Goal: Task Accomplishment & Management: Use online tool/utility

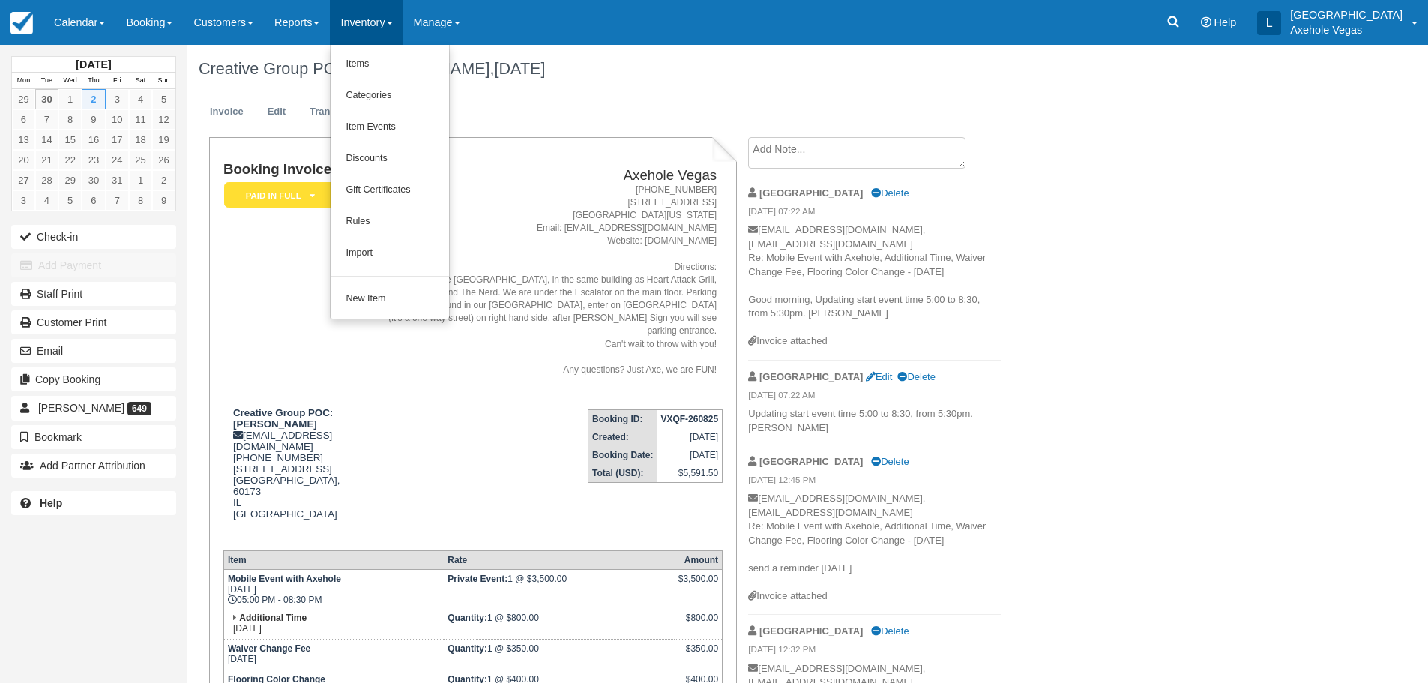
scroll to position [225, 0]
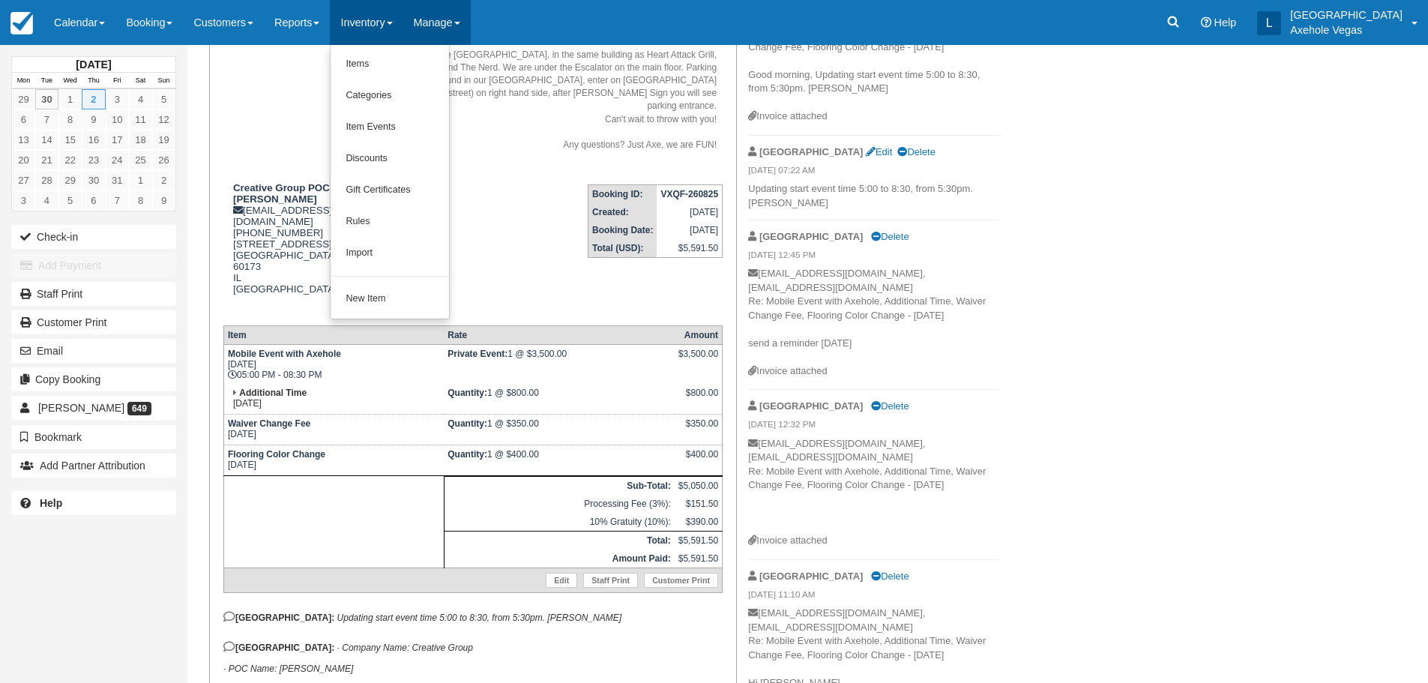
click at [471, 37] on link "Manage" at bounding box center [436, 22] width 67 height 45
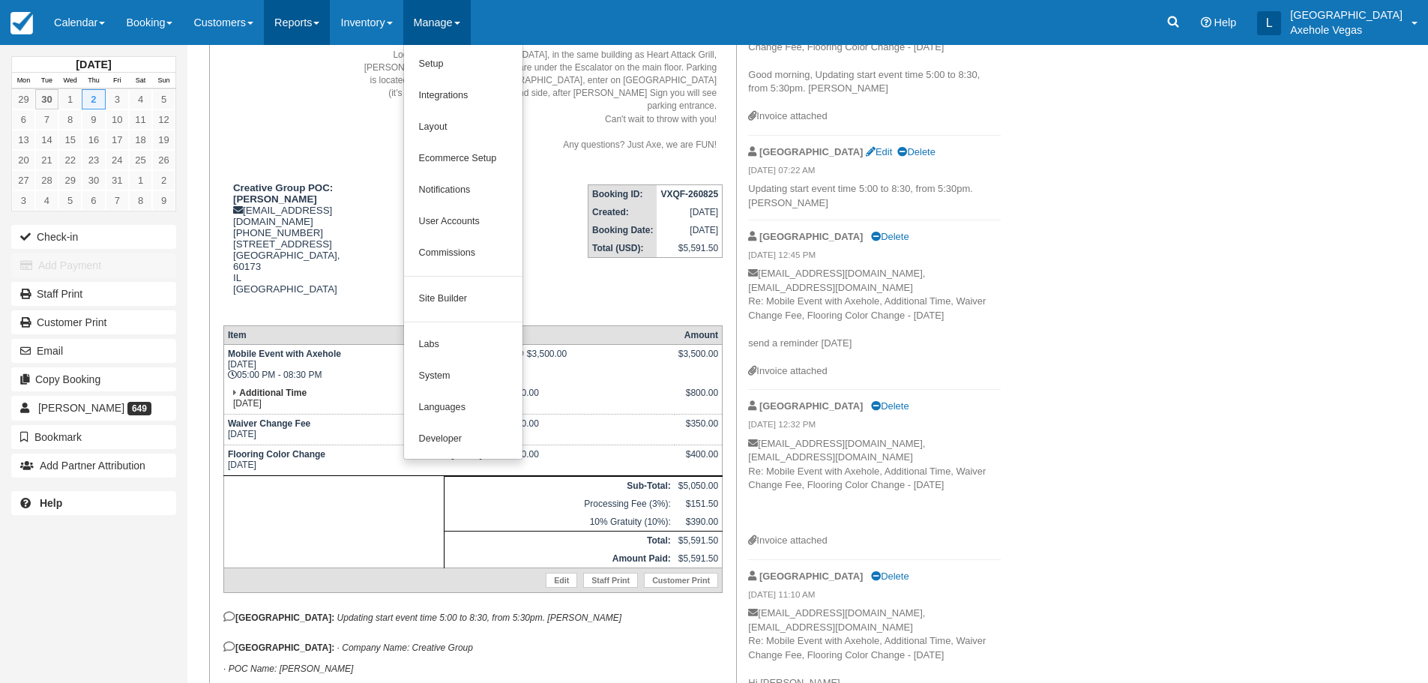
click at [330, 24] on link "Reports" at bounding box center [297, 22] width 66 height 45
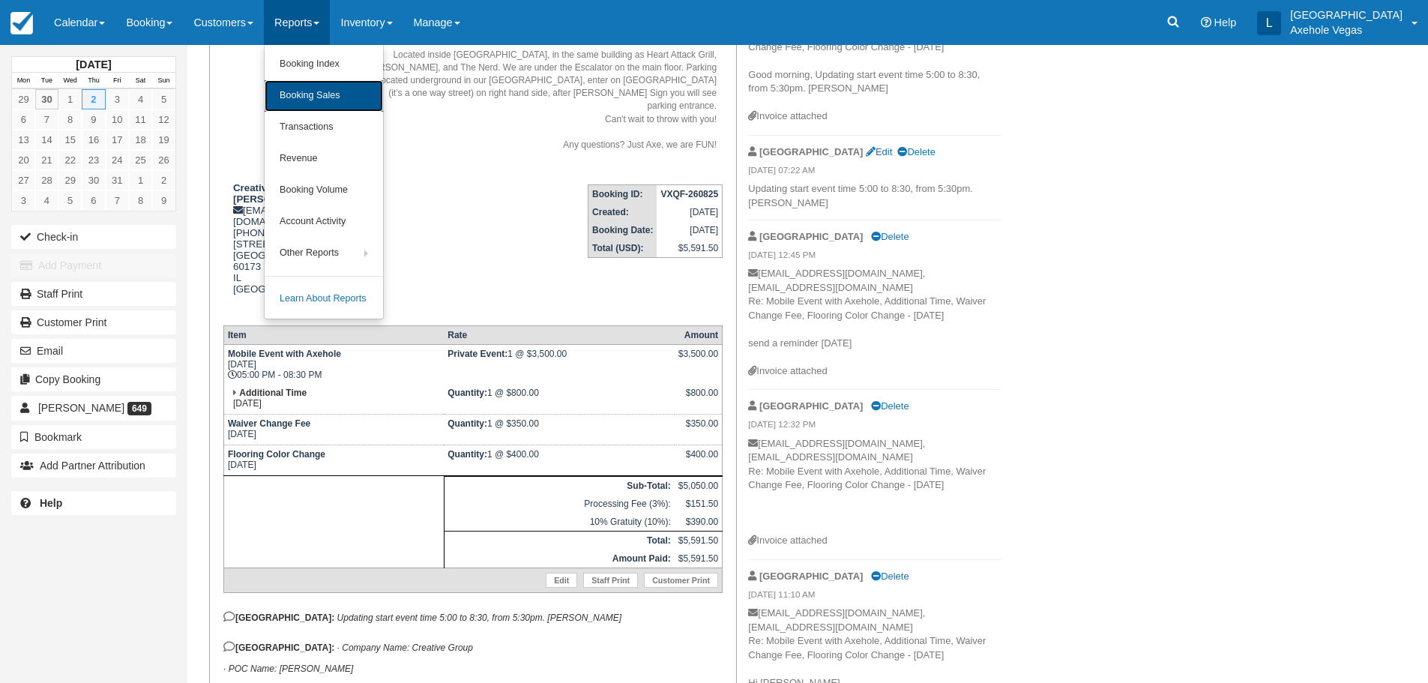
click at [341, 92] on link "Booking Sales" at bounding box center [324, 95] width 118 height 31
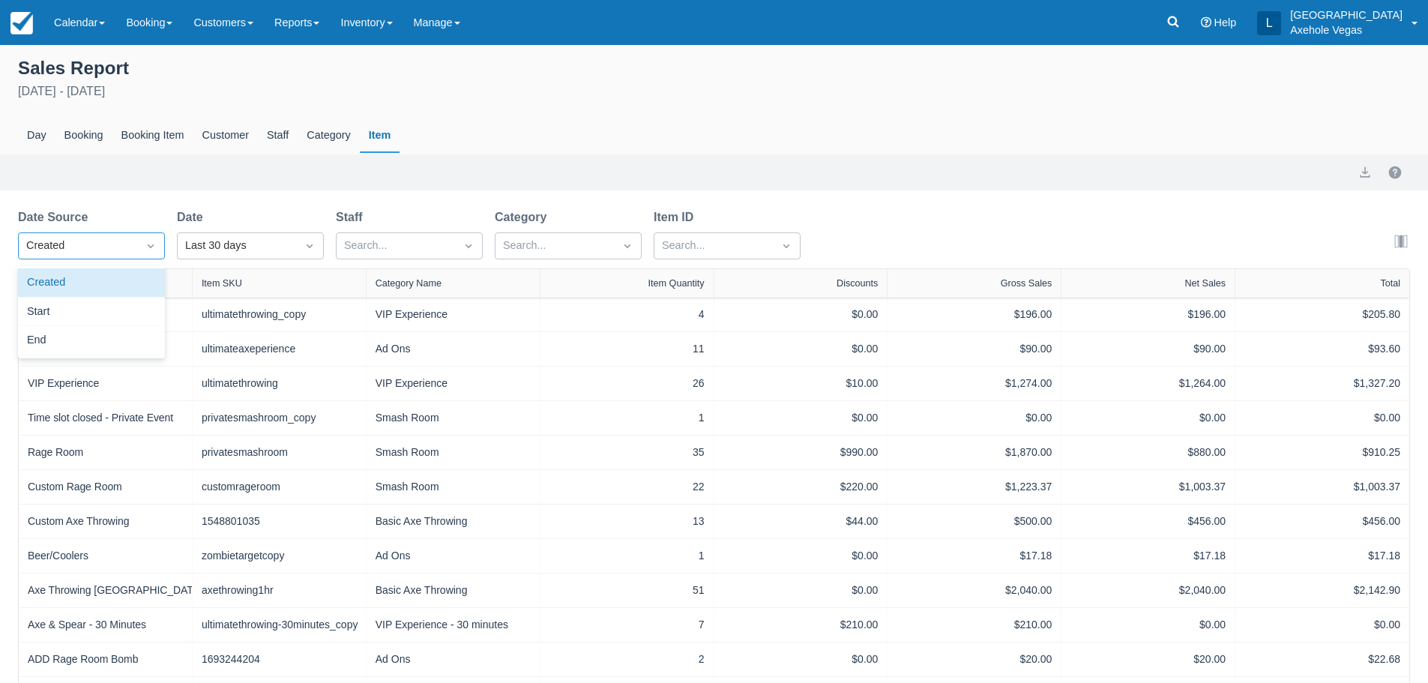
click at [154, 249] on icon "Dropdown icon" at bounding box center [150, 245] width 15 height 15
click at [127, 342] on div "End" at bounding box center [91, 340] width 147 height 29
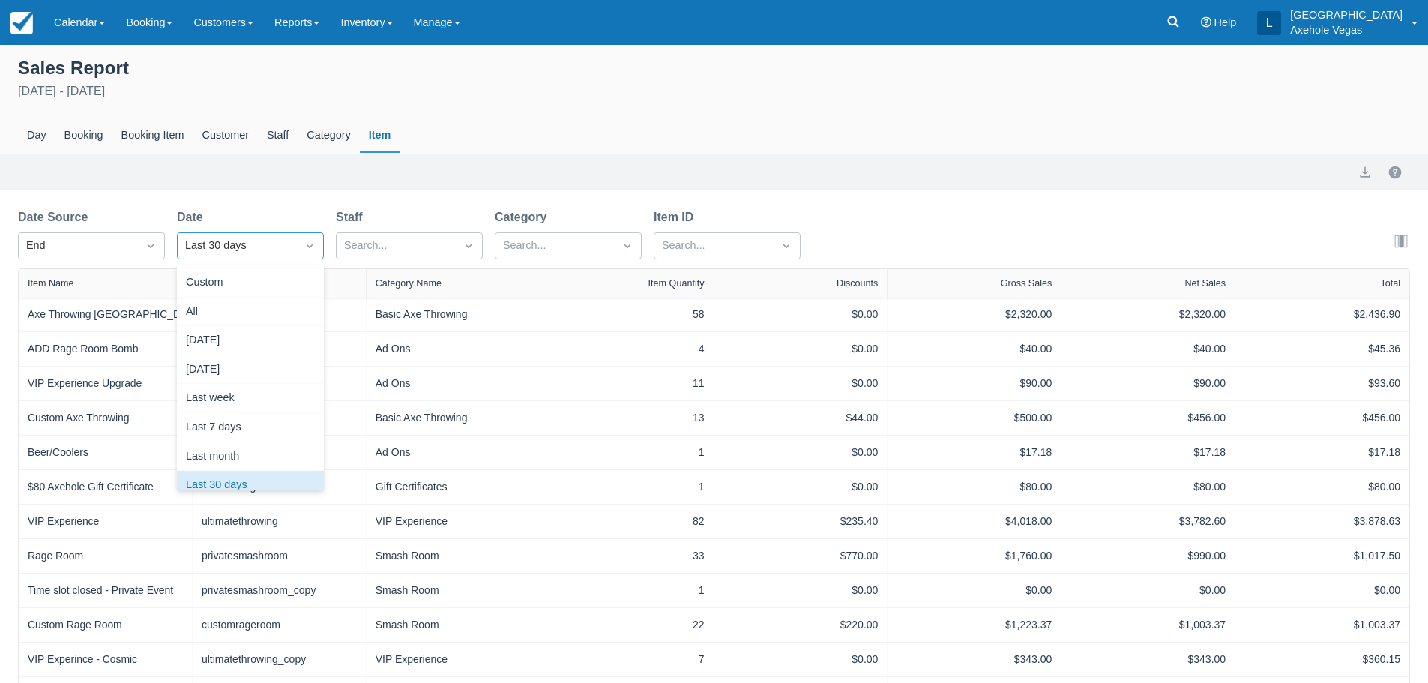
click at [313, 249] on icon "Dropdown icon" at bounding box center [309, 245] width 15 height 15
click at [249, 286] on div "Custom" at bounding box center [250, 282] width 147 height 29
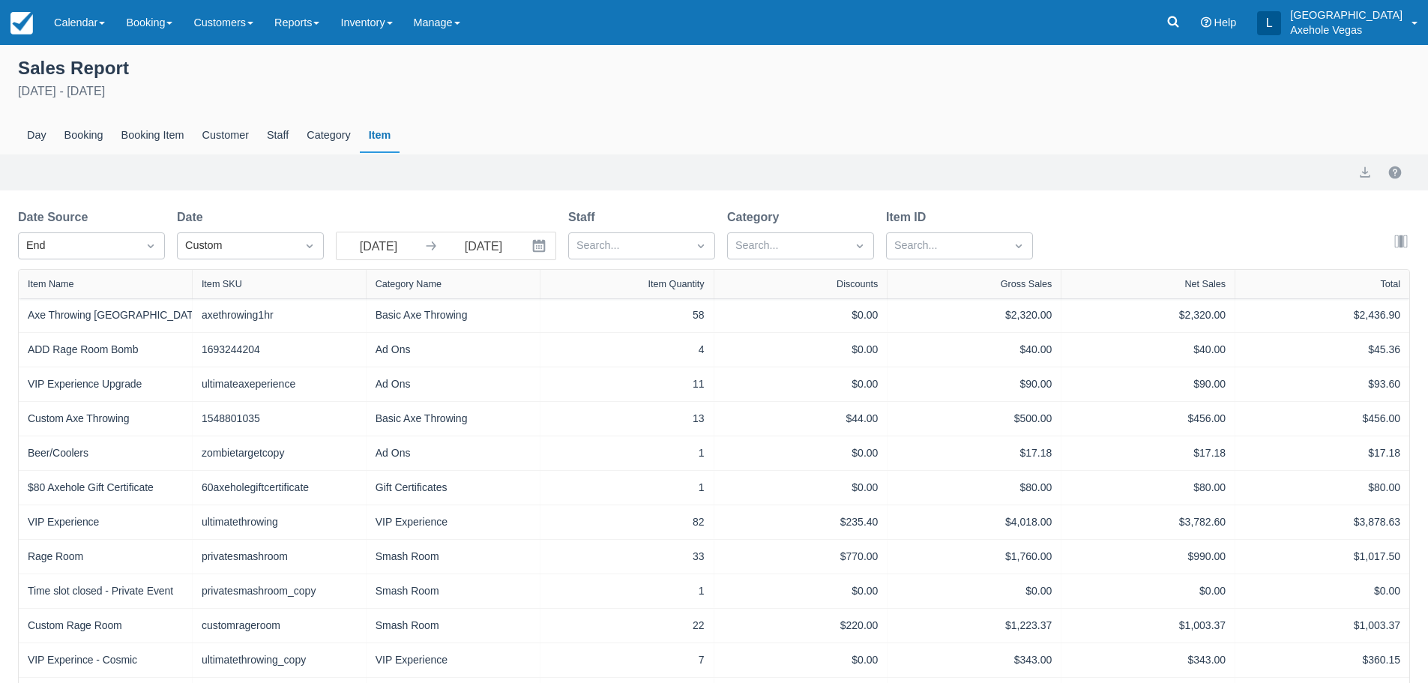
click at [421, 247] on div at bounding box center [430, 245] width 21 height 15
click at [432, 247] on icon at bounding box center [431, 246] width 10 height 9
click at [541, 247] on icon "Interact with the calendar and add the check-in date for your trip." at bounding box center [539, 246] width 13 height 13
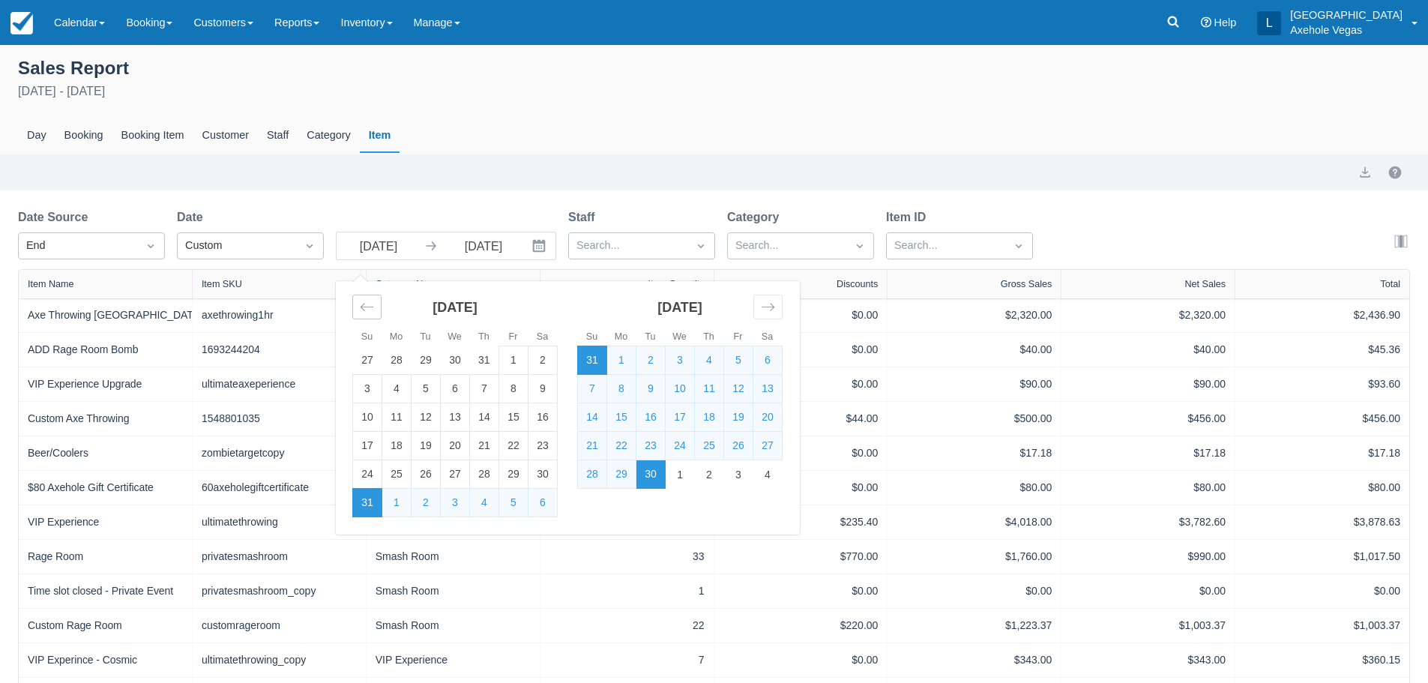
click at [363, 303] on icon "Move backward to switch to the previous month." at bounding box center [367, 307] width 14 height 14
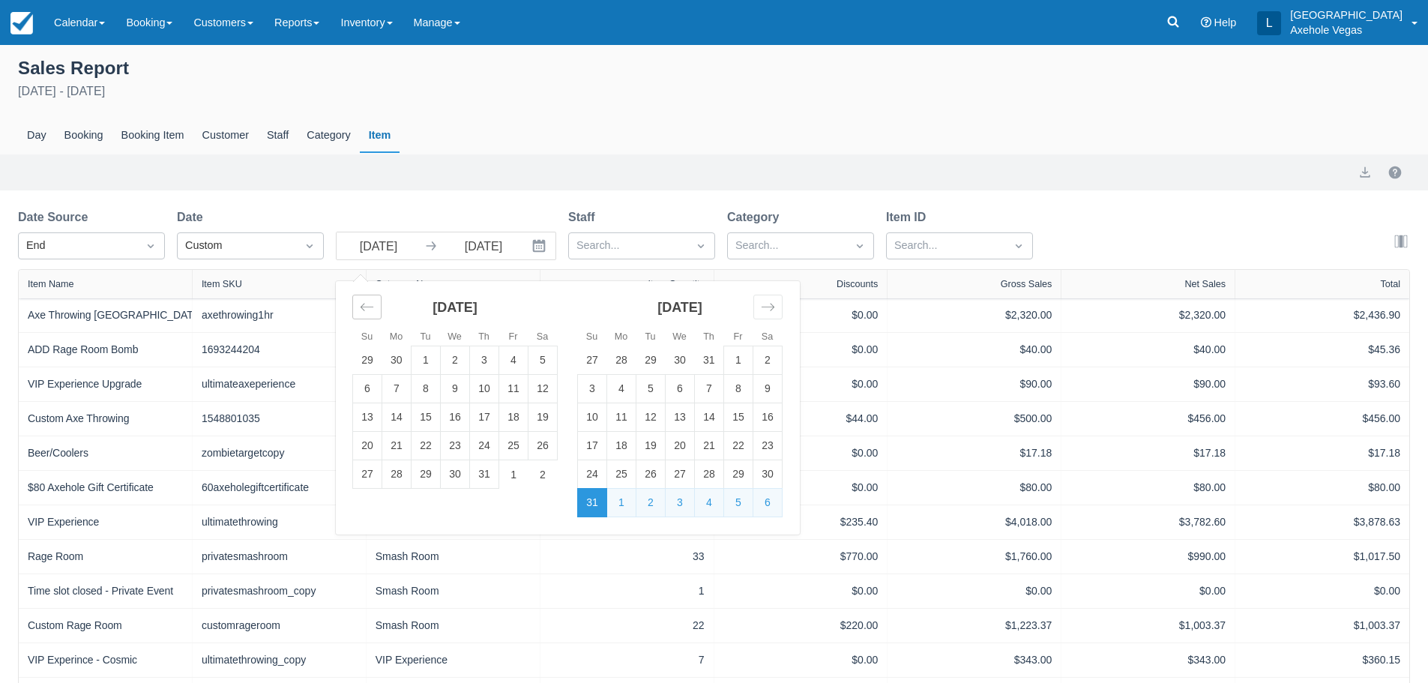
click at [363, 303] on icon "Move backward to switch to the previous month." at bounding box center [367, 307] width 14 height 14
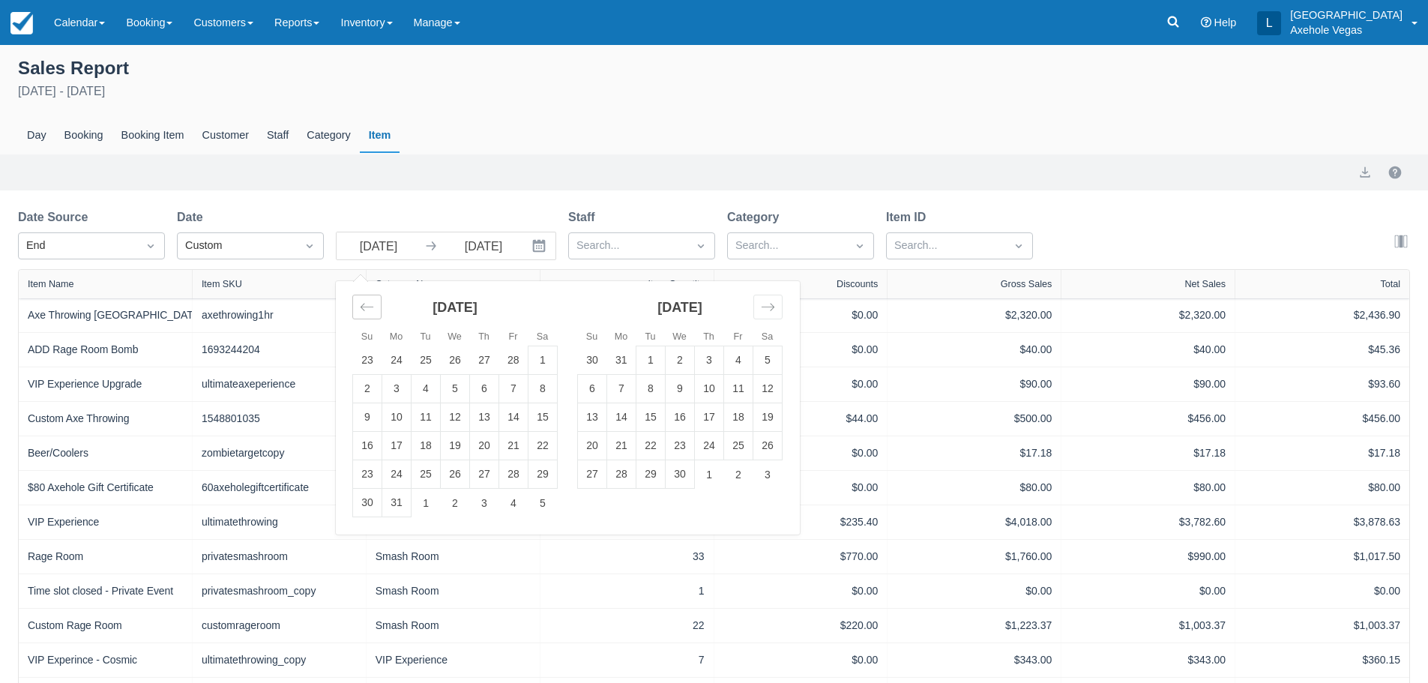
click at [363, 303] on icon "Move backward to switch to the previous month." at bounding box center [367, 307] width 14 height 14
click at [453, 361] on td "1" at bounding box center [455, 360] width 29 height 28
type input "[DATE]"
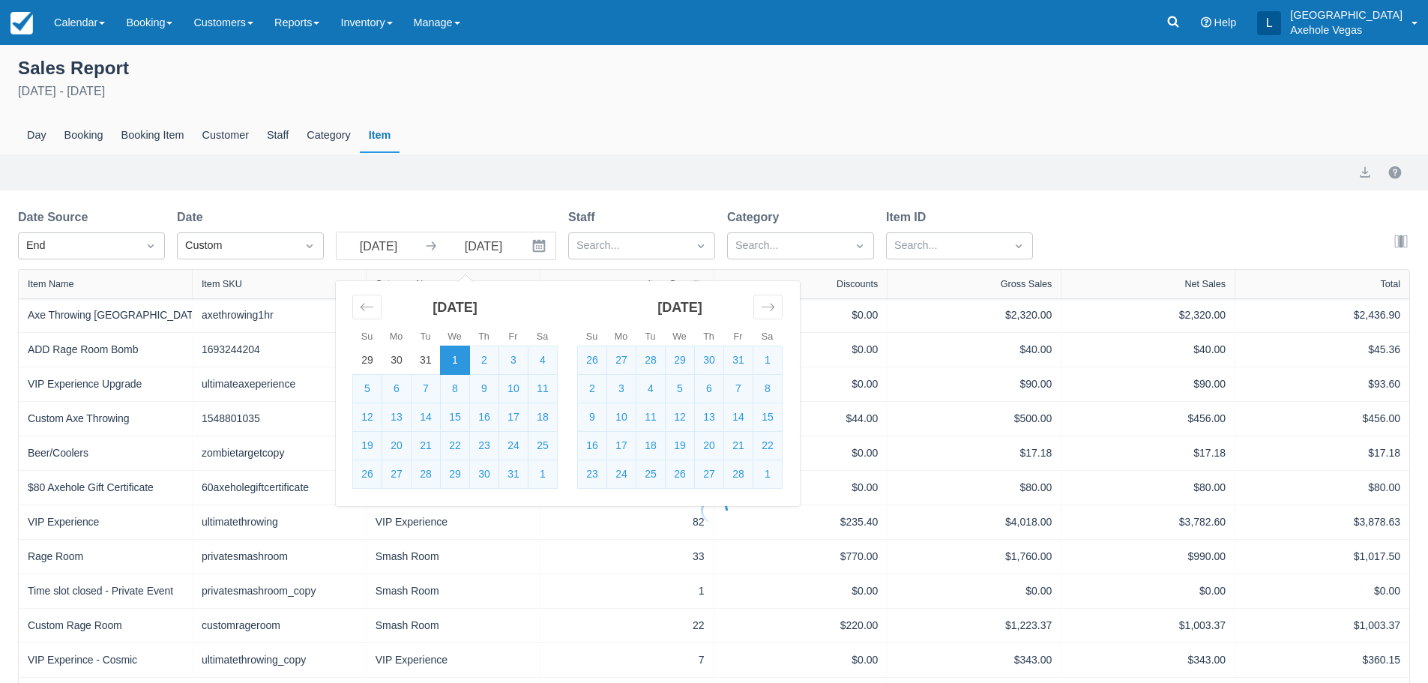
select select "20"
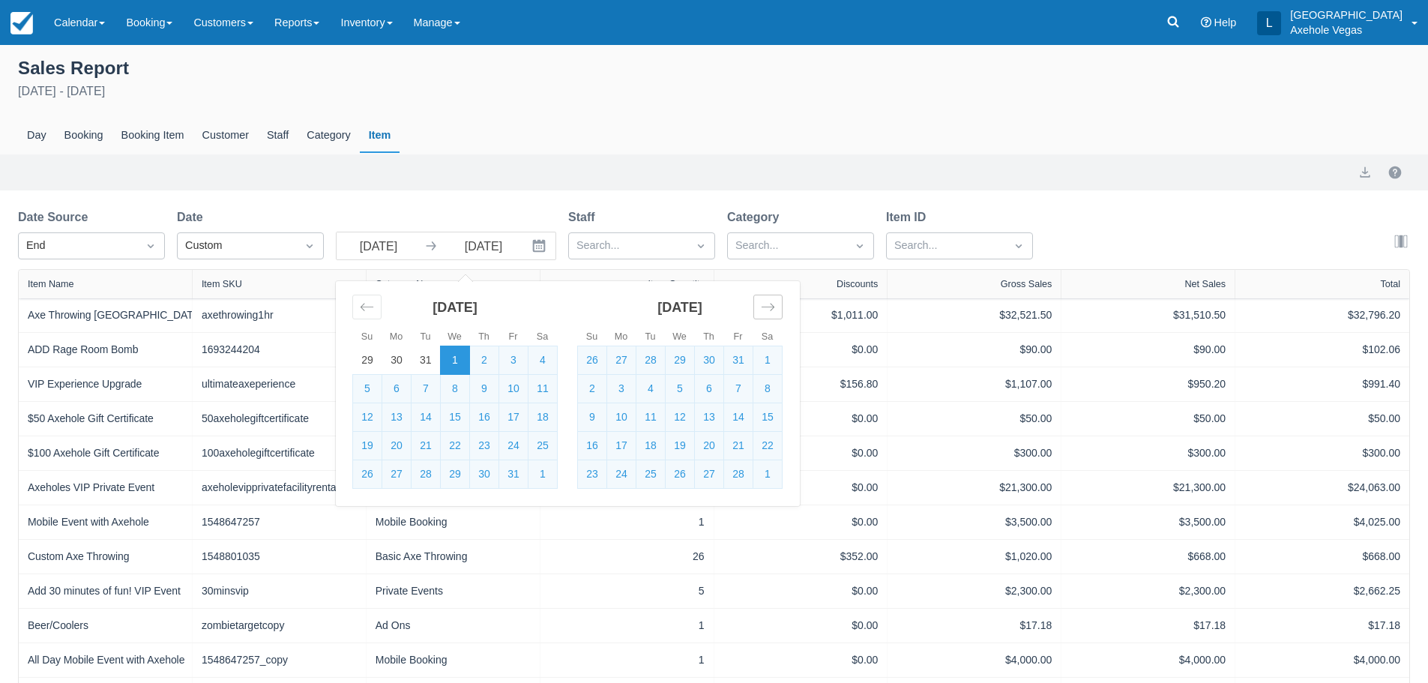
click at [763, 314] on icon "Move forward to switch to the next month." at bounding box center [768, 307] width 14 height 14
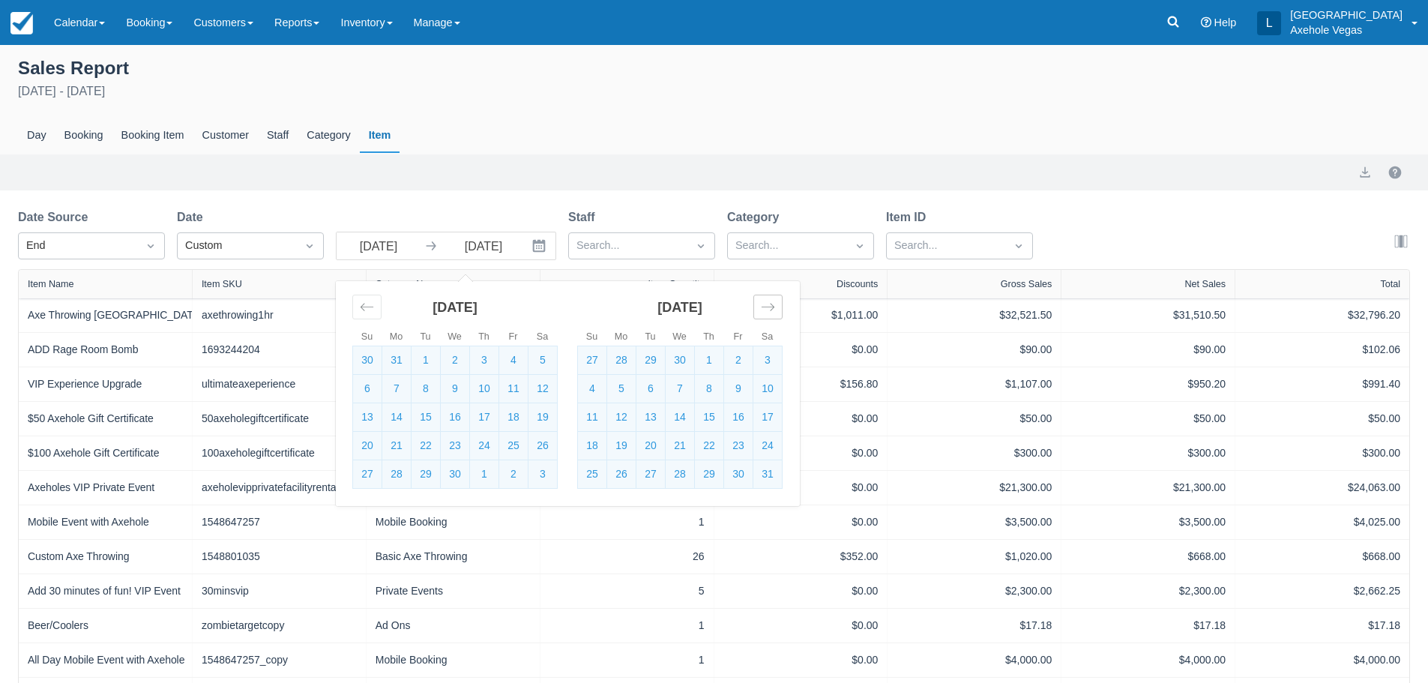
click at [763, 314] on icon "Move forward to switch to the next month." at bounding box center [768, 307] width 14 height 14
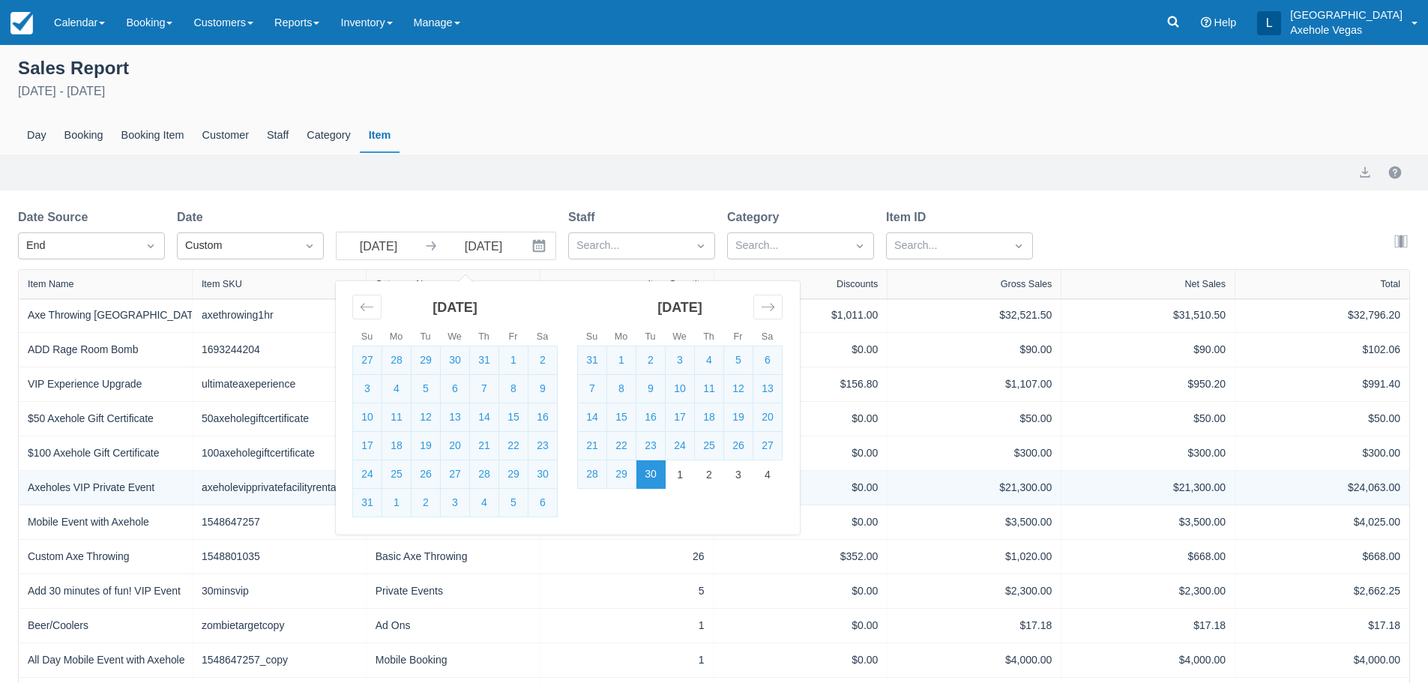
click at [654, 473] on td "30" at bounding box center [650, 474] width 29 height 28
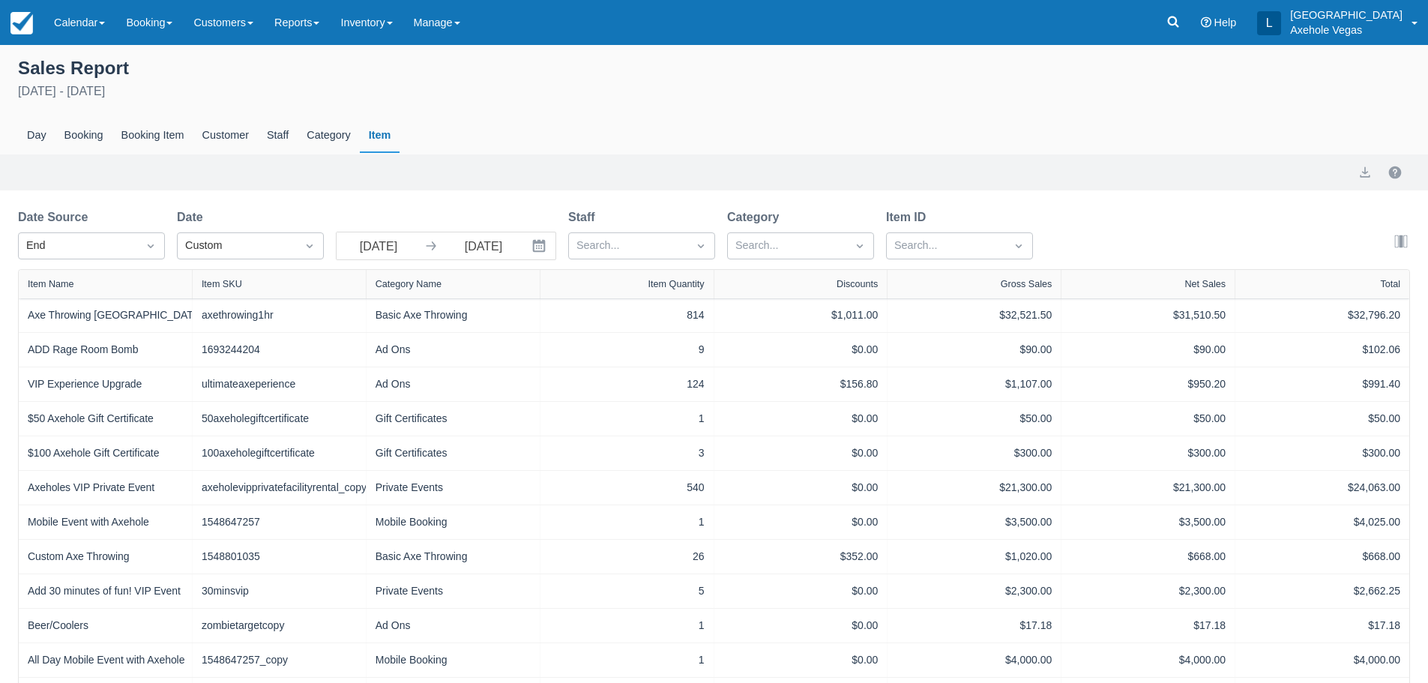
drag, startPoint x: 1025, startPoint y: 386, endPoint x: 1020, endPoint y: 111, distance: 275.1
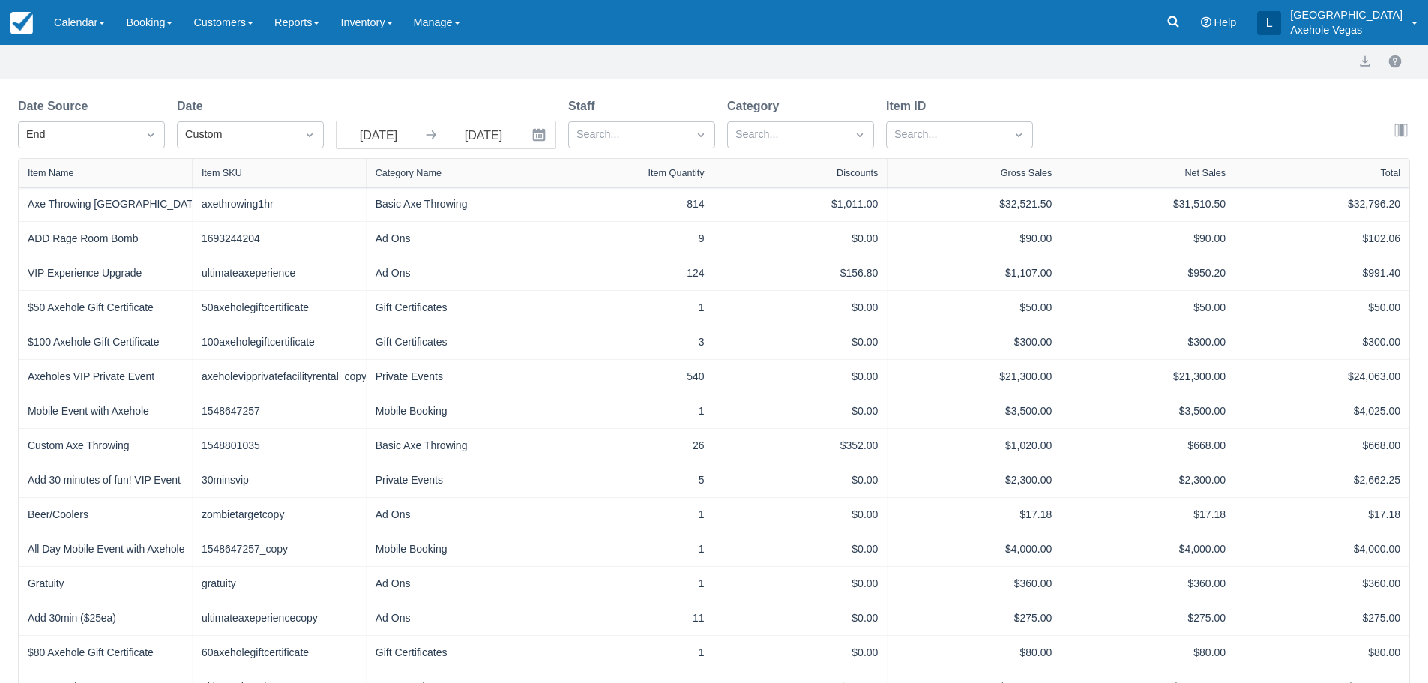
scroll to position [380, 0]
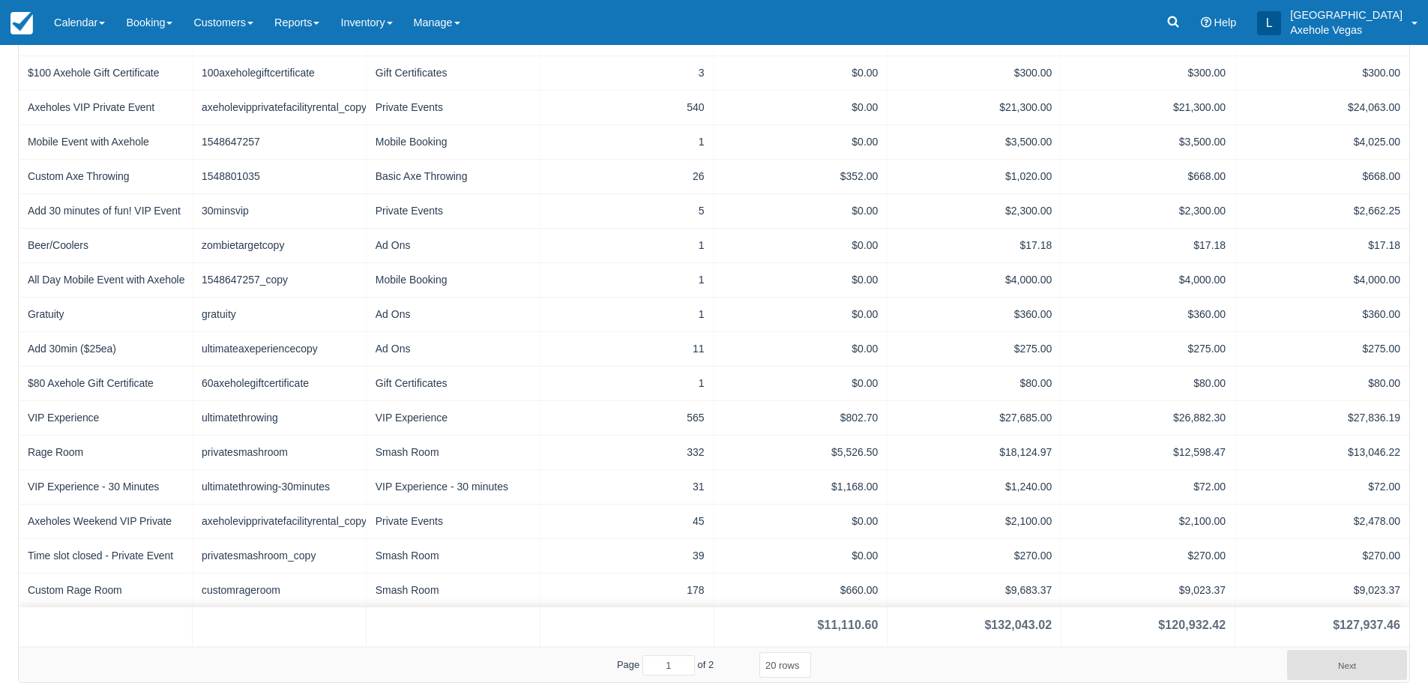
drag, startPoint x: 1286, startPoint y: 343, endPoint x: 1269, endPoint y: 648, distance: 305.5
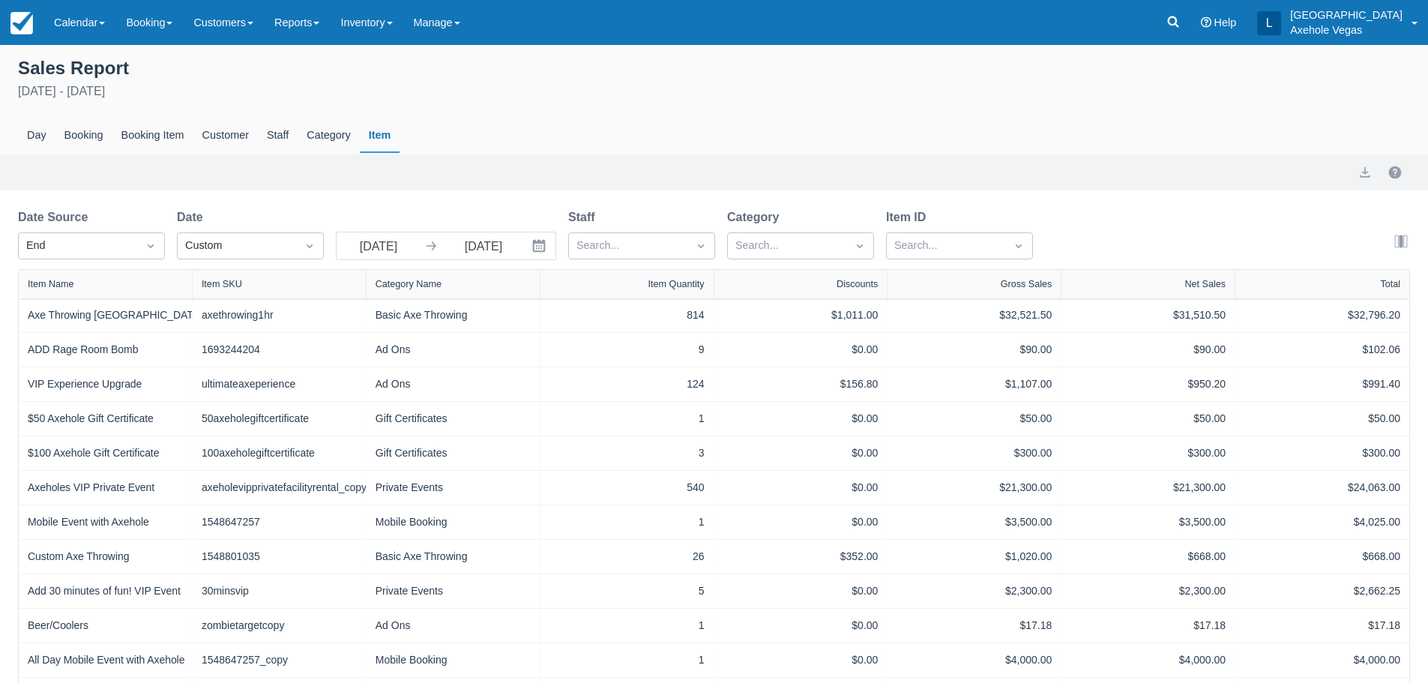
drag, startPoint x: 531, startPoint y: 367, endPoint x: 610, endPoint y: -91, distance: 464.7
click at [540, 242] on icon "Interact with the calendar and add the check-in date for your trip." at bounding box center [539, 246] width 13 height 13
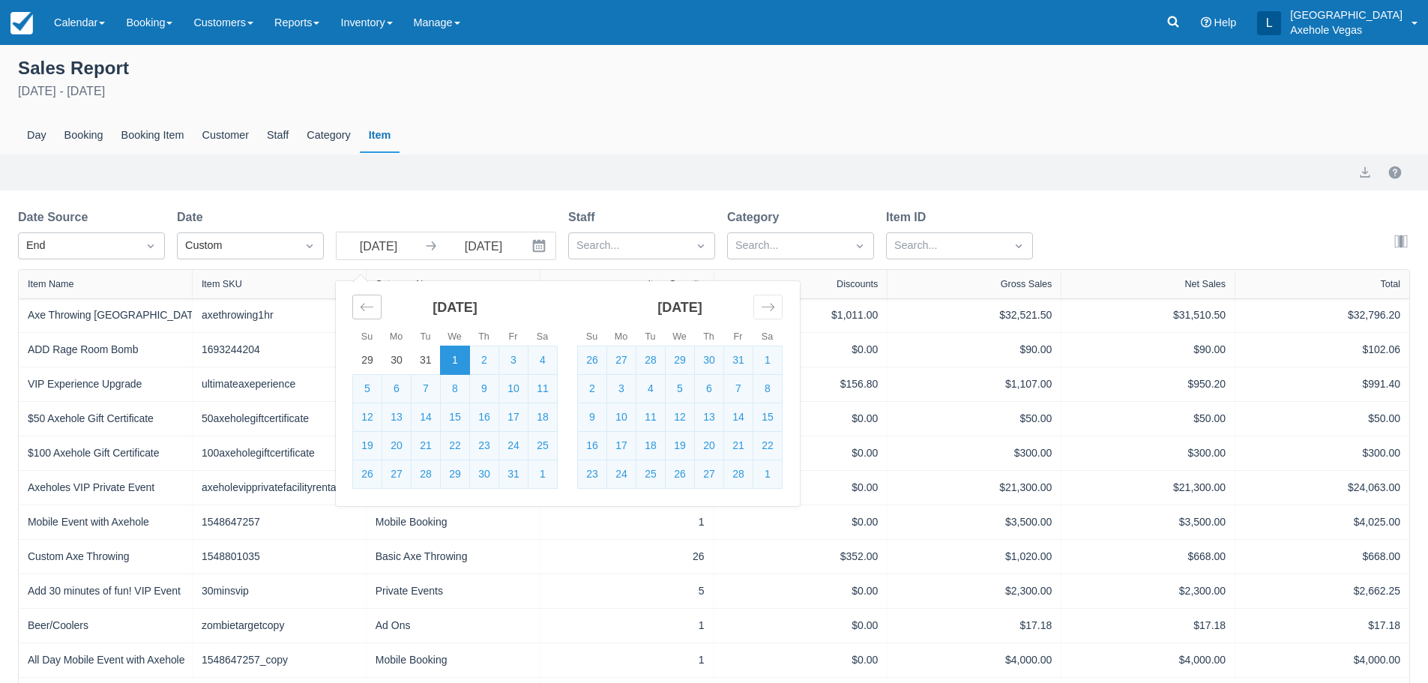
click at [372, 303] on icon "Move backward to switch to the previous month." at bounding box center [367, 307] width 14 height 14
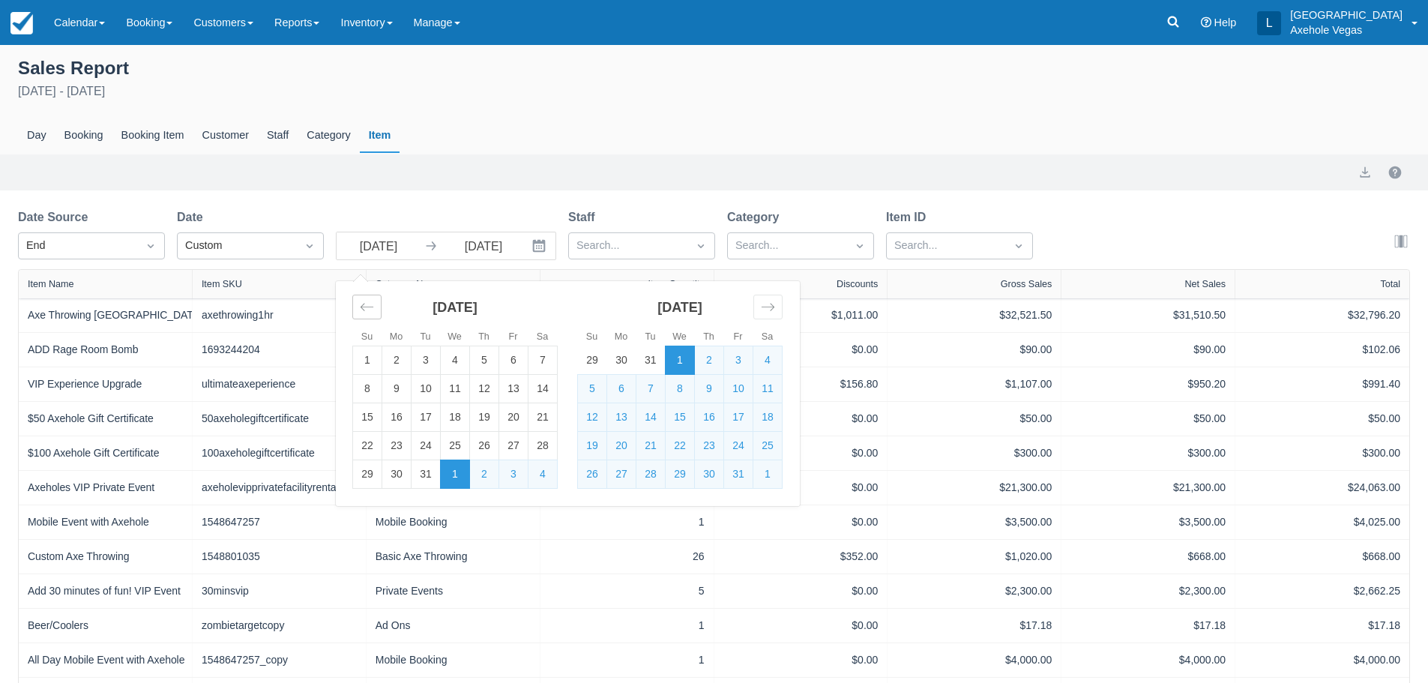
click at [372, 303] on icon "Move backward to switch to the previous month." at bounding box center [367, 307] width 14 height 14
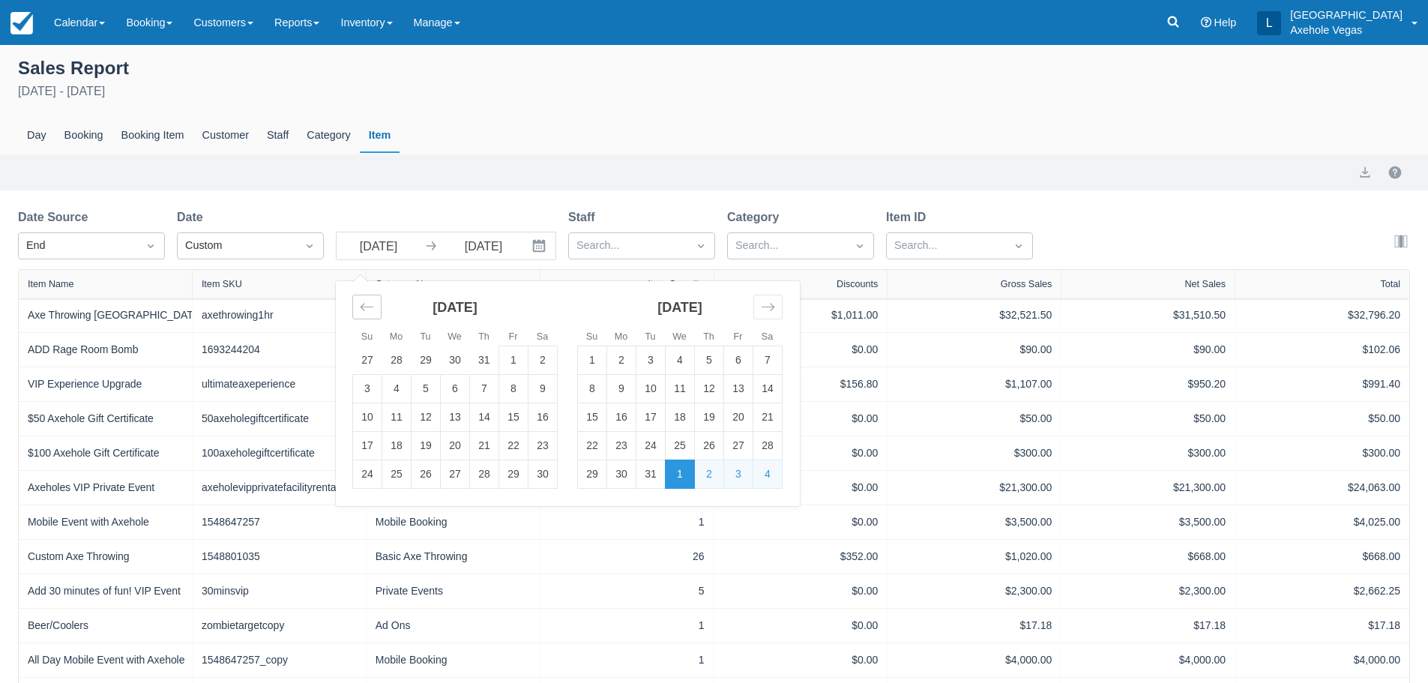
click at [372, 303] on icon "Move backward to switch to the previous month." at bounding box center [367, 307] width 14 height 14
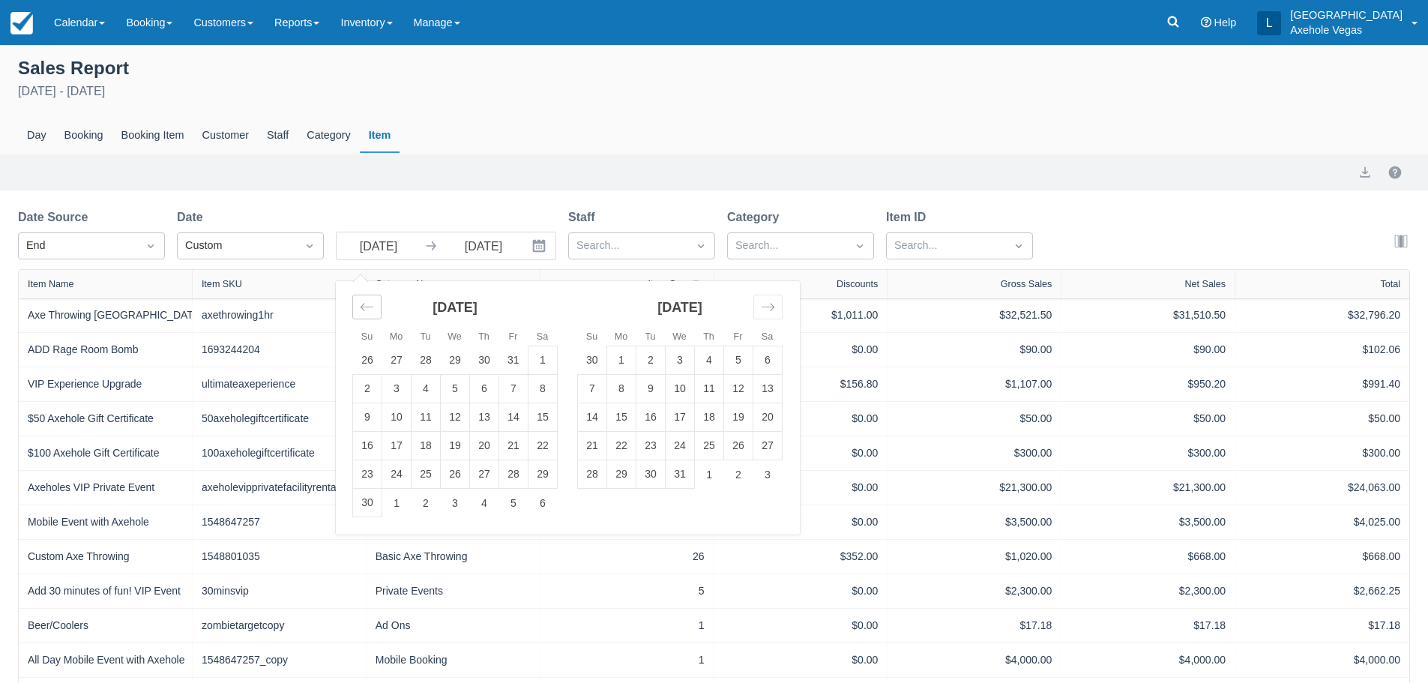
click at [372, 303] on icon "Move backward to switch to the previous month." at bounding box center [367, 307] width 14 height 14
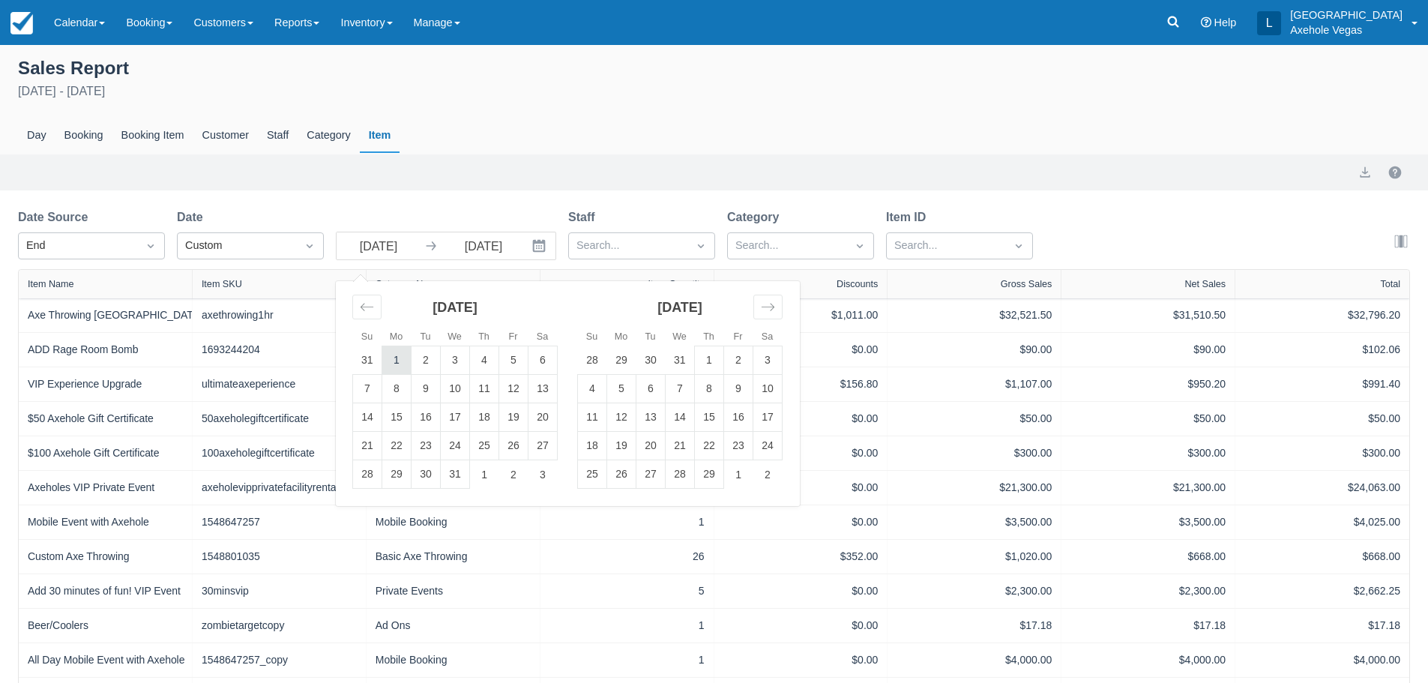
click at [397, 357] on td "1" at bounding box center [396, 360] width 29 height 28
type input "[DATE]"
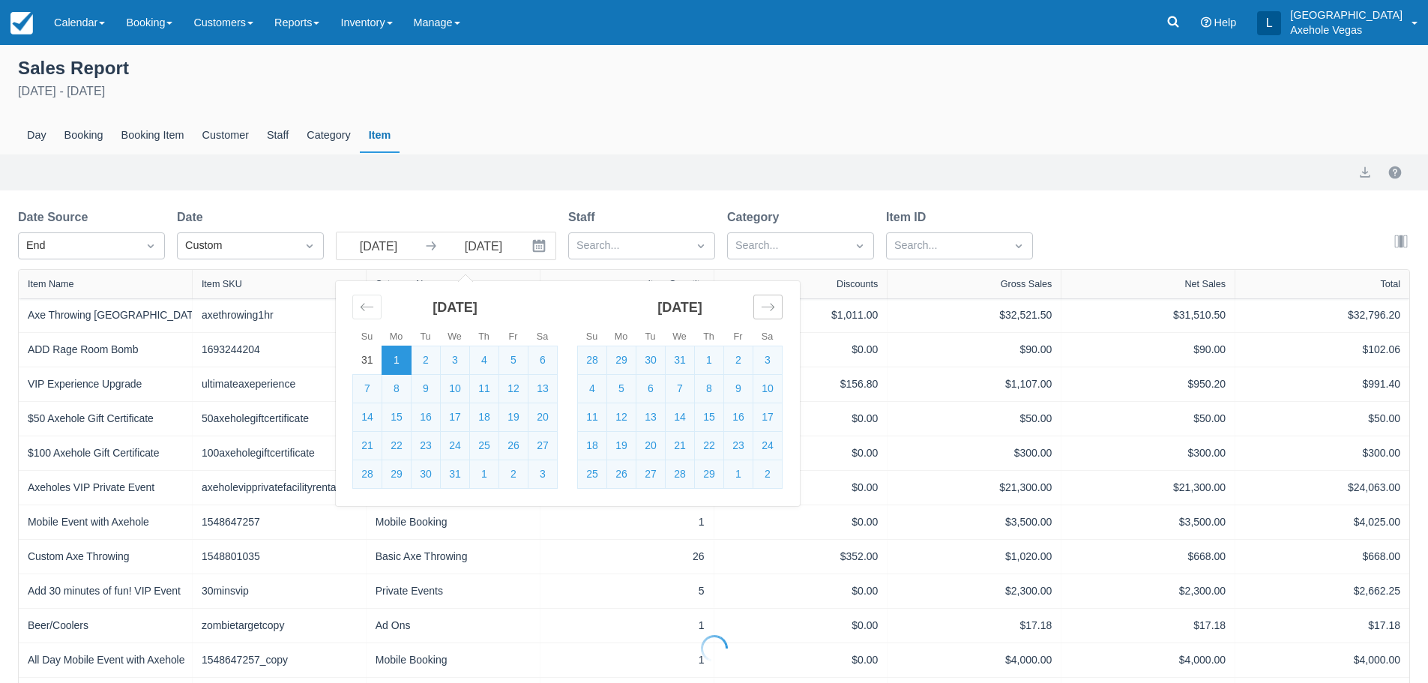
select select "20"
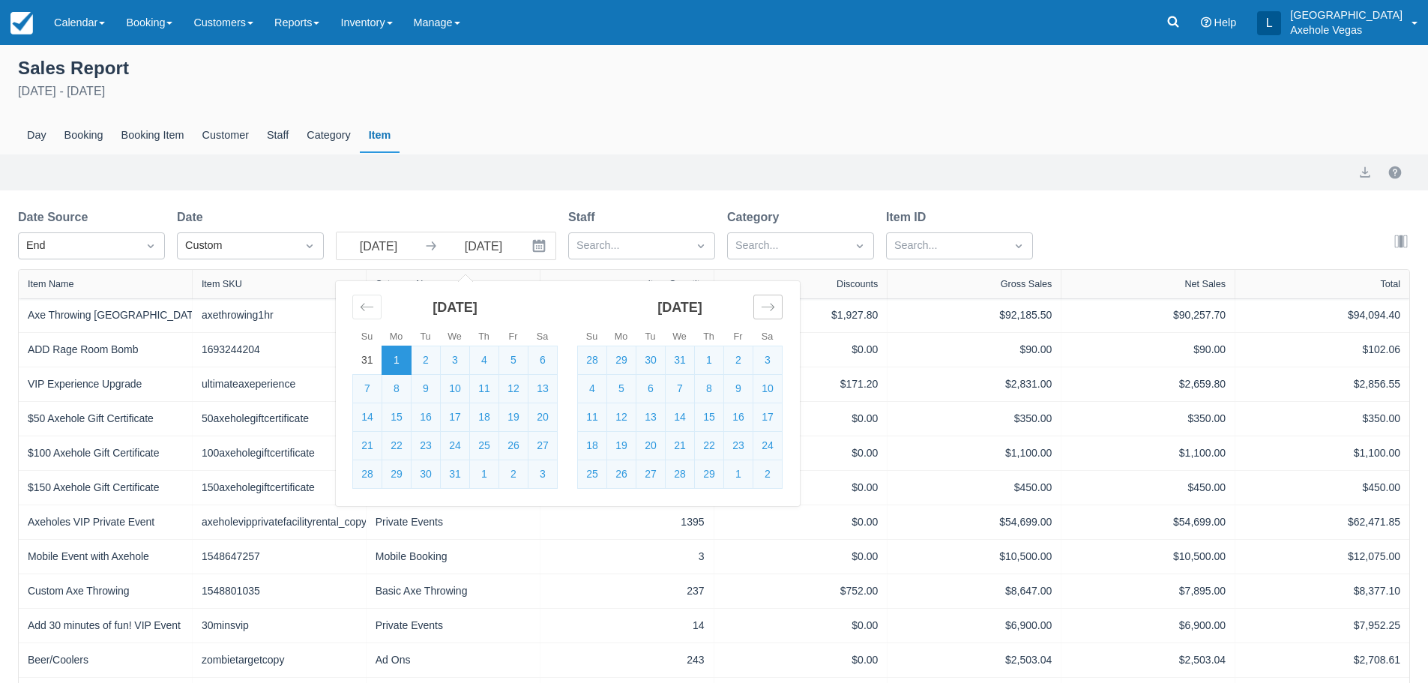
click at [760, 308] on div "Move forward to switch to the next month." at bounding box center [767, 307] width 29 height 25
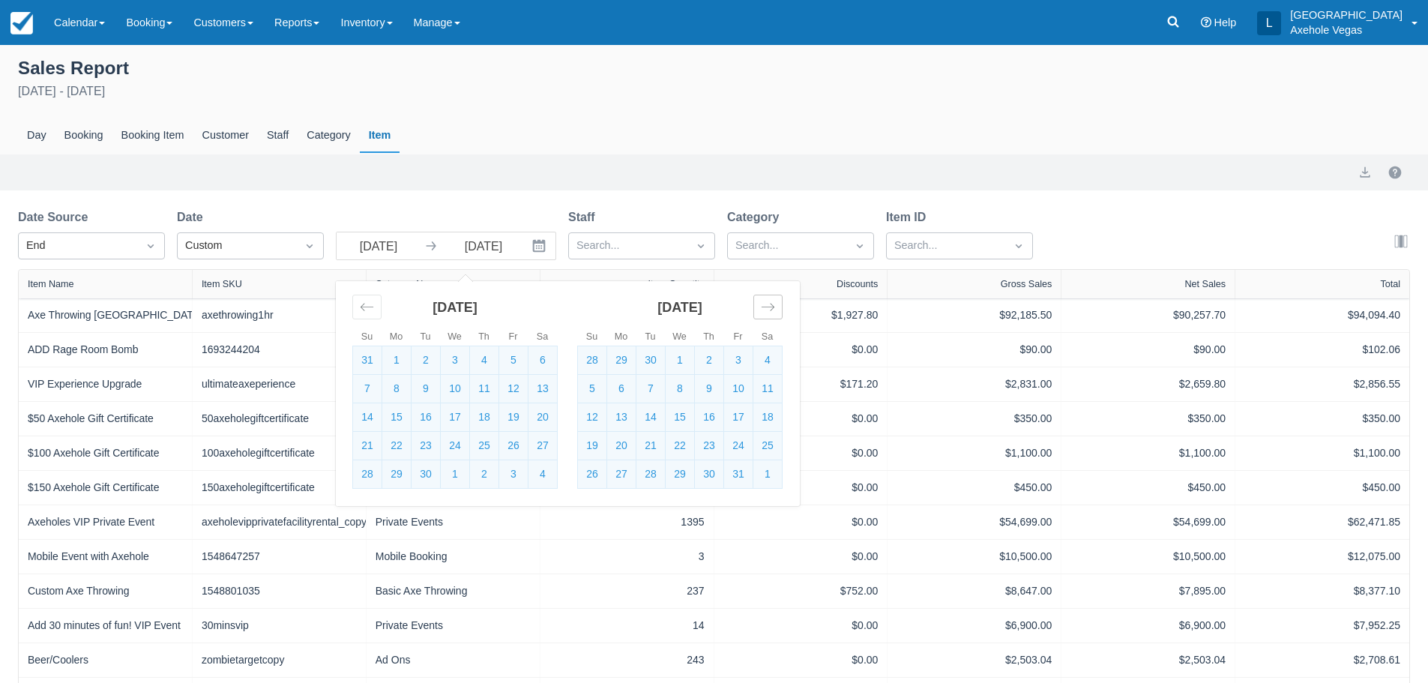
click at [760, 308] on div "Move forward to switch to the next month." at bounding box center [767, 307] width 29 height 25
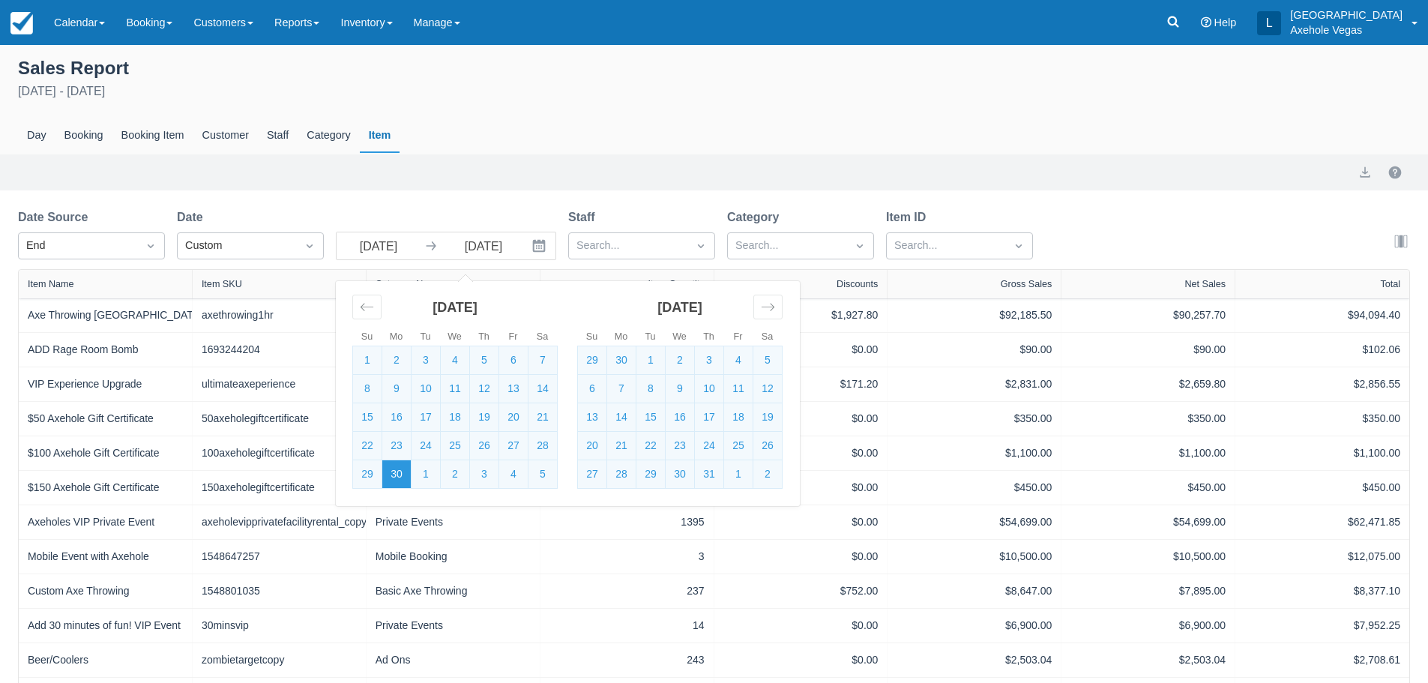
click at [385, 480] on td "30" at bounding box center [396, 474] width 29 height 28
type input "30 Sep 24"
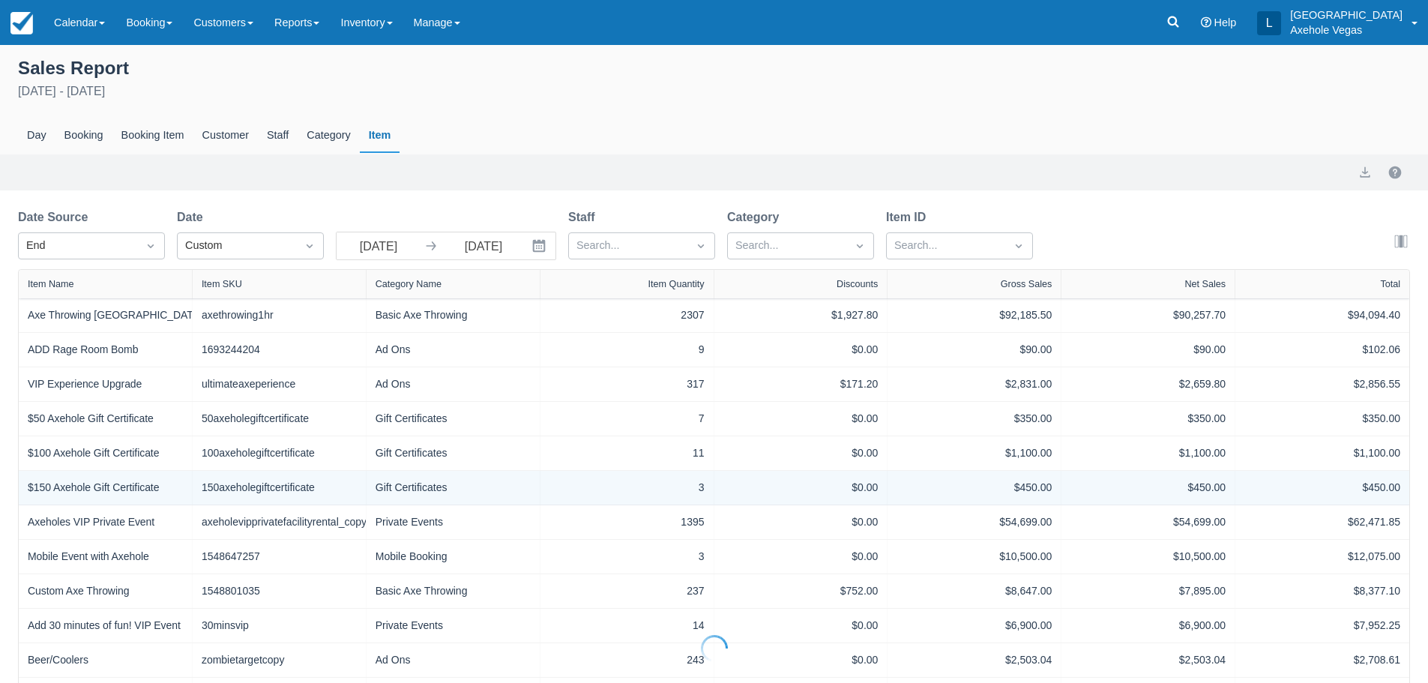
select select "20"
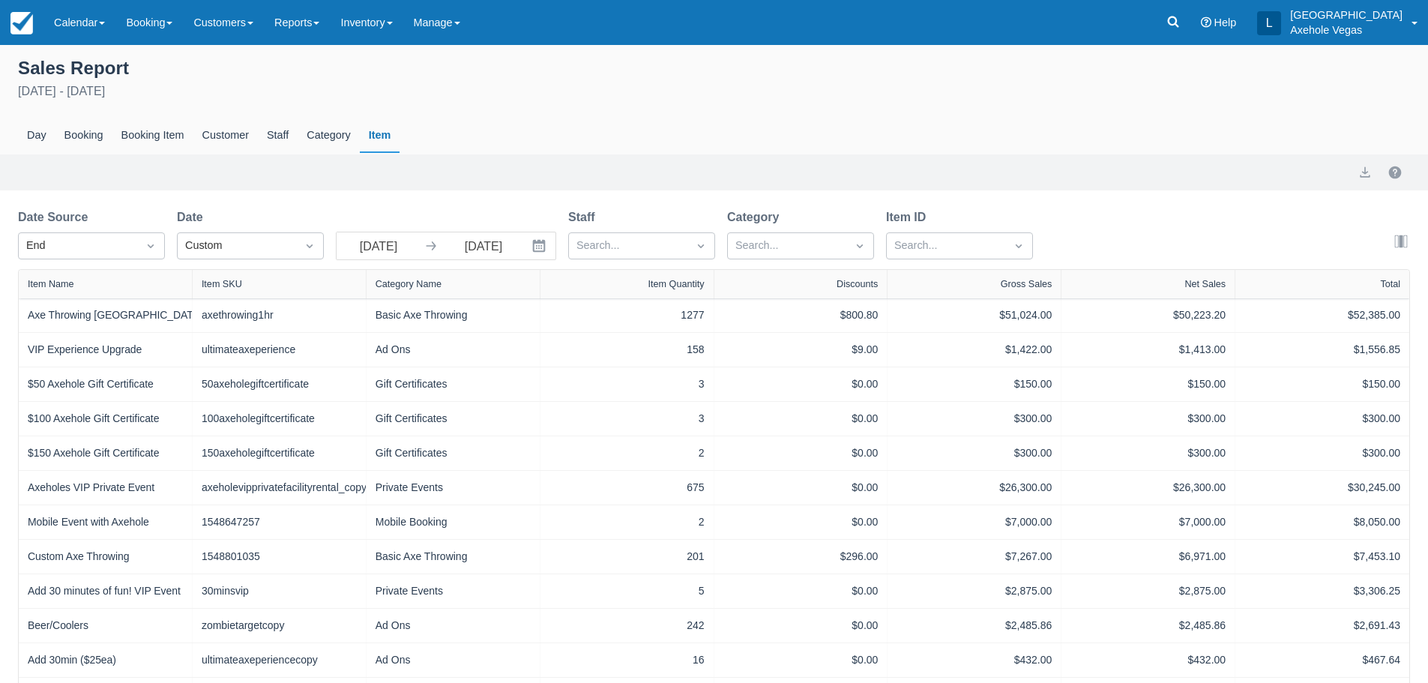
click at [543, 244] on icon "Interact with the calendar and add the check-in date for your trip." at bounding box center [539, 246] width 13 height 13
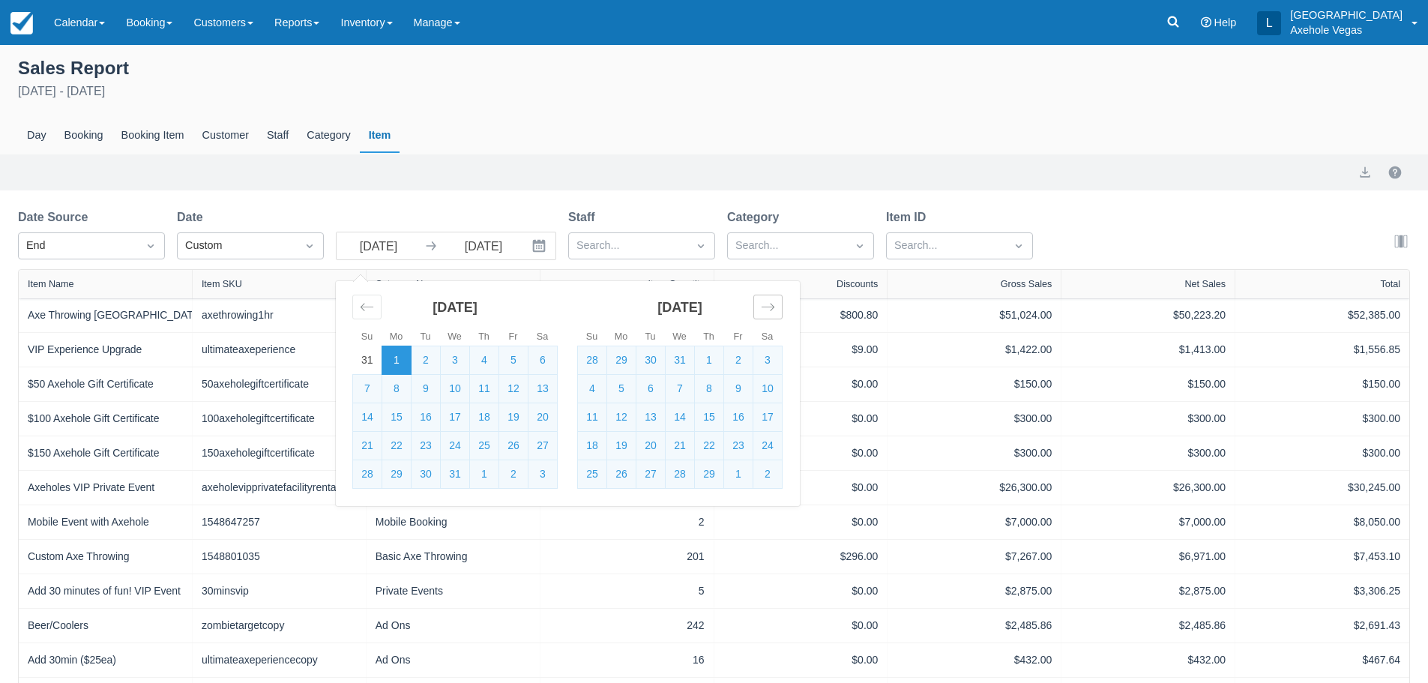
click at [770, 307] on icon "Move forward to switch to the next month." at bounding box center [767, 306] width 13 height 7
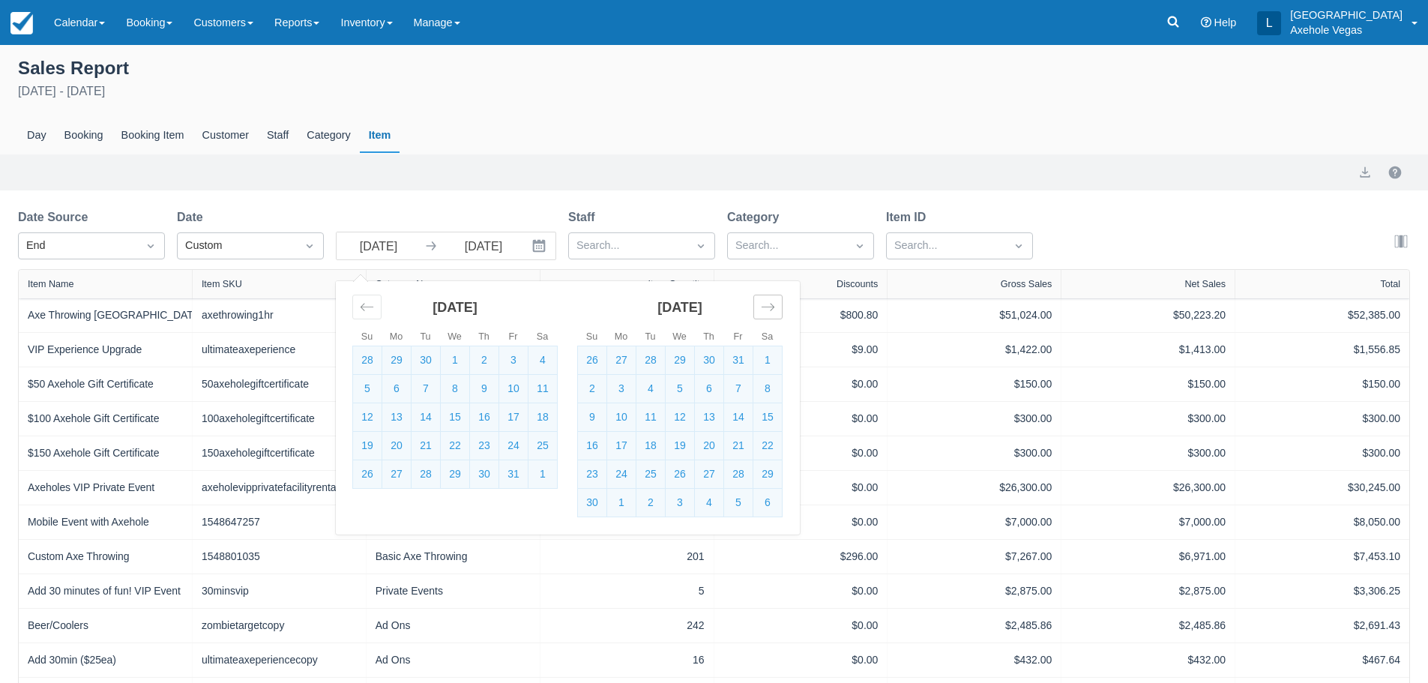
click at [770, 307] on icon "Move forward to switch to the next month." at bounding box center [767, 306] width 13 height 7
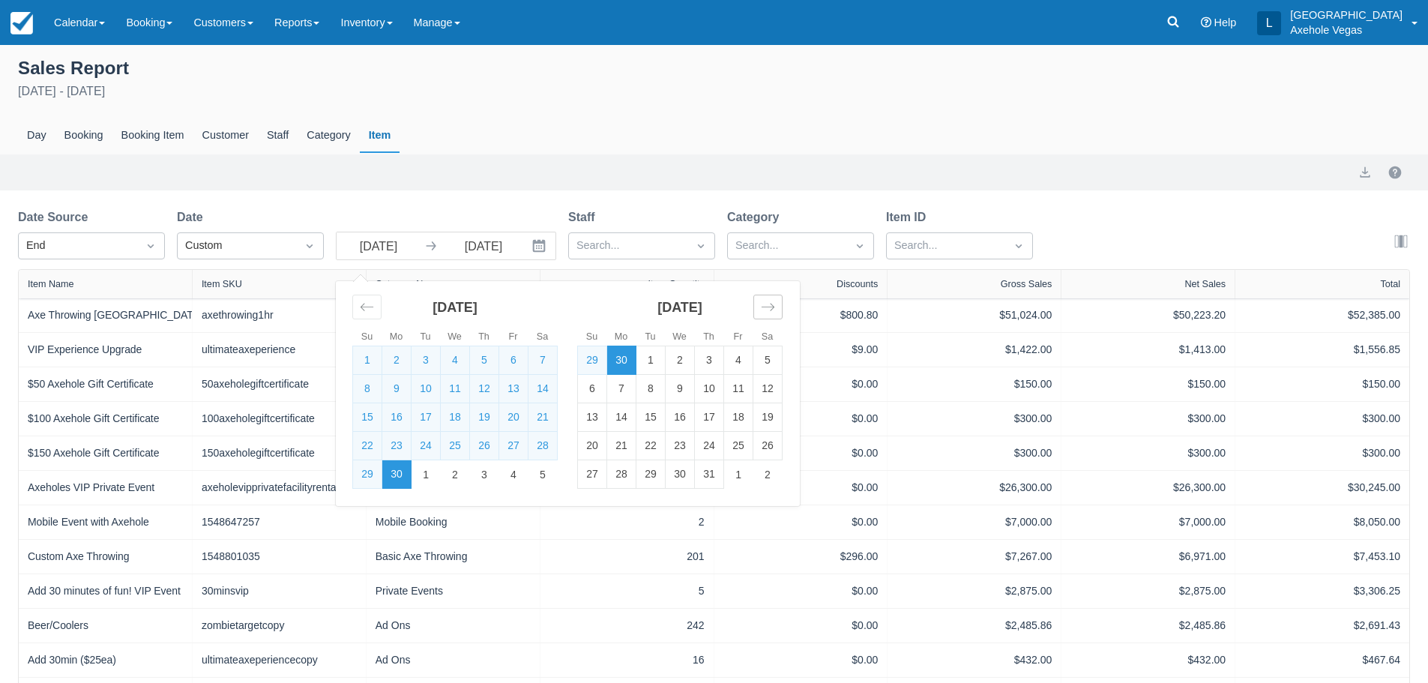
click at [773, 312] on icon "Move forward to switch to the next month." at bounding box center [768, 307] width 14 height 14
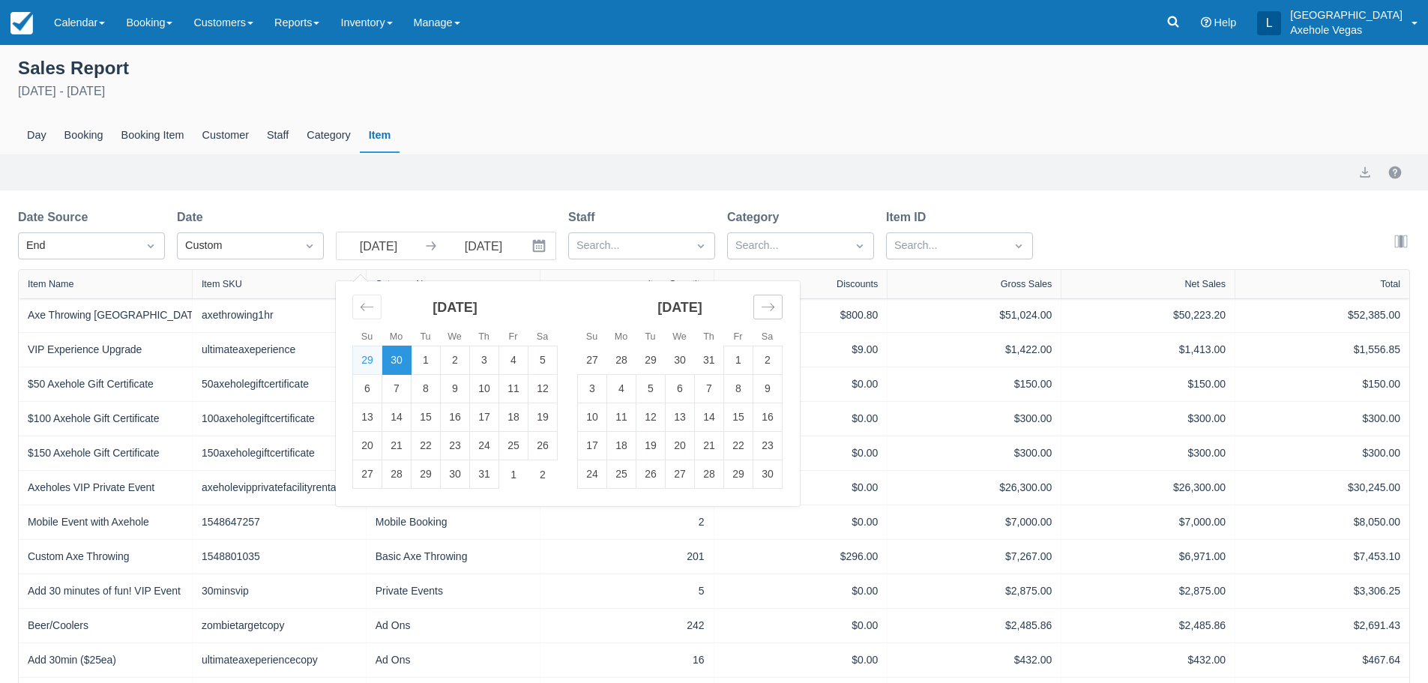
click at [773, 312] on icon "Move forward to switch to the next month." at bounding box center [768, 307] width 14 height 14
click at [773, 311] on icon "Move forward to switch to the next month." at bounding box center [768, 307] width 14 height 14
click at [456, 364] on td "1" at bounding box center [455, 360] width 29 height 28
type input "[DATE]"
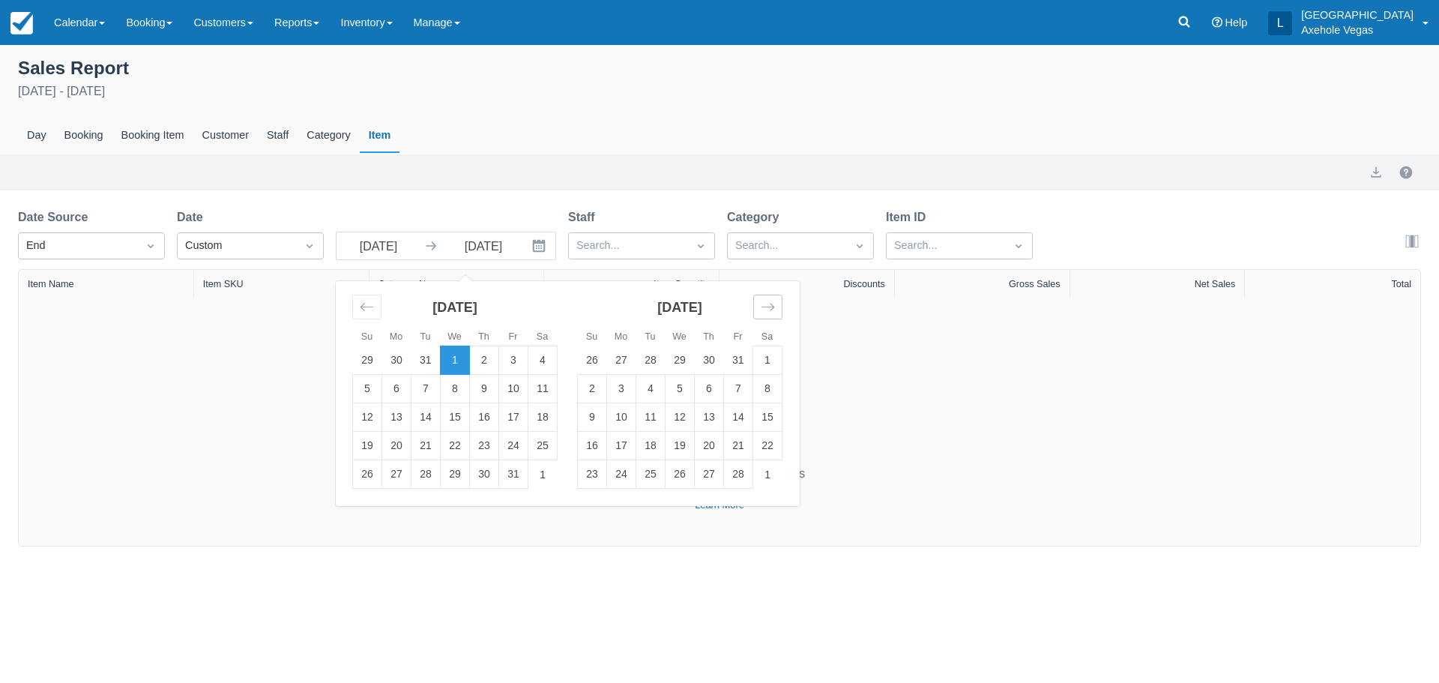
click at [773, 303] on icon "Move forward to switch to the next month." at bounding box center [768, 307] width 14 height 14
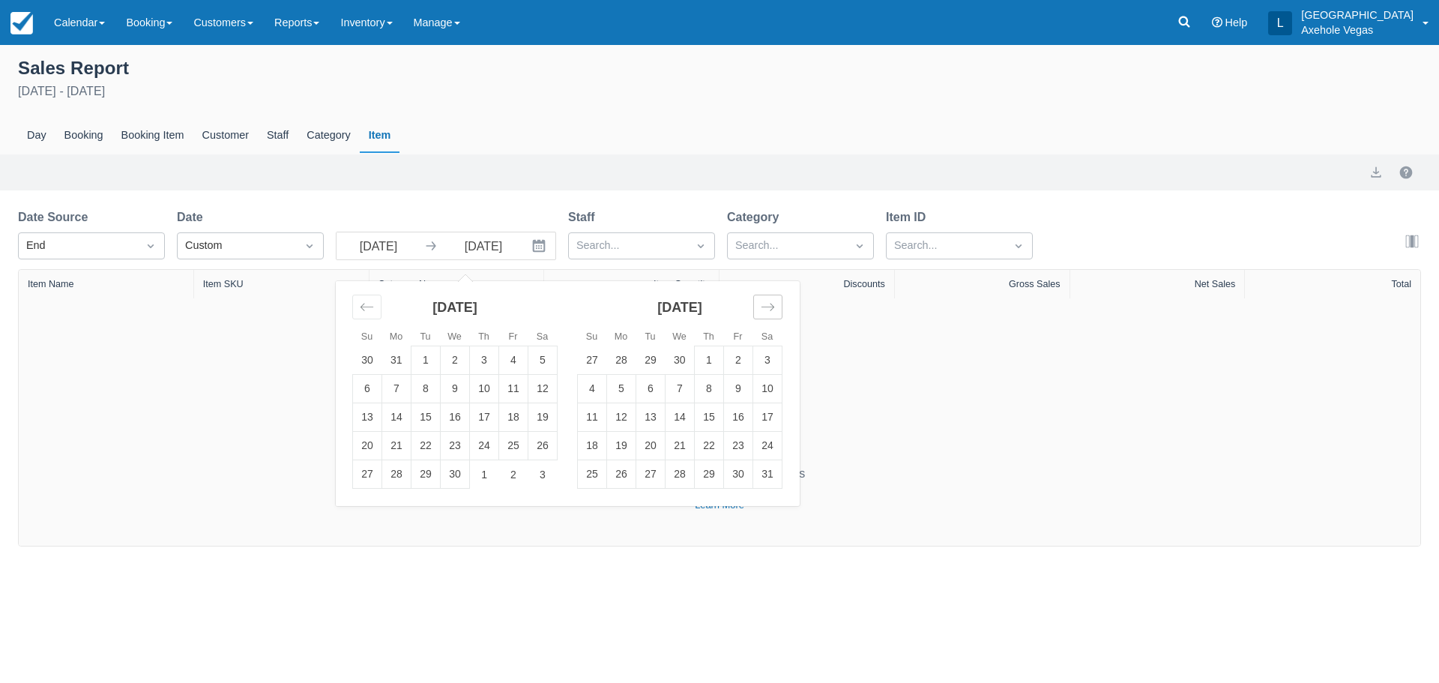
click at [773, 303] on icon "Move forward to switch to the next month." at bounding box center [768, 307] width 14 height 14
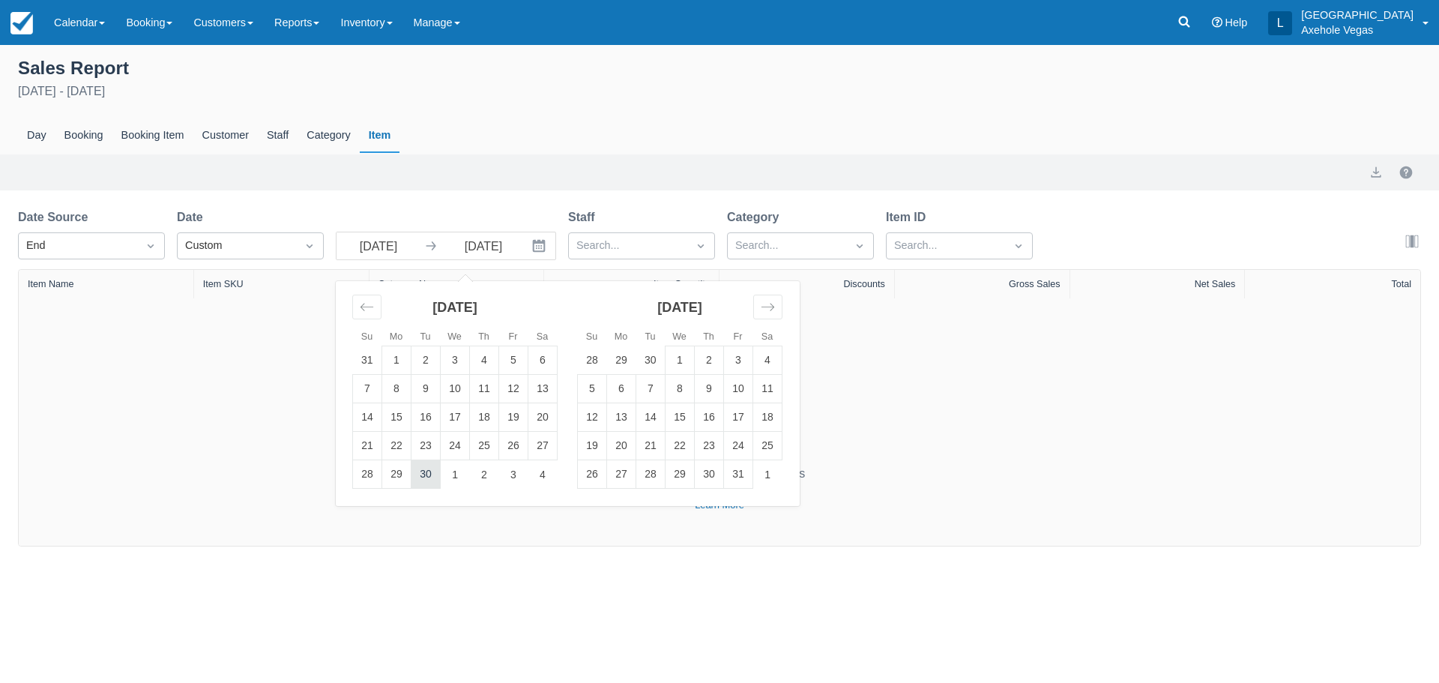
click at [425, 474] on td "30" at bounding box center [425, 474] width 29 height 28
type input "[DATE]"
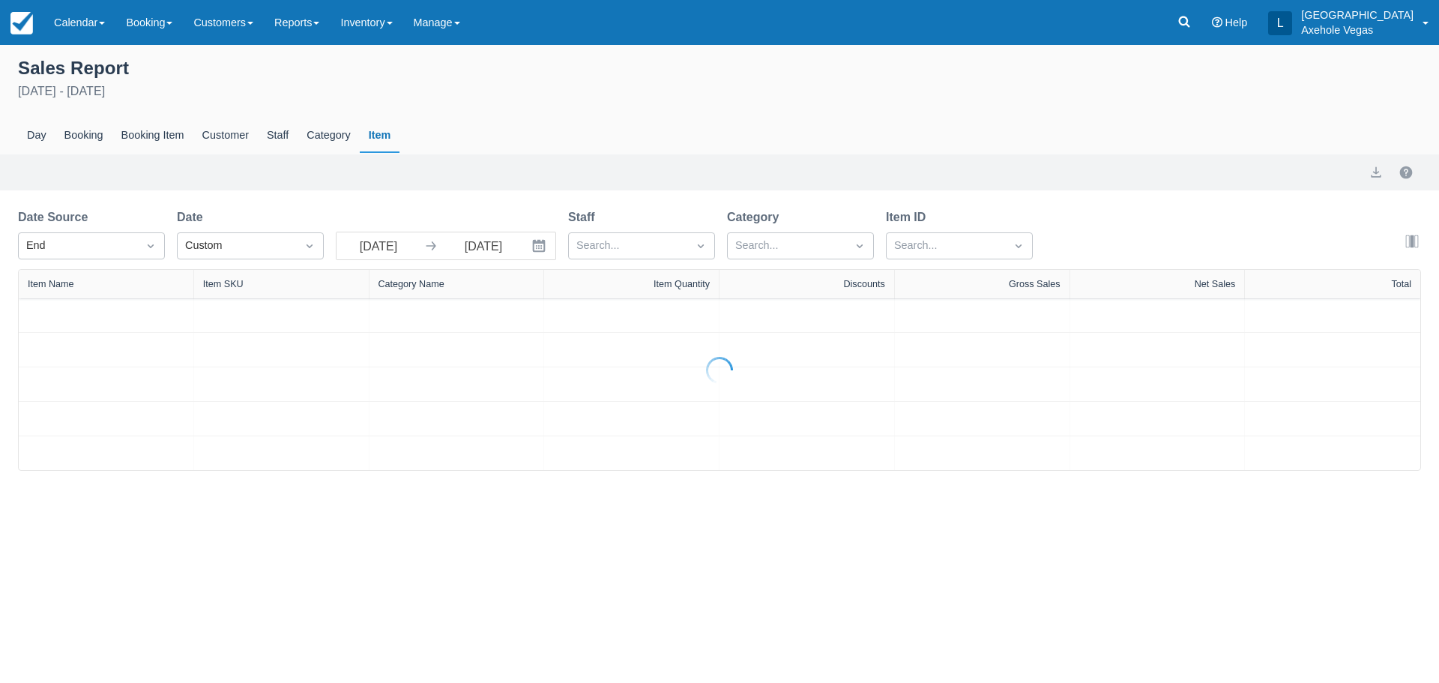
select select "20"
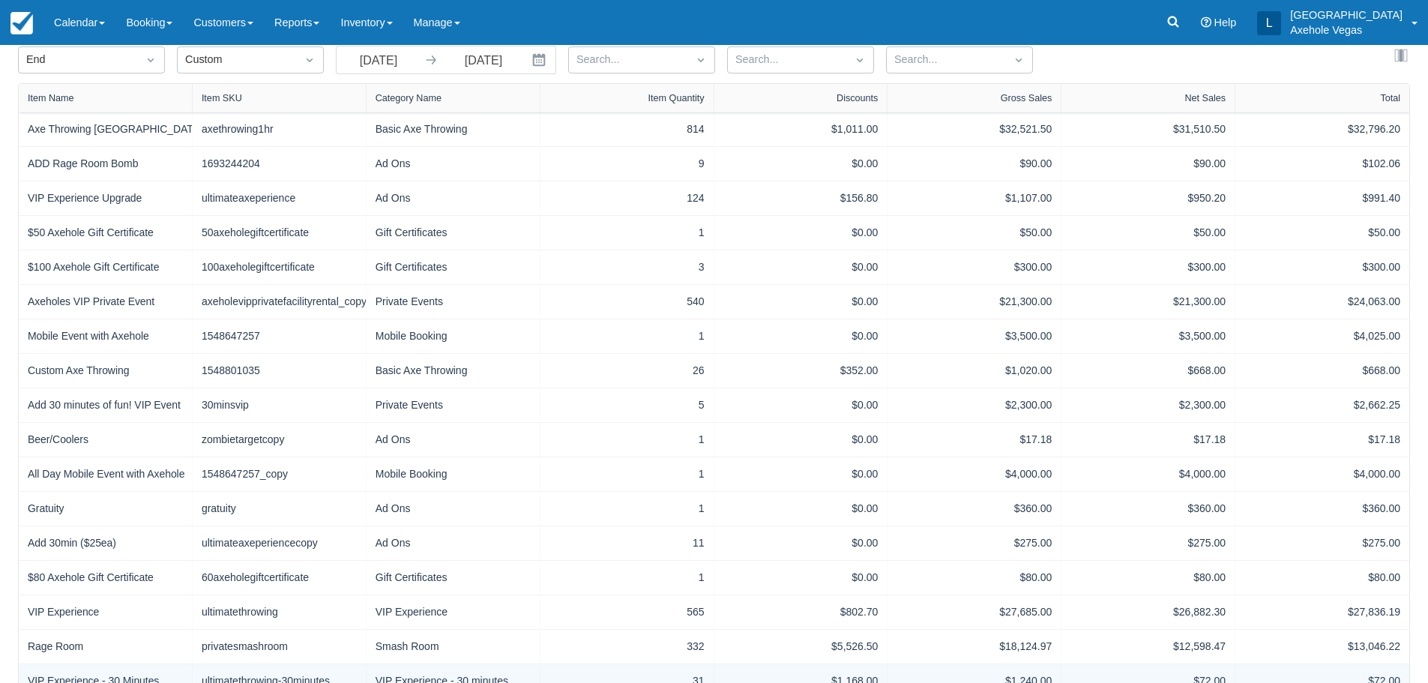
scroll to position [380, 0]
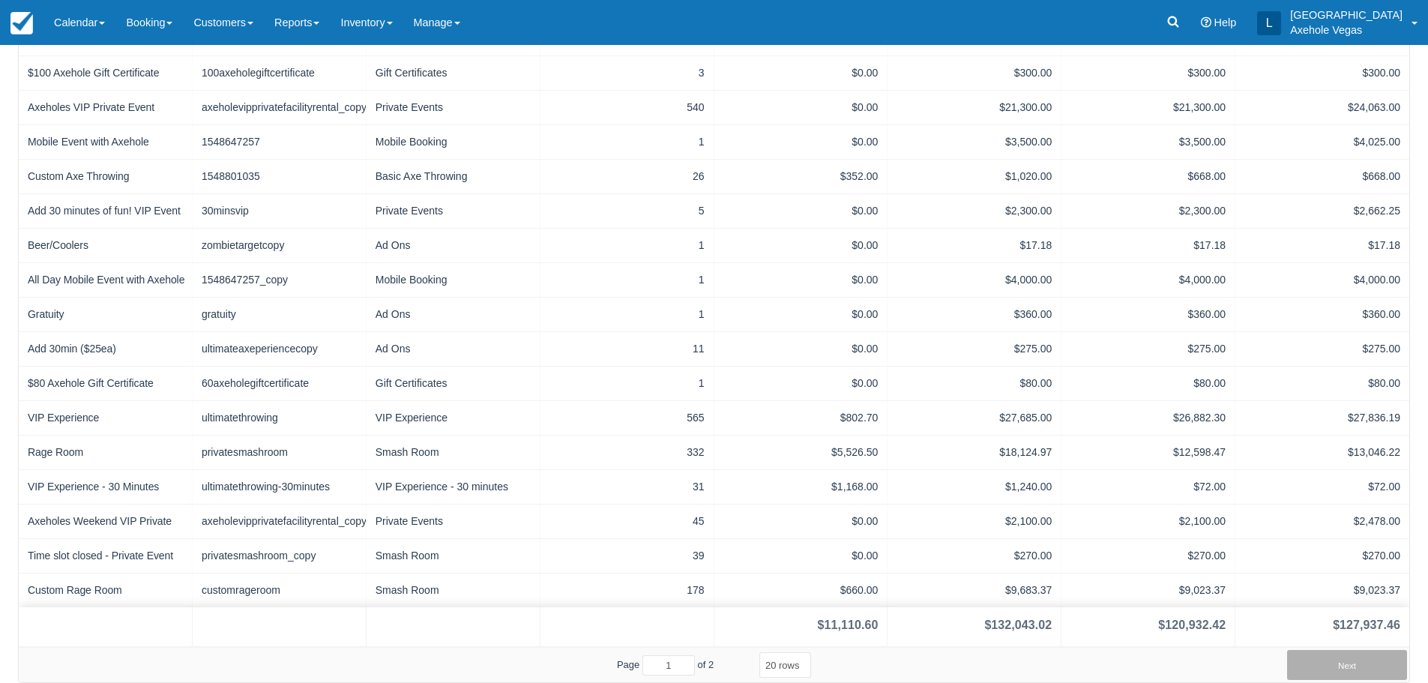
click at [1376, 658] on button "Next" at bounding box center [1347, 665] width 120 height 30
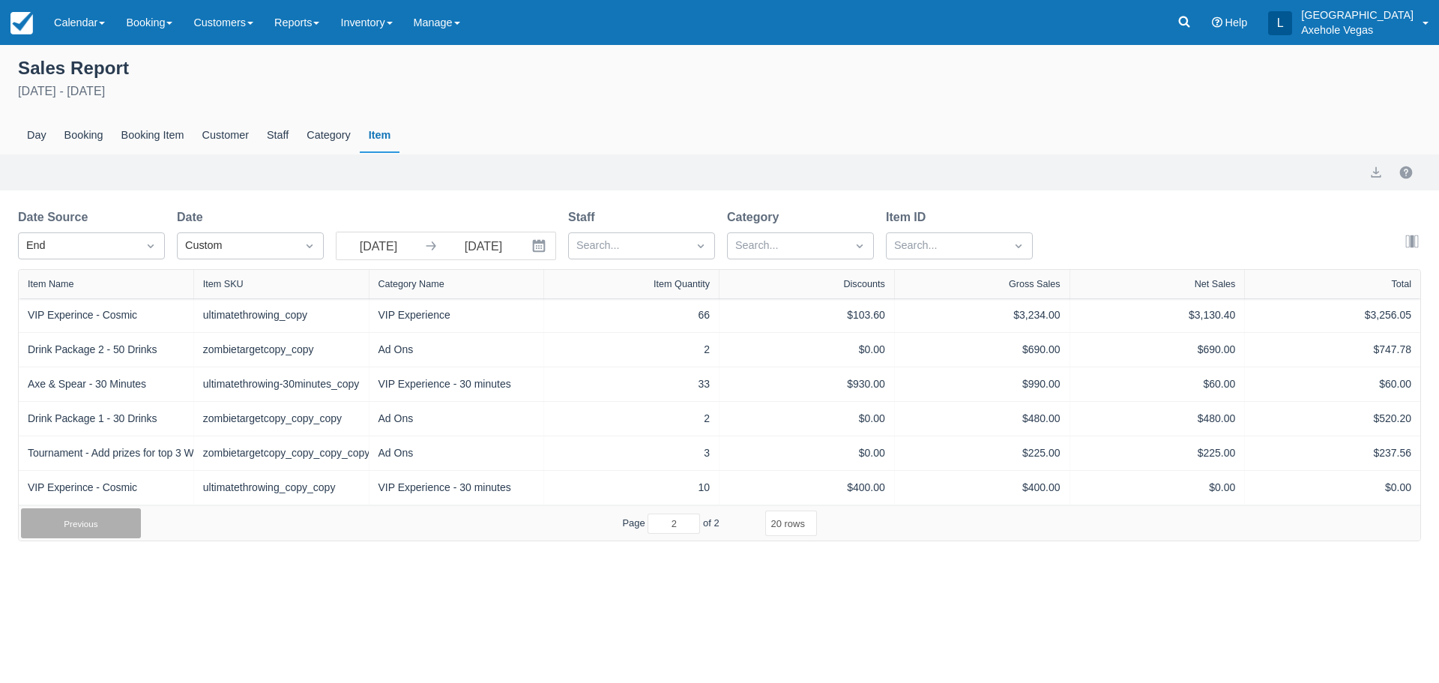
click at [74, 522] on button "Previous" at bounding box center [81, 523] width 120 height 30
type input "1"
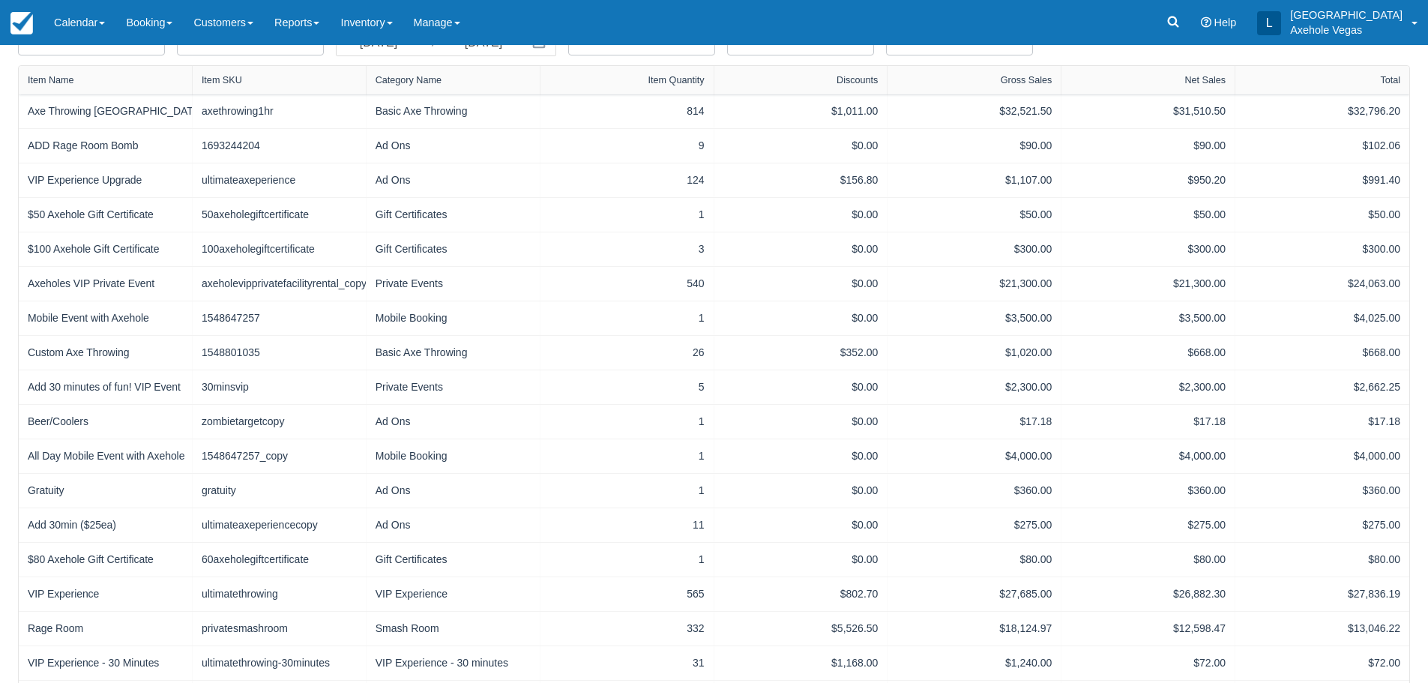
scroll to position [341, 0]
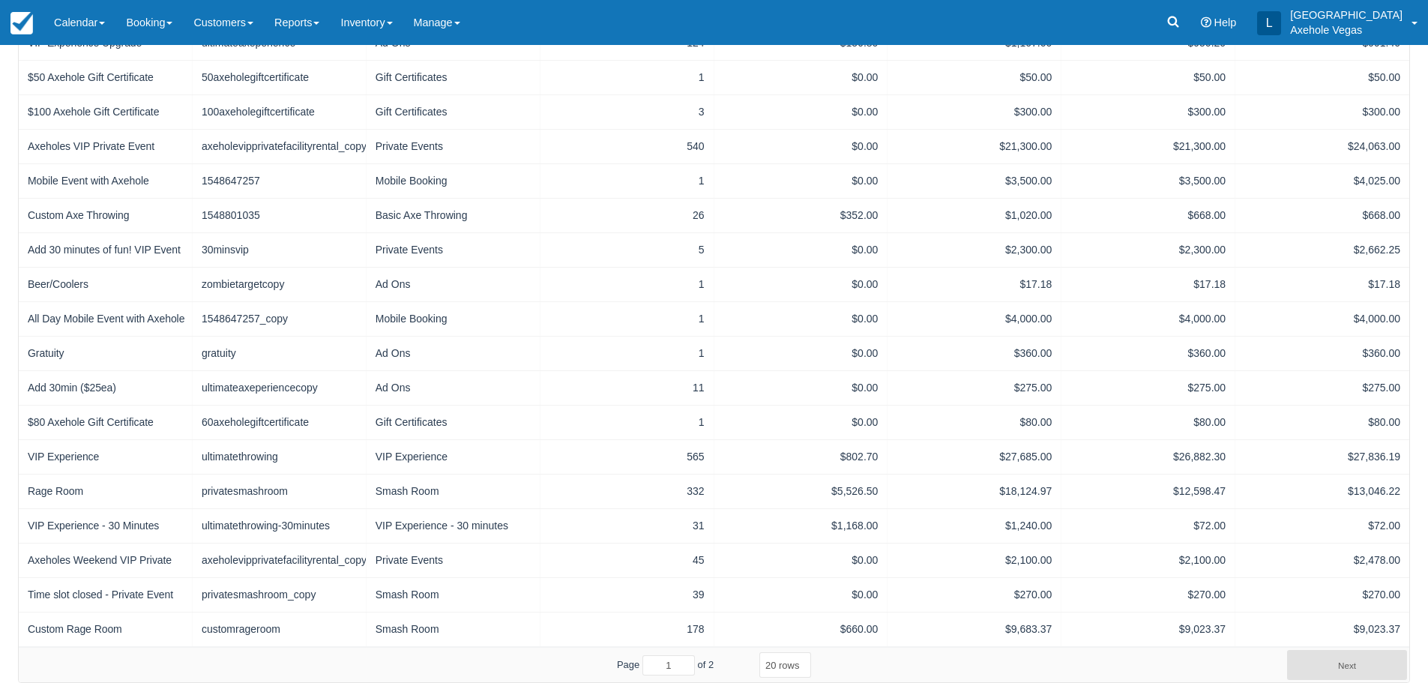
click at [779, 674] on select "5 rows 10 rows 20 rows 25 rows 50 rows 100 rows" at bounding box center [785, 664] width 52 height 25
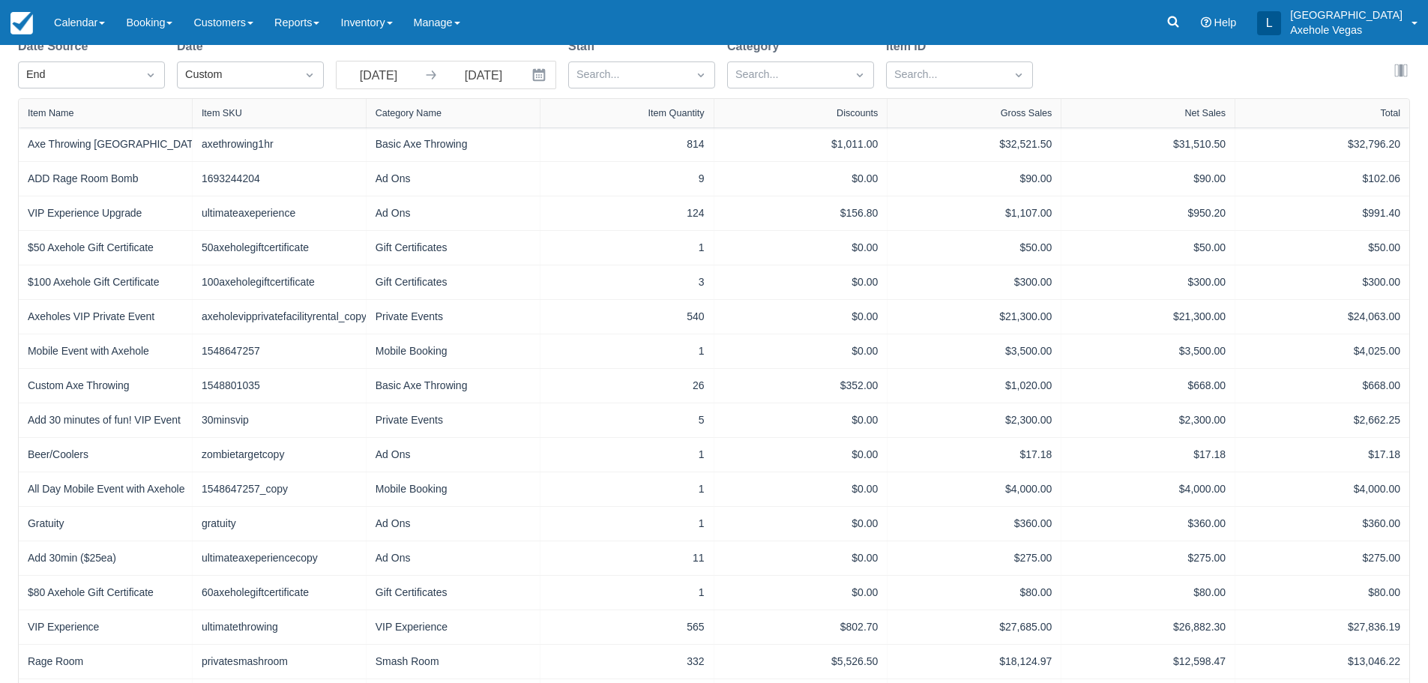
scroll to position [512, 0]
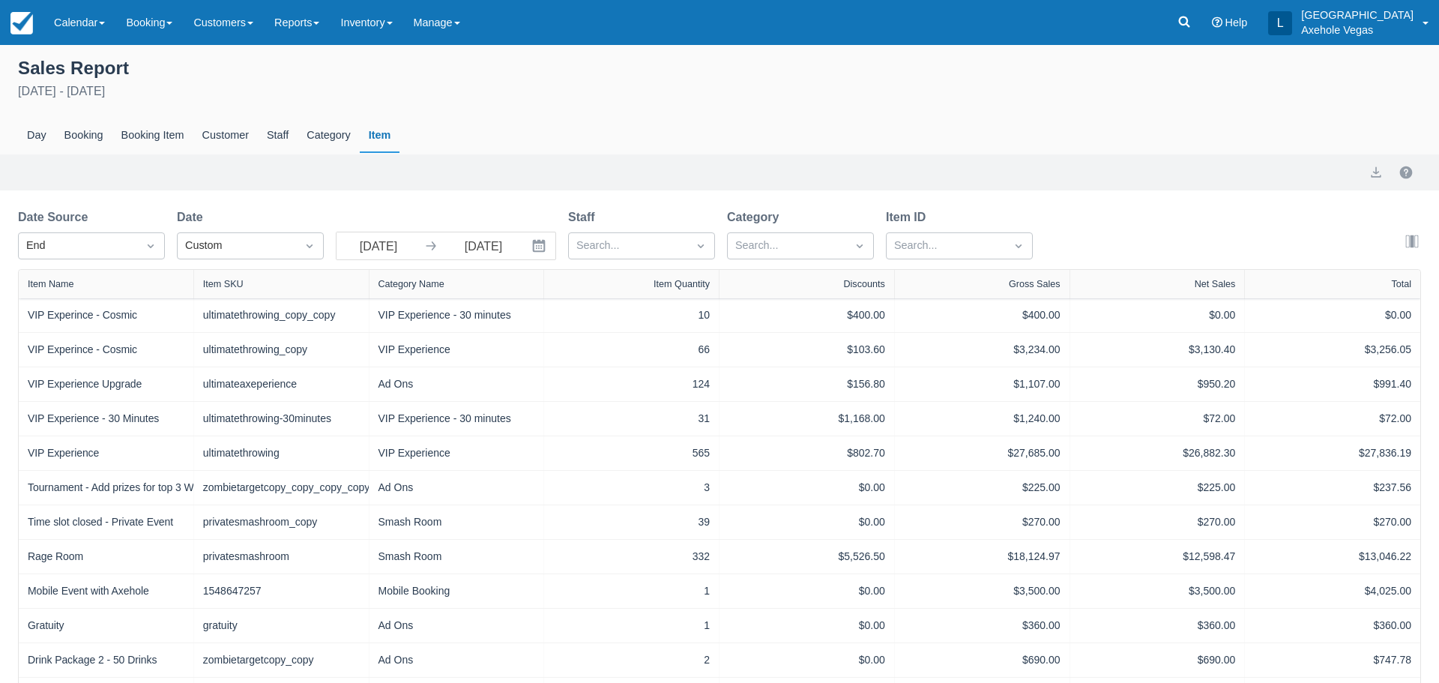
select select "20"
click at [535, 245] on icon "Interact with the calendar and add the check-in date for your trip." at bounding box center [538, 245] width 15 height 15
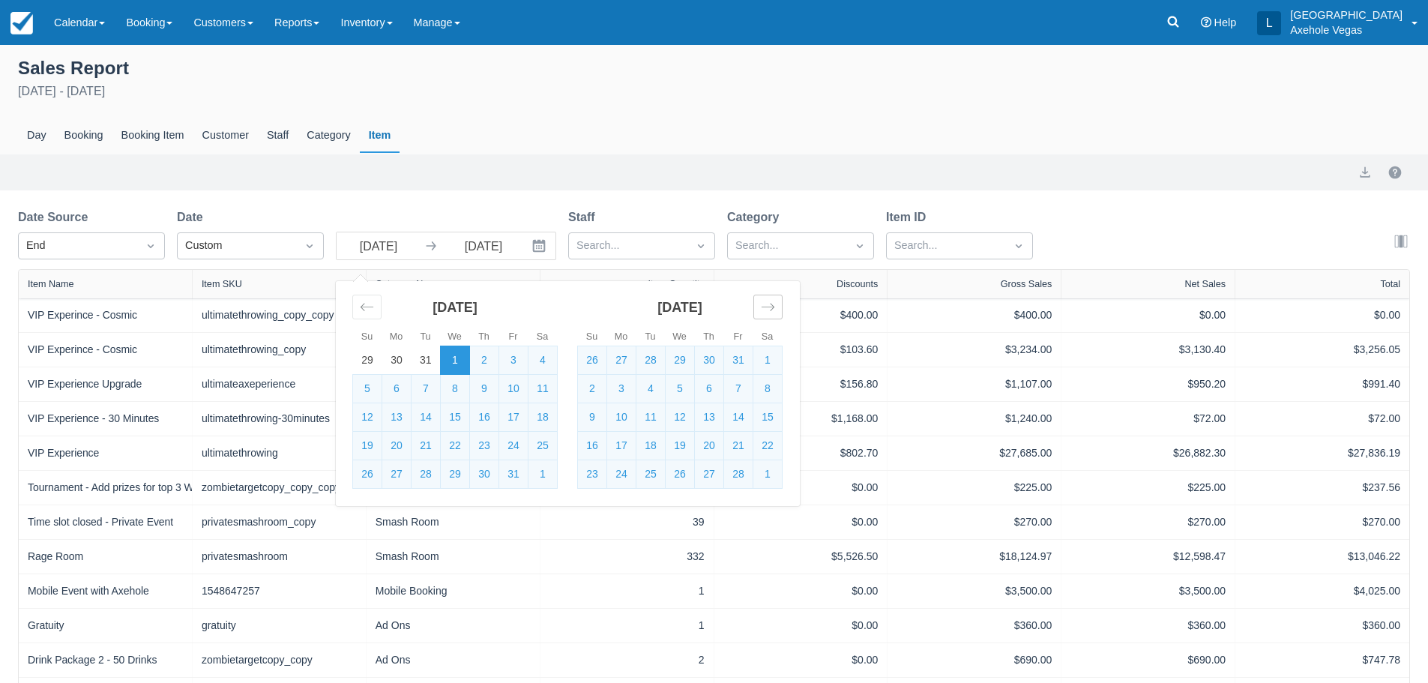
click at [760, 308] on div "Move forward to switch to the next month." at bounding box center [767, 307] width 29 height 25
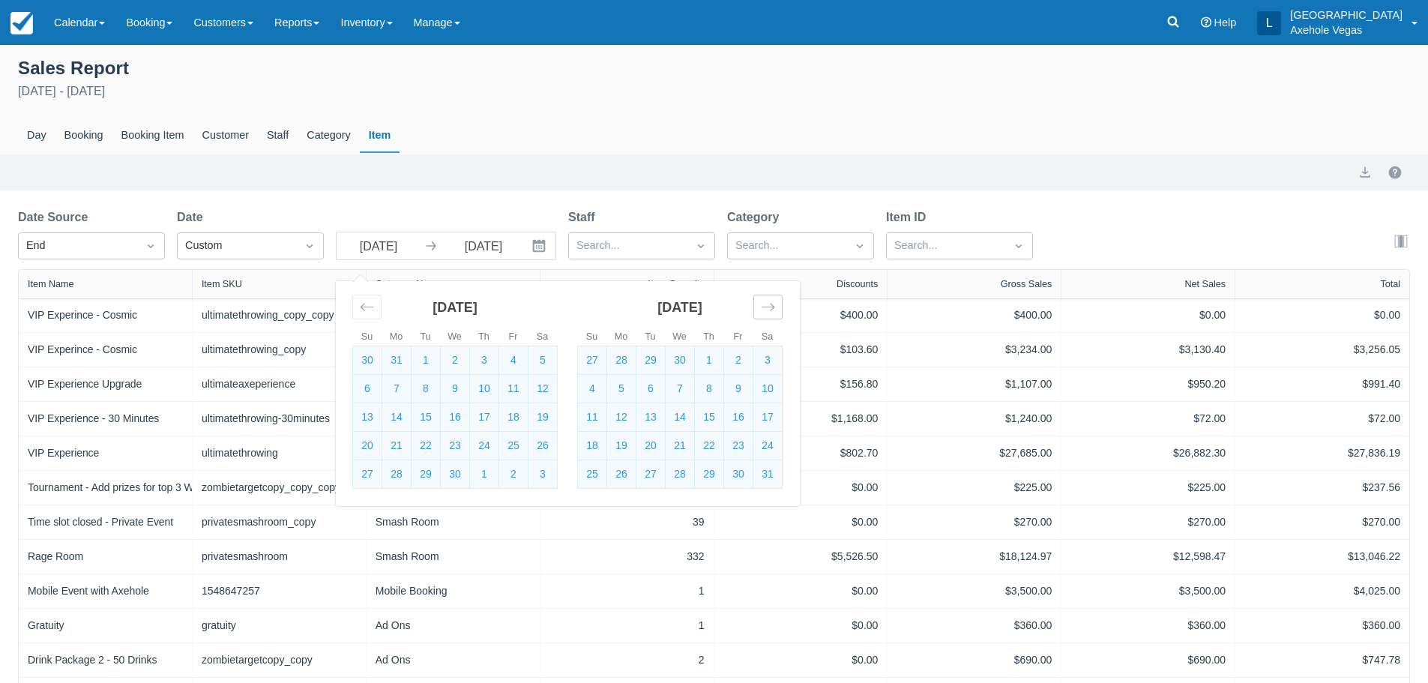
click at [760, 308] on div "Move forward to switch to the next month." at bounding box center [767, 307] width 29 height 25
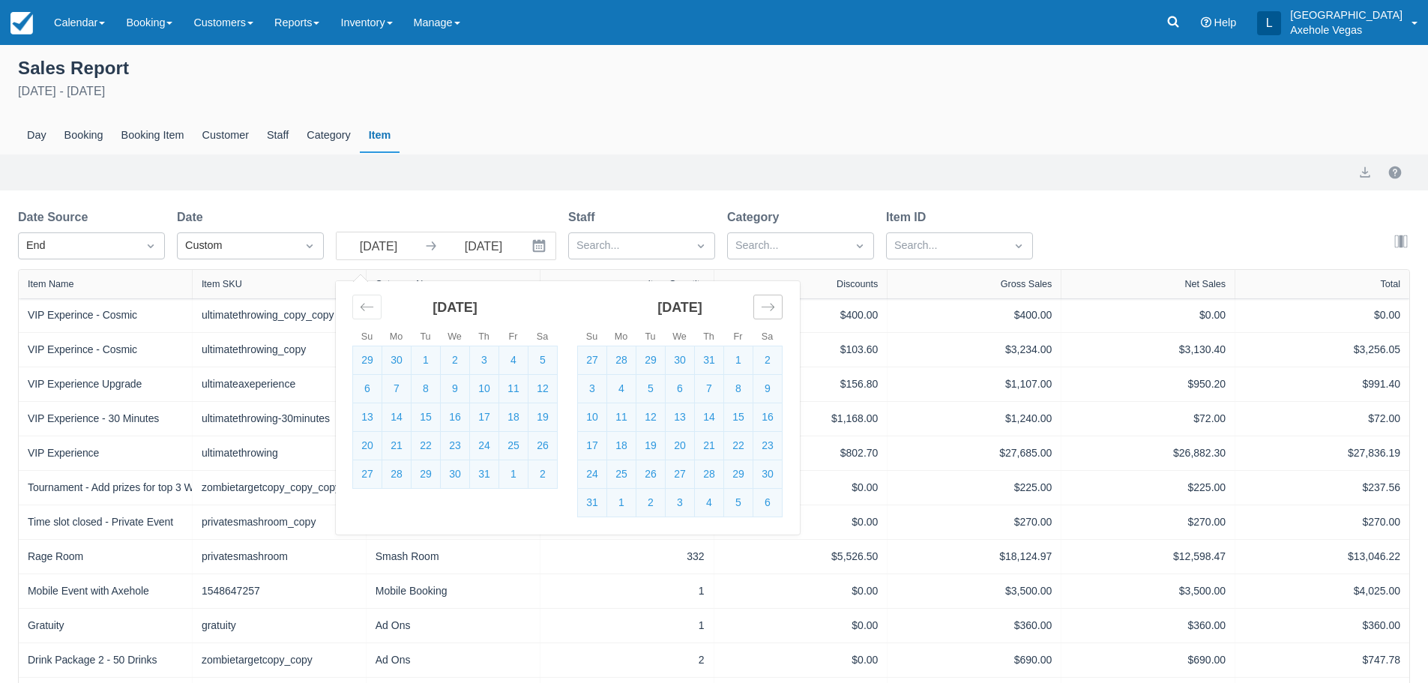
click at [760, 308] on div "Move forward to switch to the next month." at bounding box center [767, 307] width 29 height 25
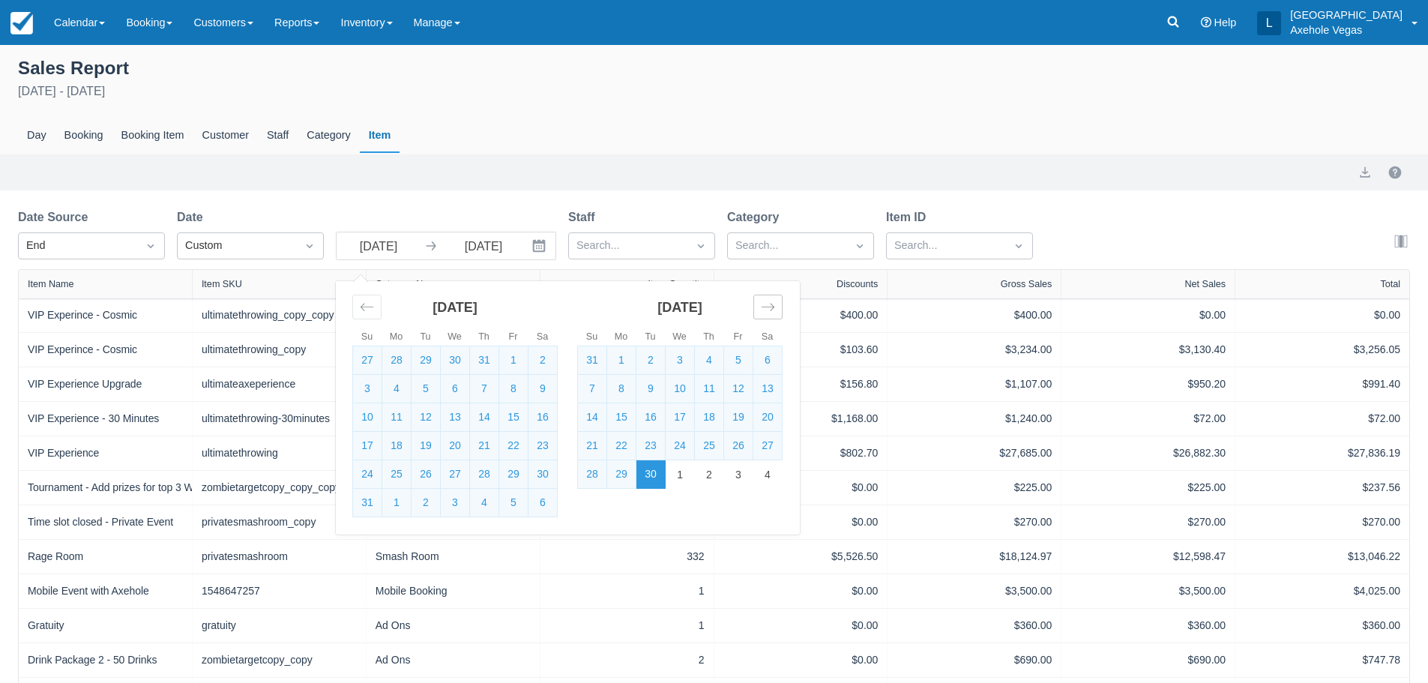
click at [760, 308] on div "Move forward to switch to the next month." at bounding box center [767, 307] width 29 height 25
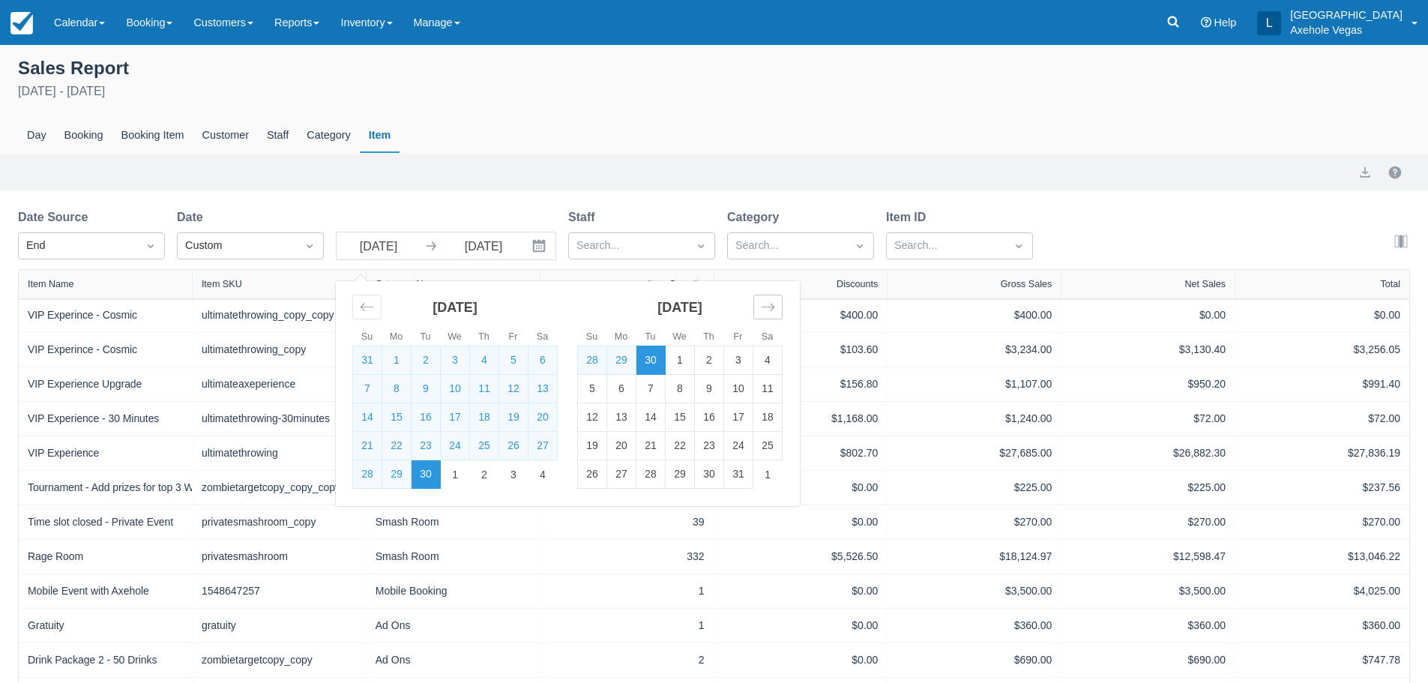
click at [760, 308] on div "Move forward to switch to the next month." at bounding box center [767, 307] width 29 height 25
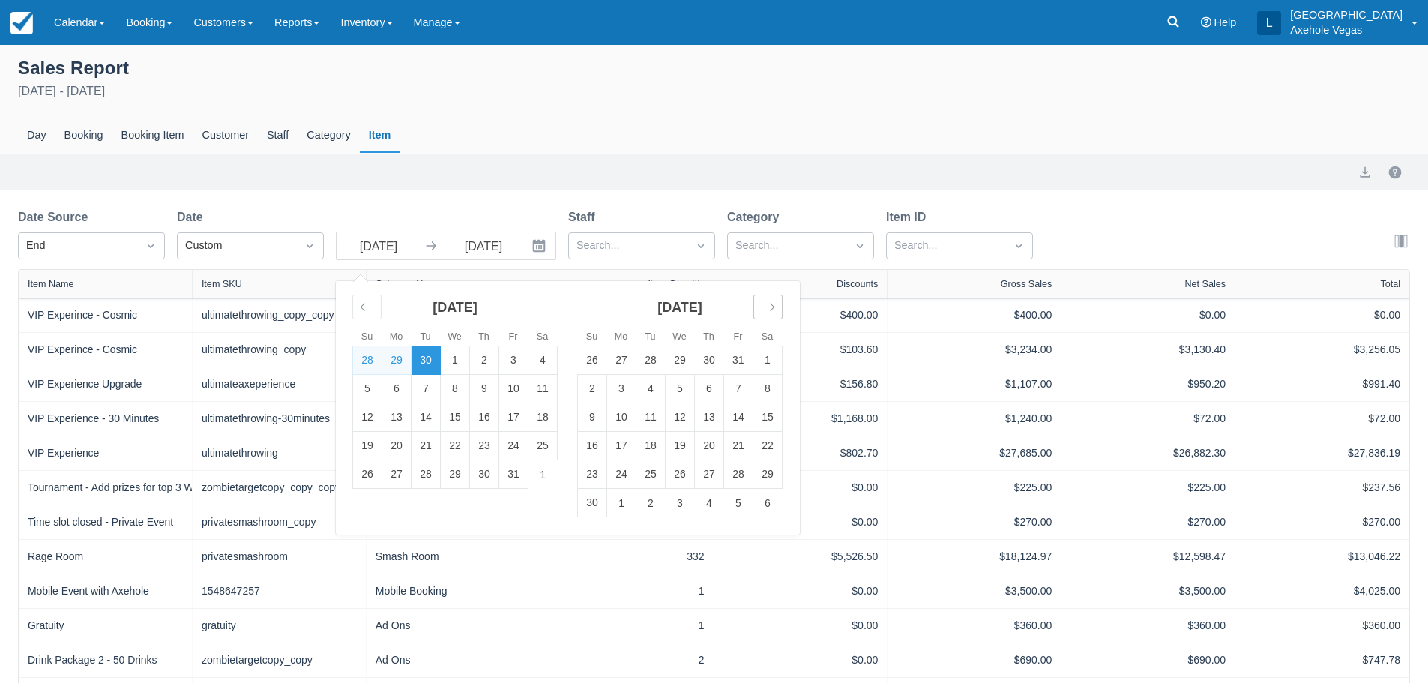
click at [760, 308] on div "Move forward to switch to the next month." at bounding box center [767, 307] width 29 height 25
click at [456, 477] on td "31" at bounding box center [455, 474] width 29 height 28
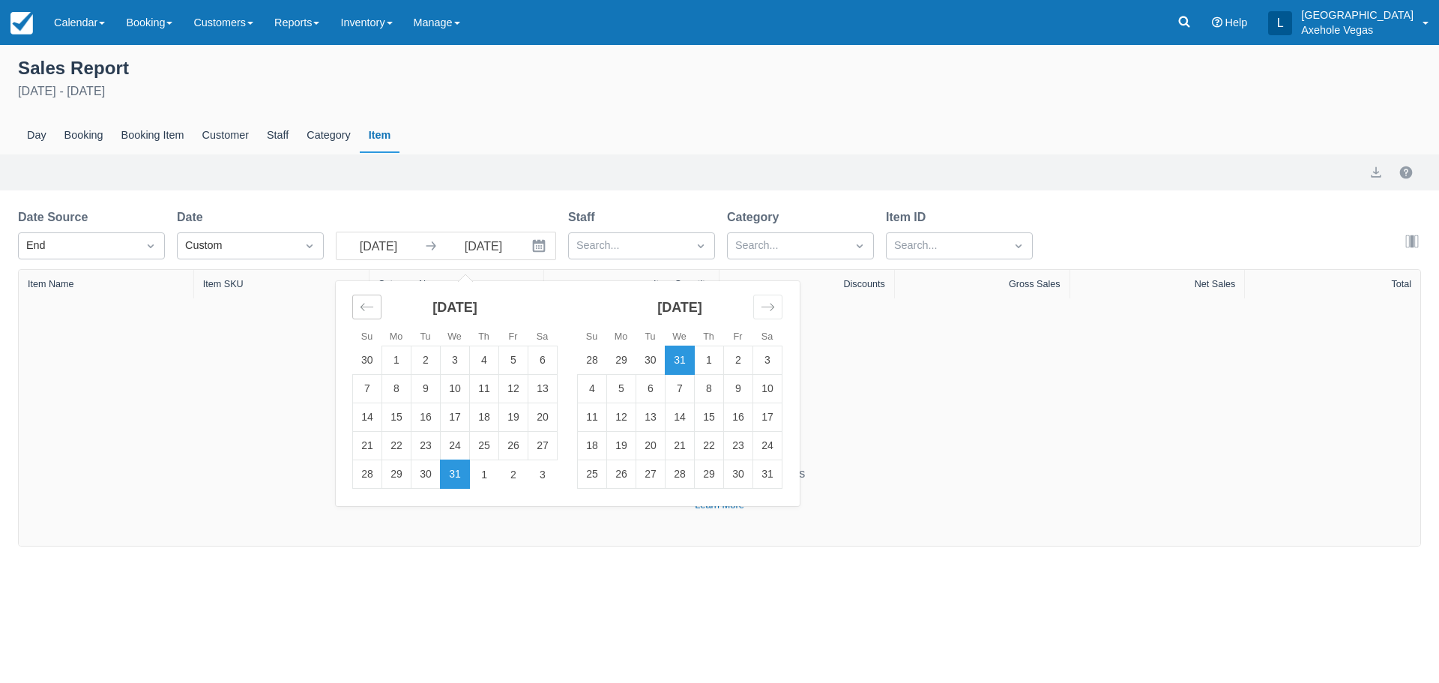
click at [369, 313] on icon "Move backward to switch to the previous month." at bounding box center [367, 307] width 14 height 14
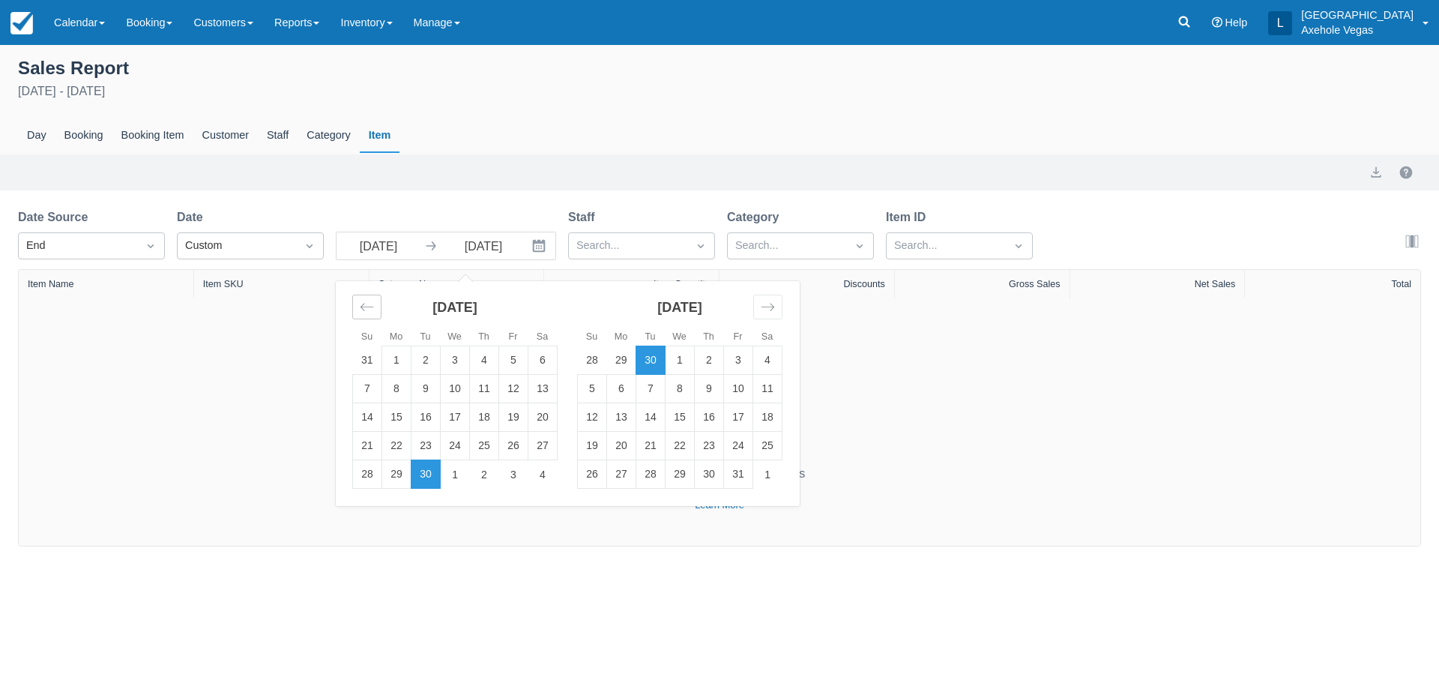
click at [369, 313] on icon "Move backward to switch to the previous month." at bounding box center [367, 307] width 14 height 14
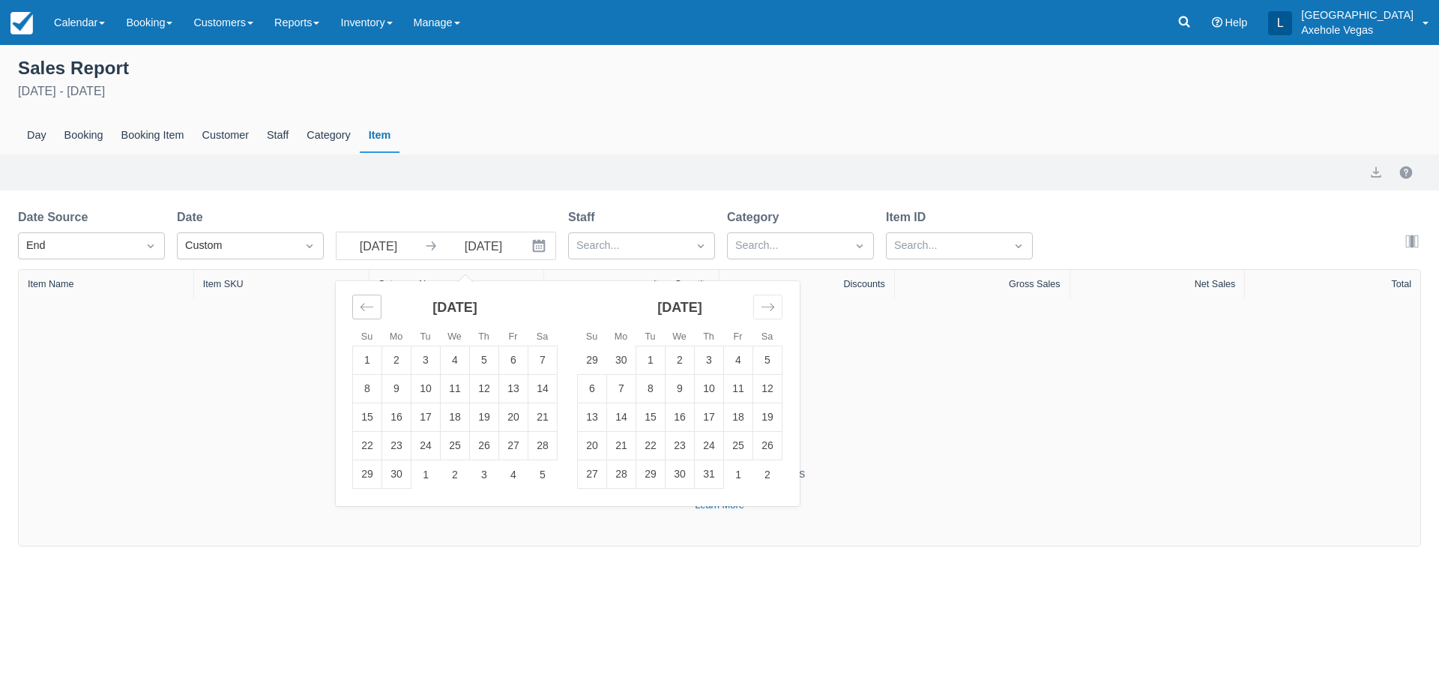
click at [369, 313] on icon "Move backward to switch to the previous month." at bounding box center [367, 307] width 14 height 14
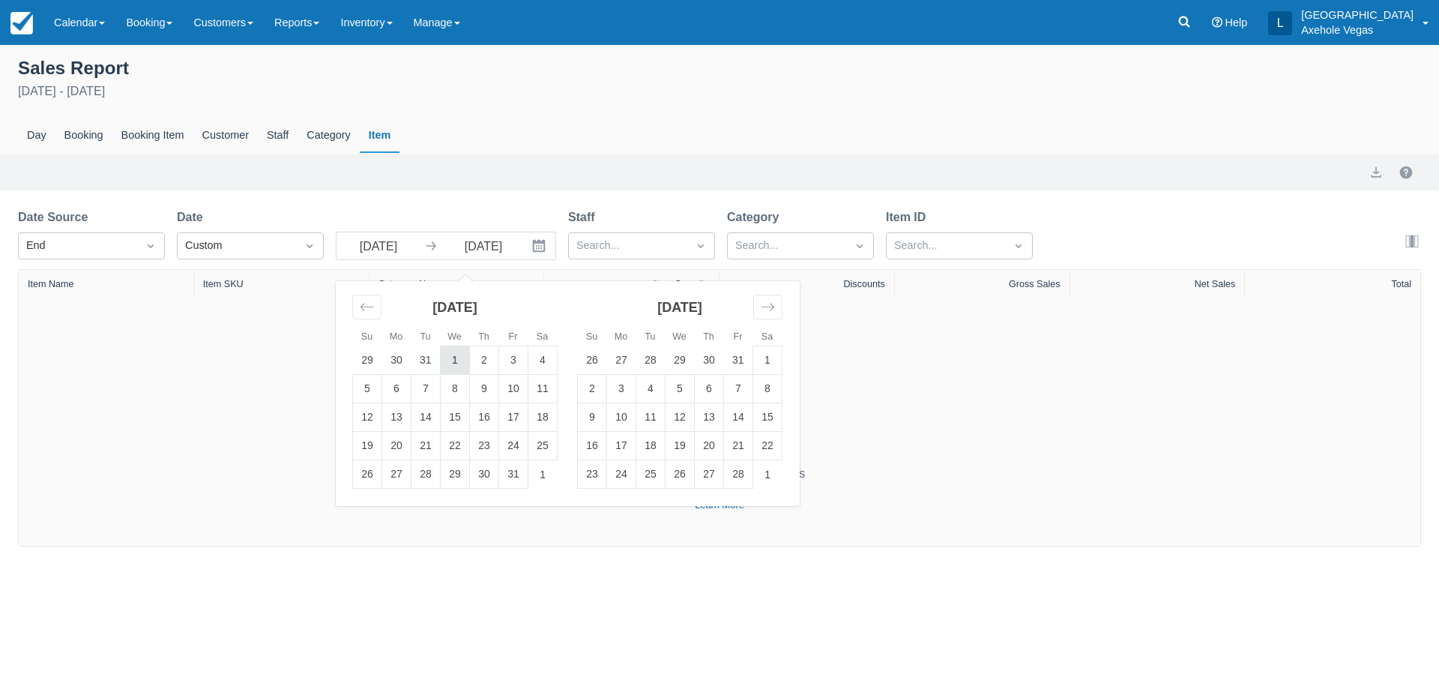
click at [448, 362] on td "1" at bounding box center [455, 360] width 29 height 28
type input "[DATE]"
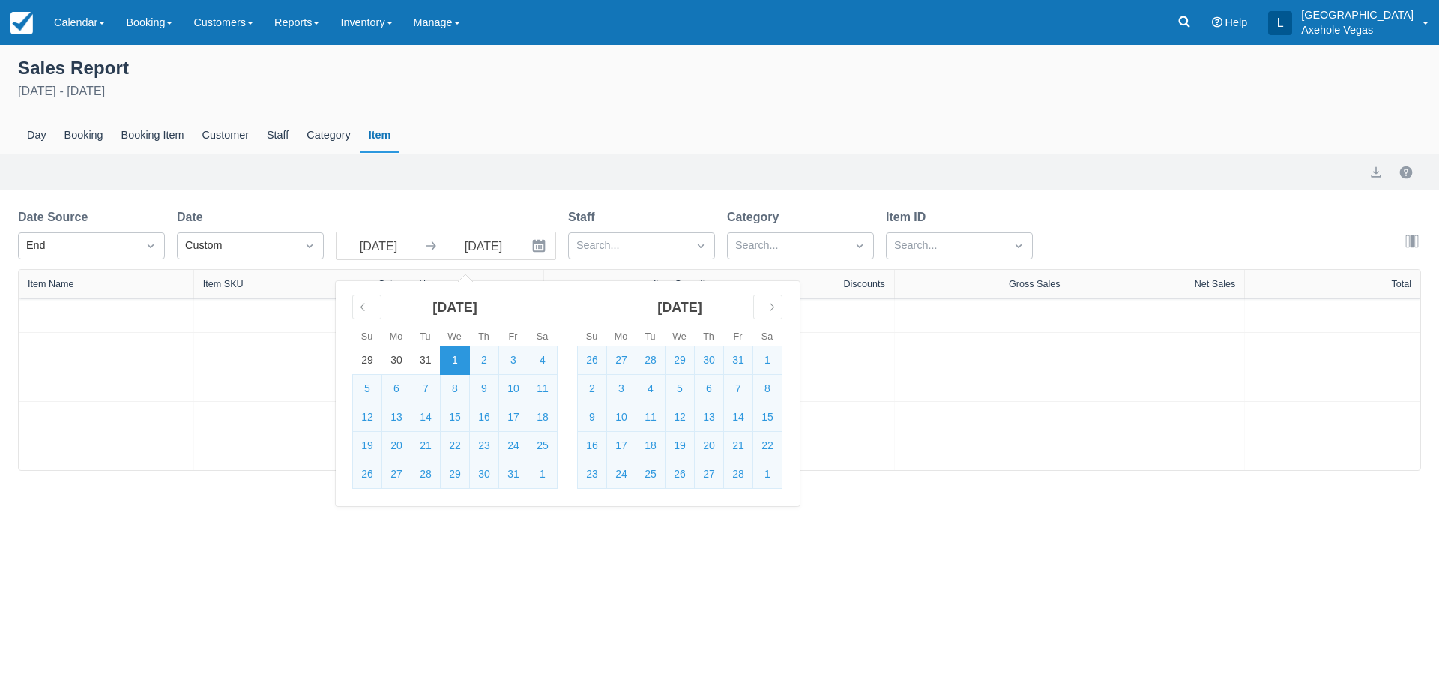
select select "20"
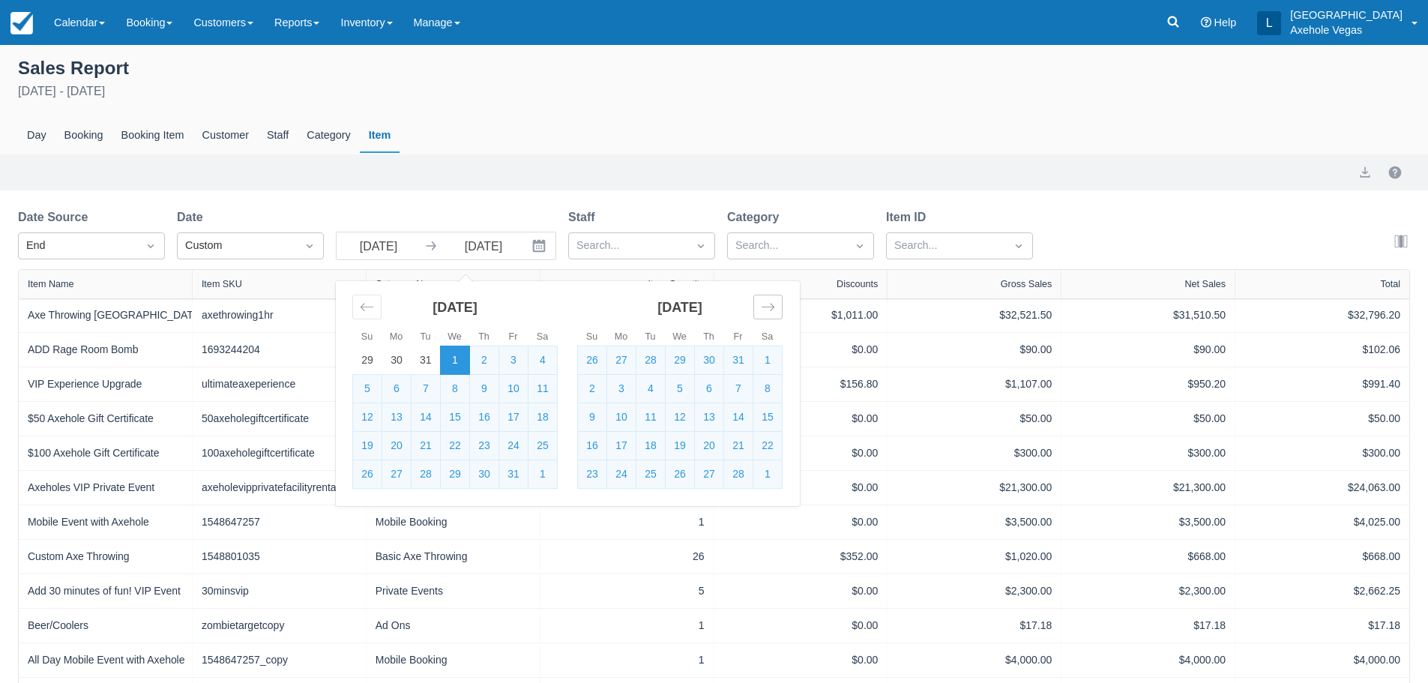
click at [775, 309] on div "Move forward to switch to the next month." at bounding box center [767, 307] width 29 height 25
click at [774, 309] on icon "Move forward to switch to the next month." at bounding box center [768, 307] width 14 height 14
click at [774, 308] on icon "Move forward to switch to the next month." at bounding box center [768, 307] width 14 height 14
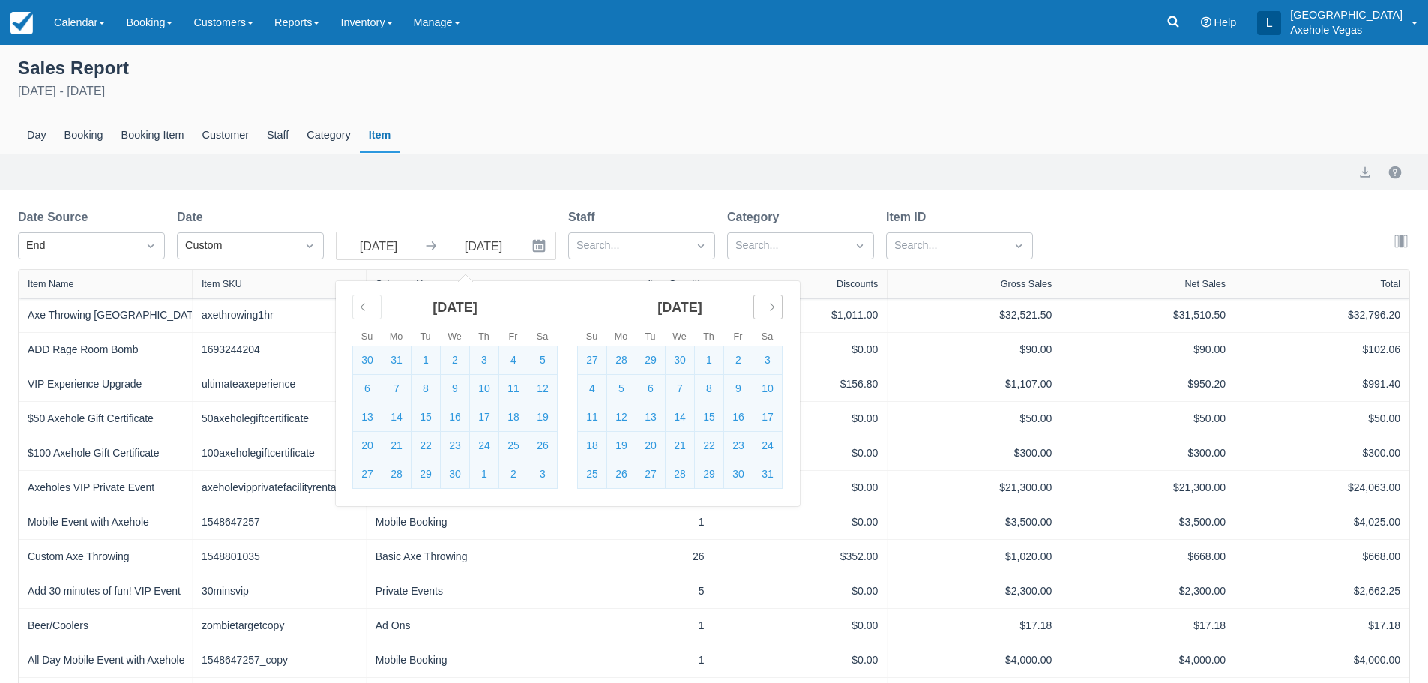
click at [774, 308] on icon "Move forward to switch to the next month." at bounding box center [768, 307] width 14 height 14
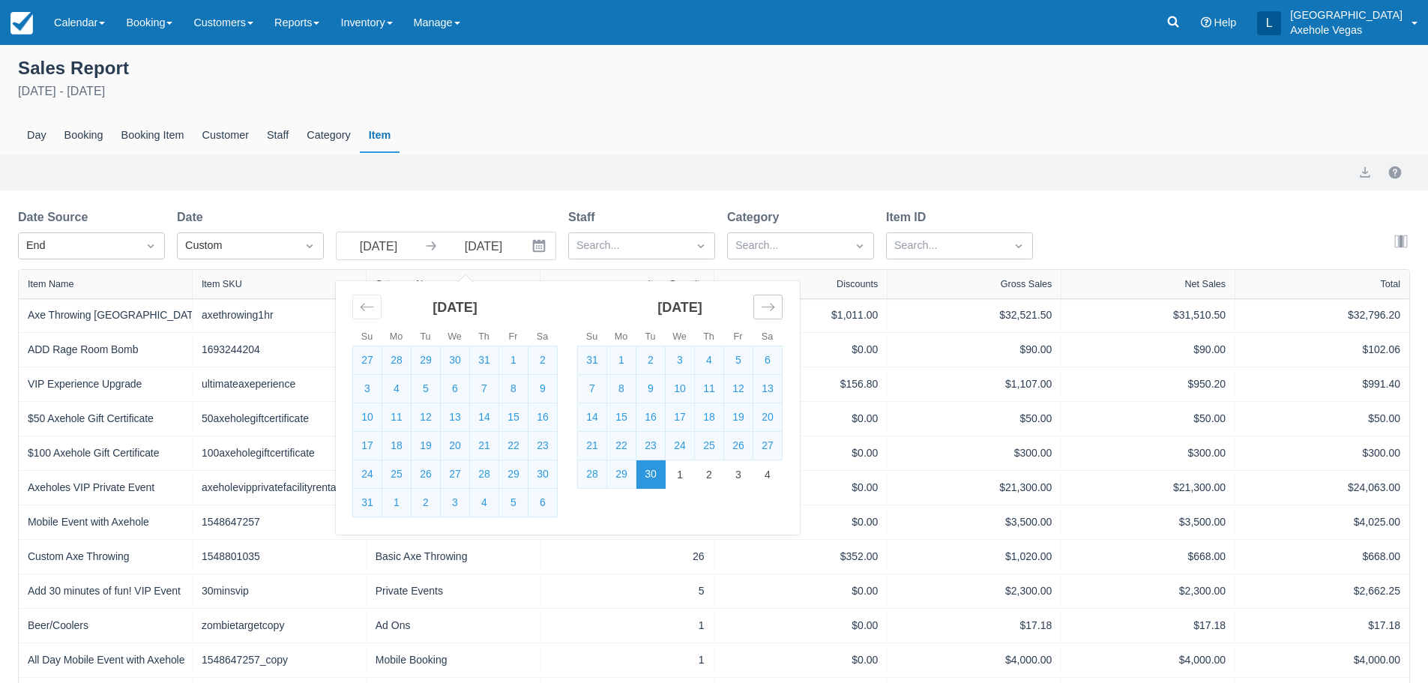
click at [774, 308] on icon "Move forward to switch to the next month." at bounding box center [768, 307] width 14 height 14
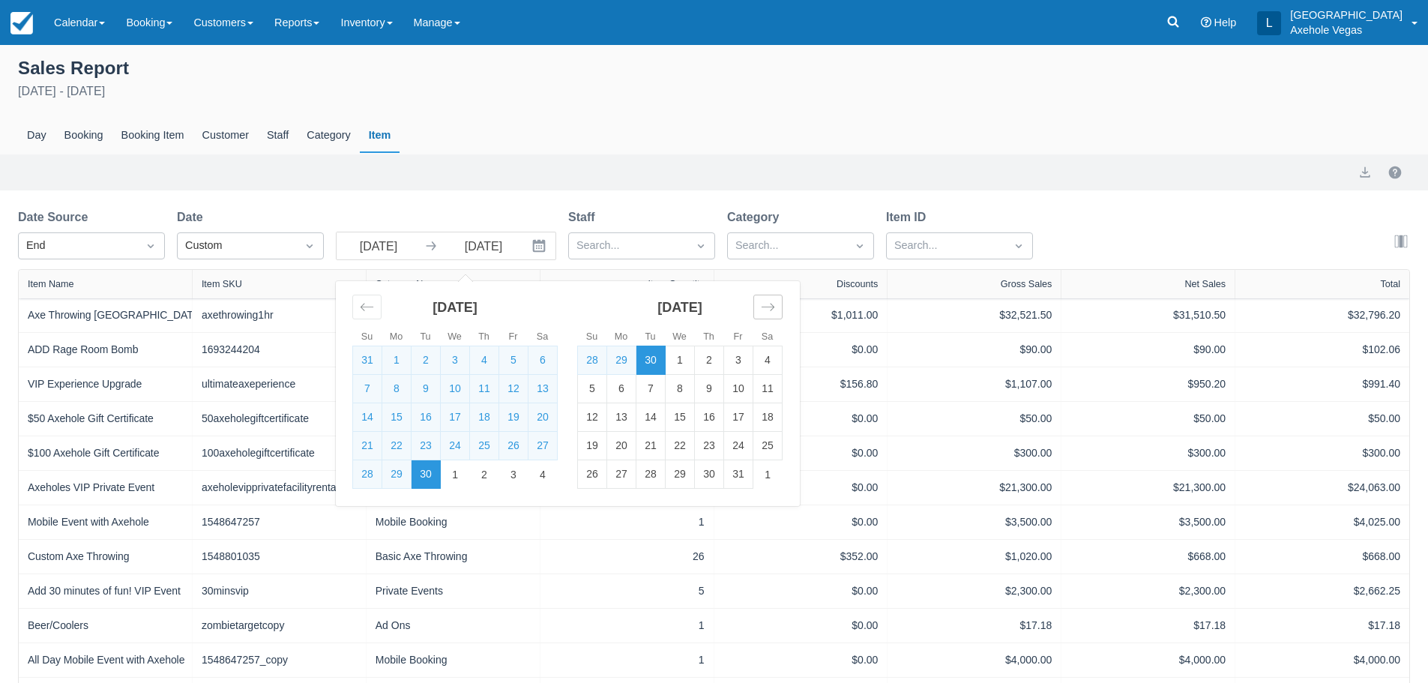
click at [774, 308] on icon "Move forward to switch to the next month." at bounding box center [768, 307] width 14 height 14
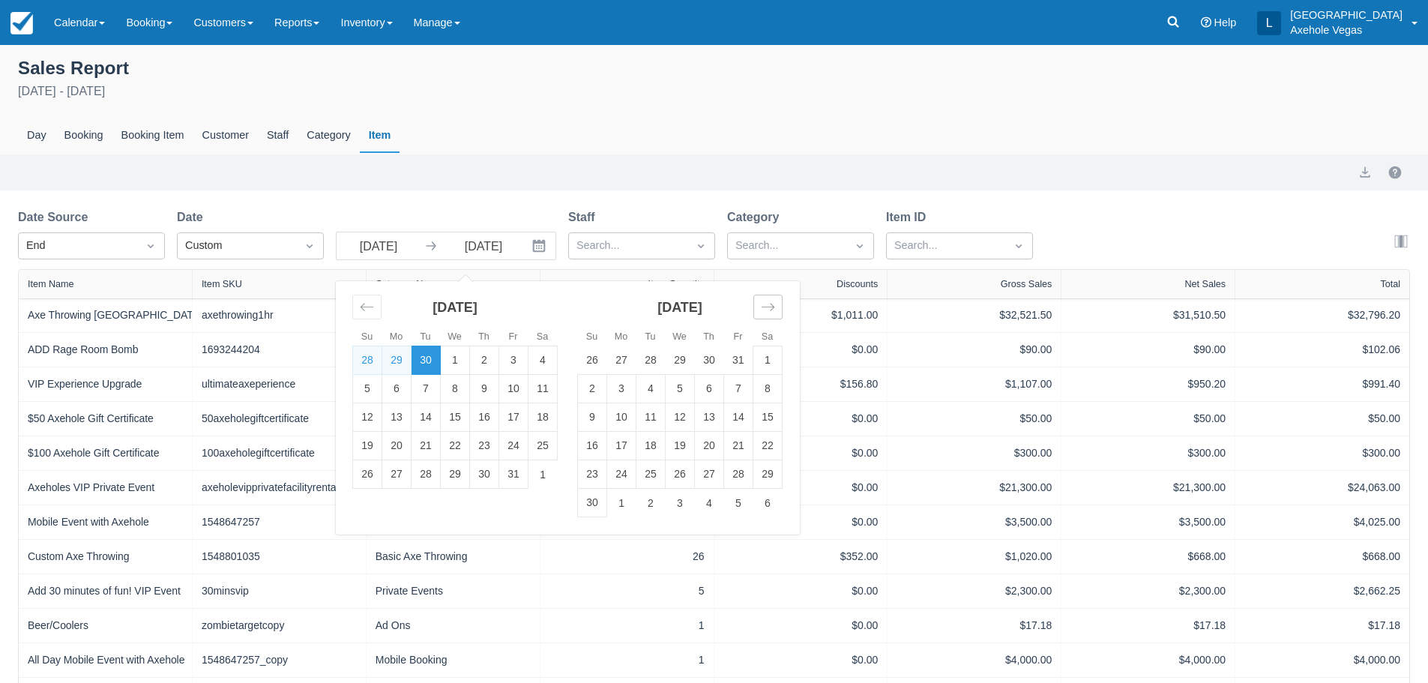
click at [774, 308] on icon "Move forward to switch to the next month." at bounding box center [768, 307] width 14 height 14
click at [685, 468] on td "31" at bounding box center [679, 474] width 29 height 28
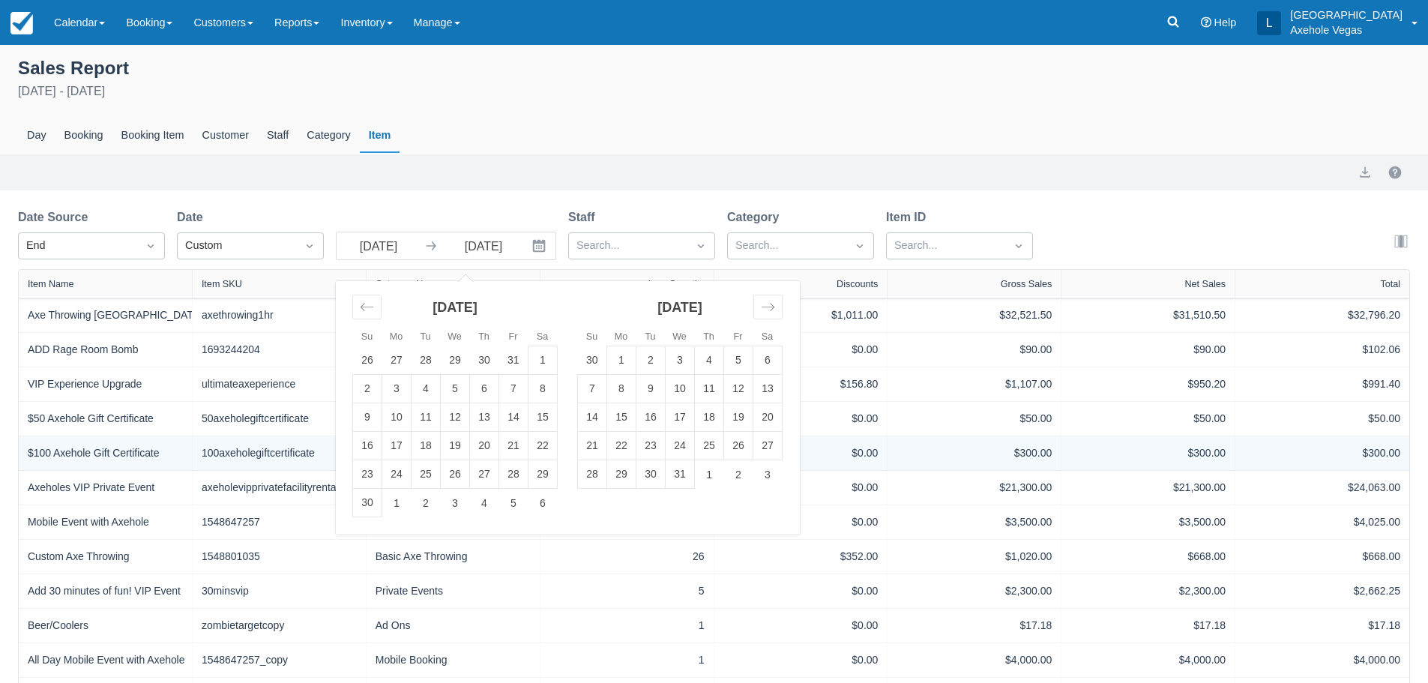
type input "[DATE]"
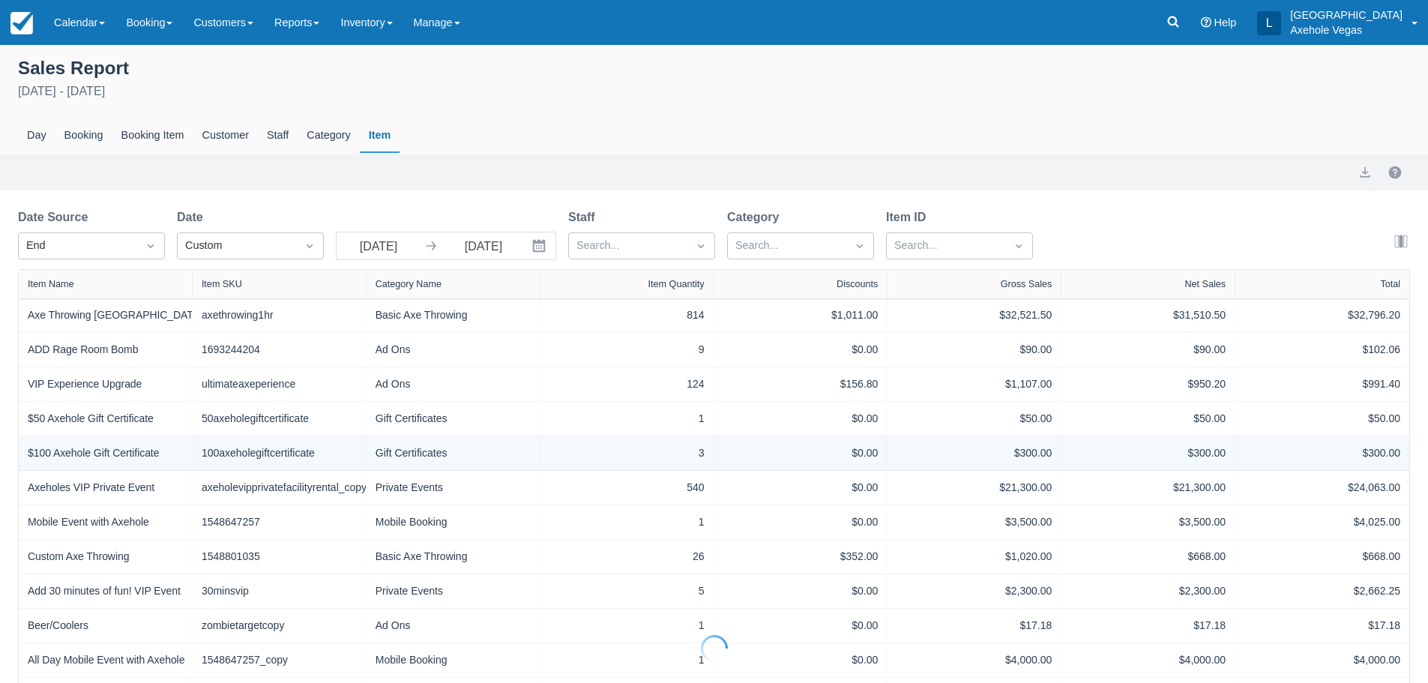
select select "20"
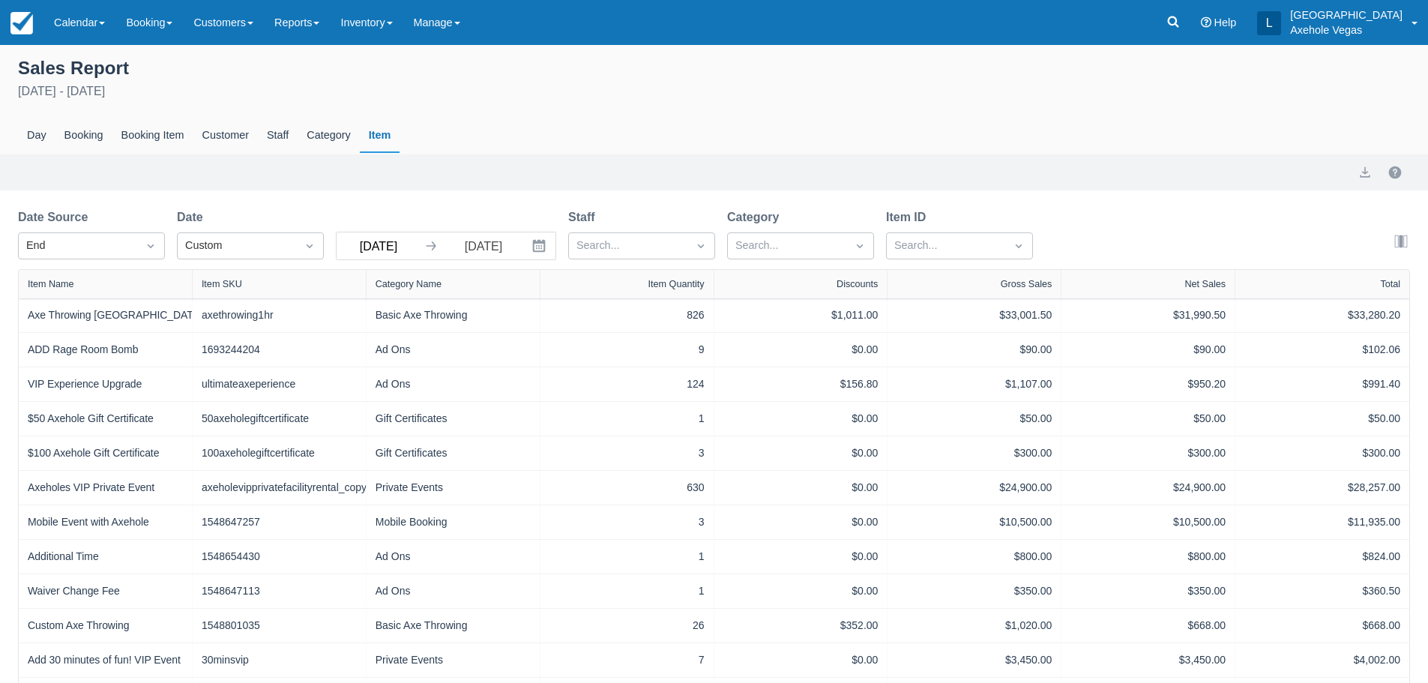
click at [393, 250] on input "[DATE]" at bounding box center [378, 245] width 84 height 27
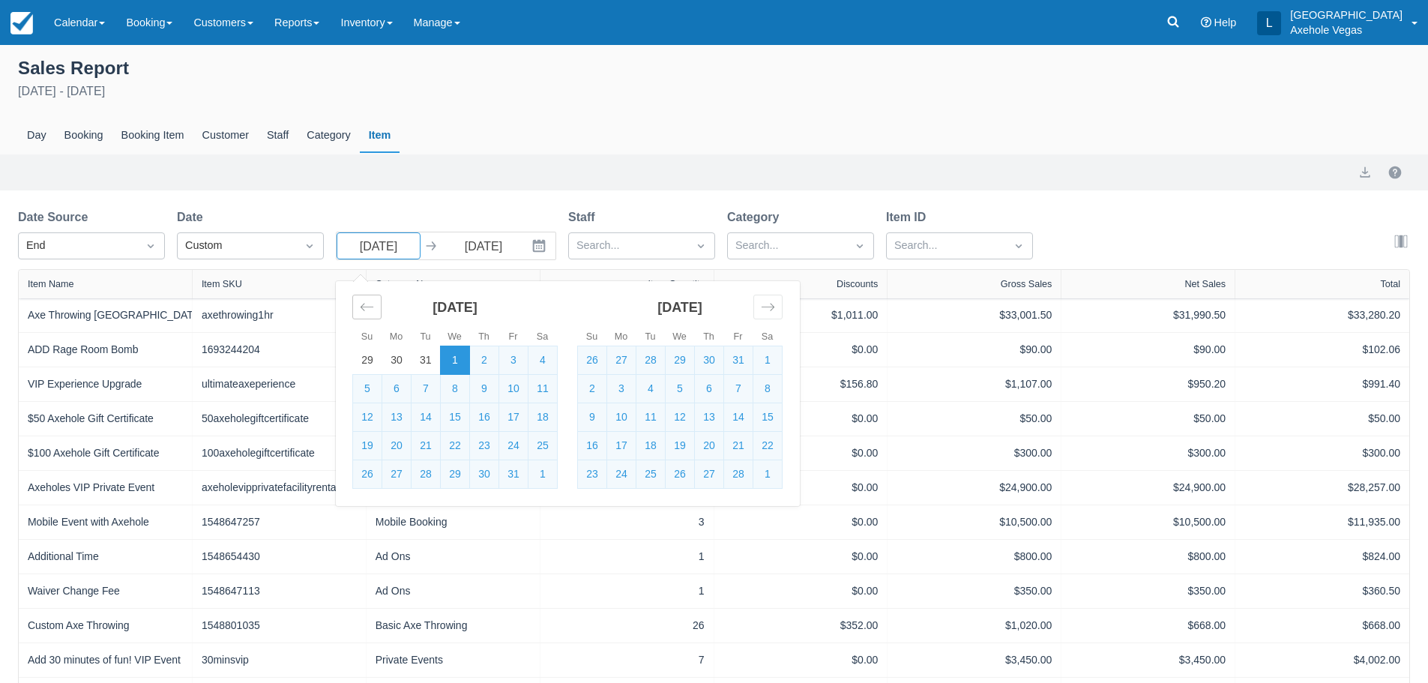
click at [366, 303] on icon "Move backward to switch to the previous month." at bounding box center [367, 307] width 14 height 14
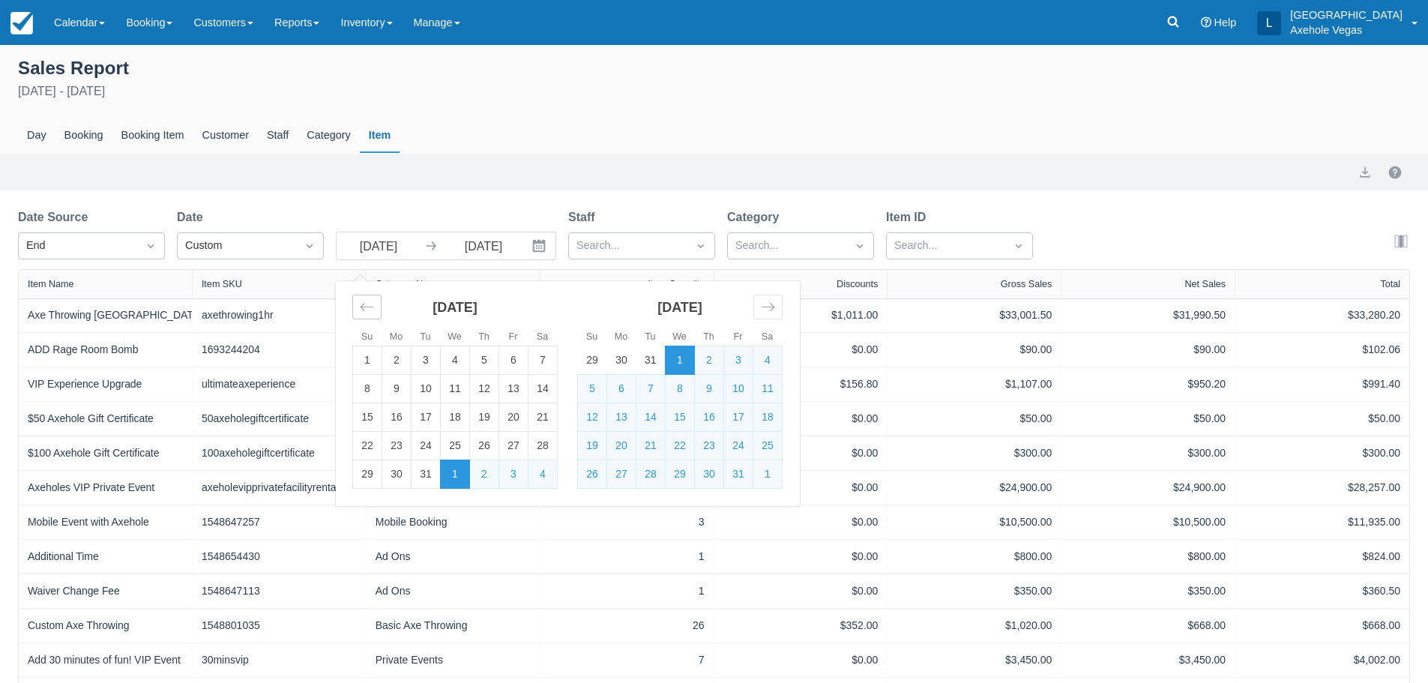
click at [366, 303] on icon "Move backward to switch to the previous month." at bounding box center [367, 307] width 14 height 14
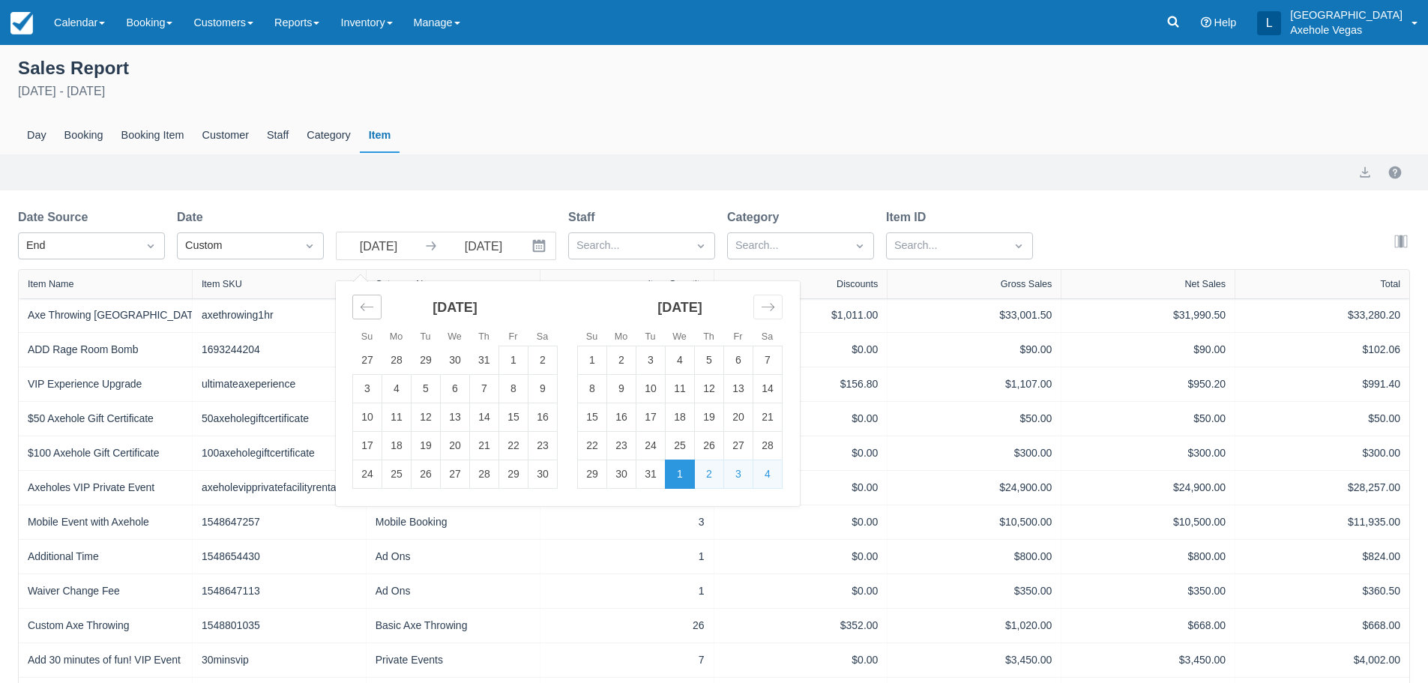
click at [366, 303] on icon "Move backward to switch to the previous month." at bounding box center [367, 307] width 14 height 14
click at [368, 306] on icon "Move backward to switch to the previous month." at bounding box center [367, 307] width 14 height 14
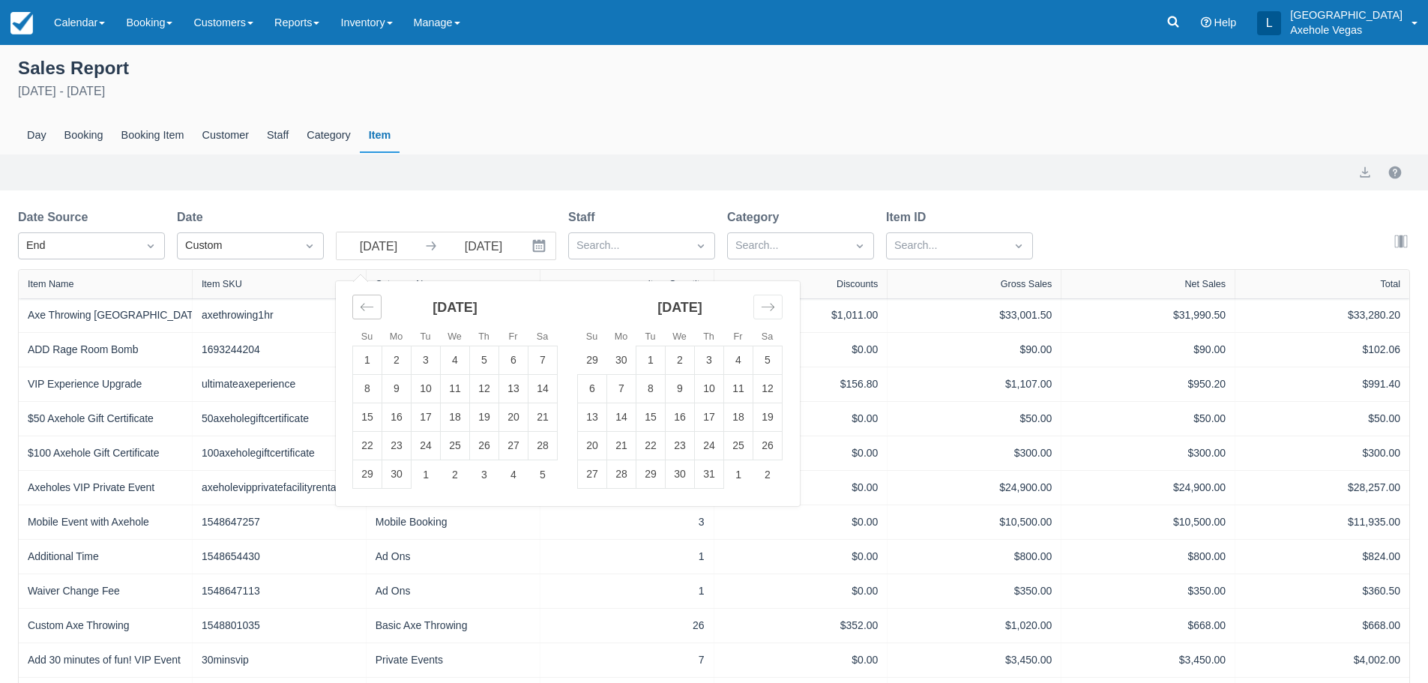
click at [368, 306] on icon "Move backward to switch to the previous month." at bounding box center [367, 307] width 14 height 14
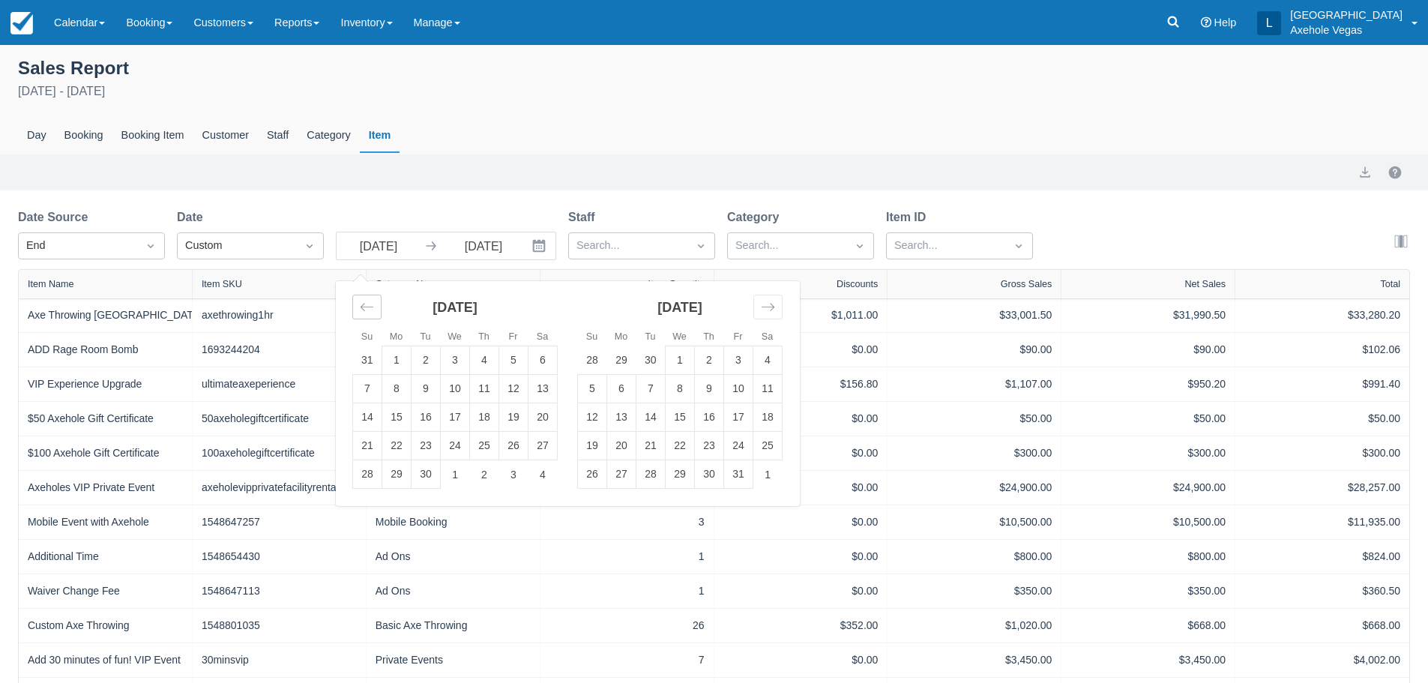
click at [368, 306] on icon "Move backward to switch to the previous month." at bounding box center [367, 307] width 14 height 14
click at [403, 359] on td "1" at bounding box center [396, 360] width 29 height 28
type input "[DATE]"
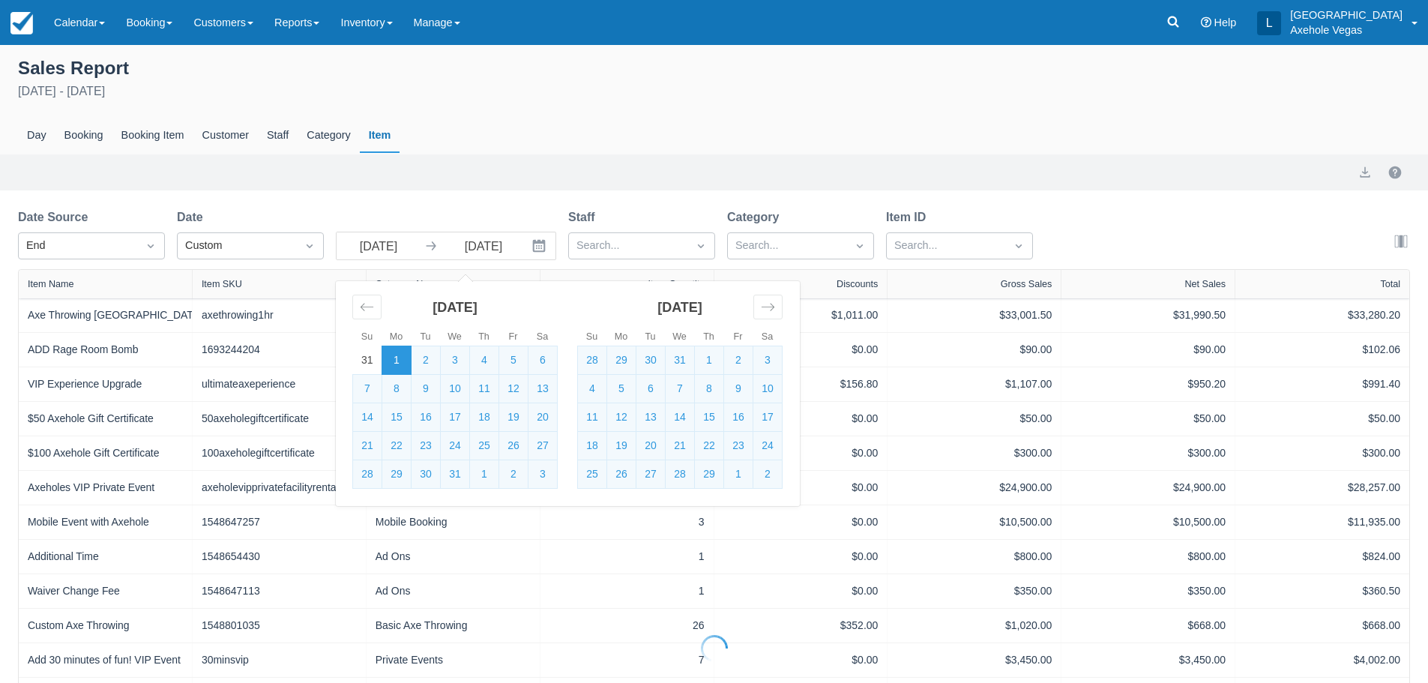
select select "20"
click at [756, 306] on div "Move forward to switch to the next month." at bounding box center [767, 307] width 29 height 25
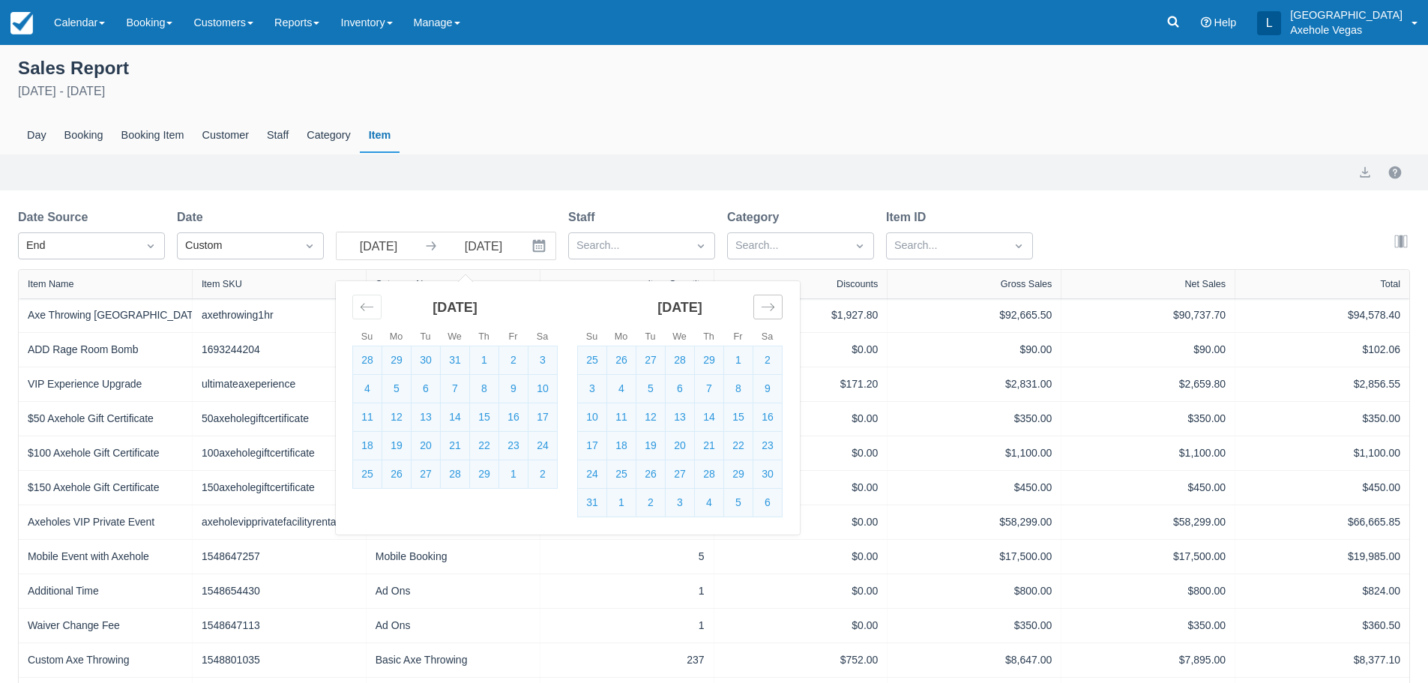
click at [756, 306] on div "Move forward to switch to the next month." at bounding box center [767, 307] width 29 height 25
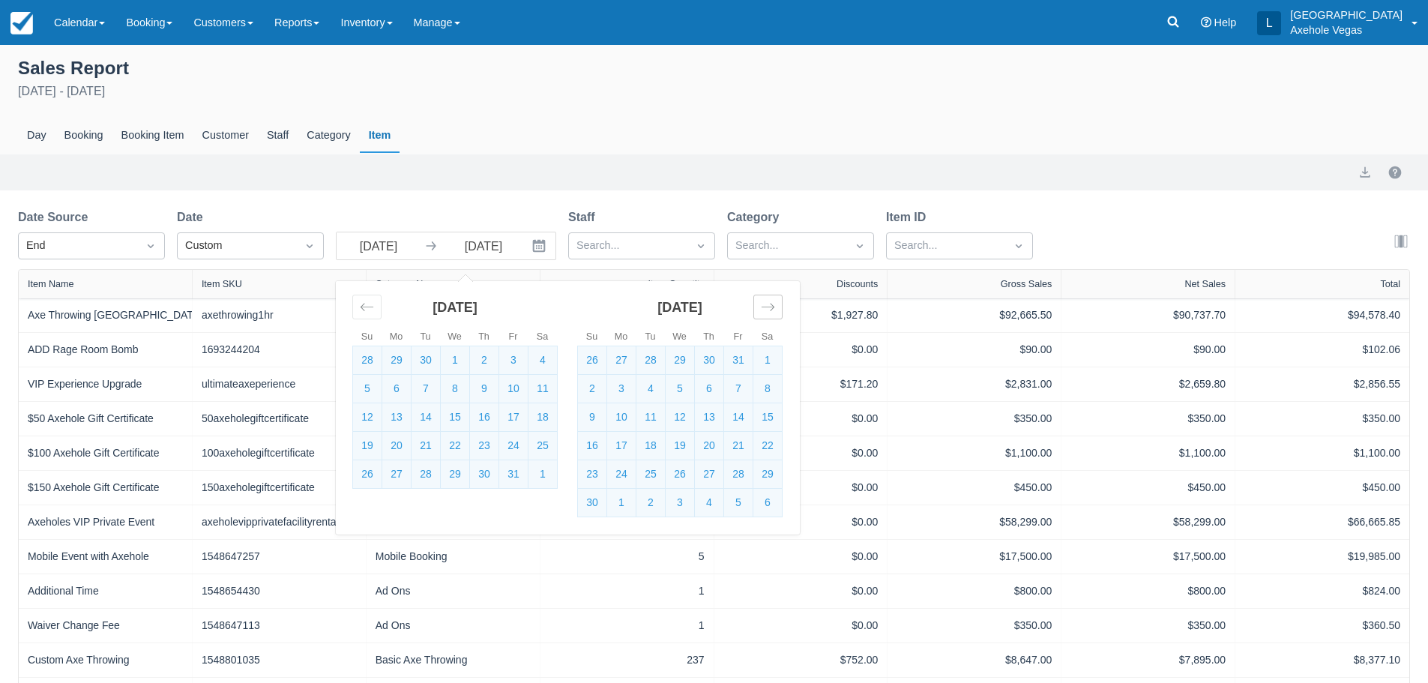
click at [756, 306] on div "Move forward to switch to the next month." at bounding box center [767, 307] width 29 height 25
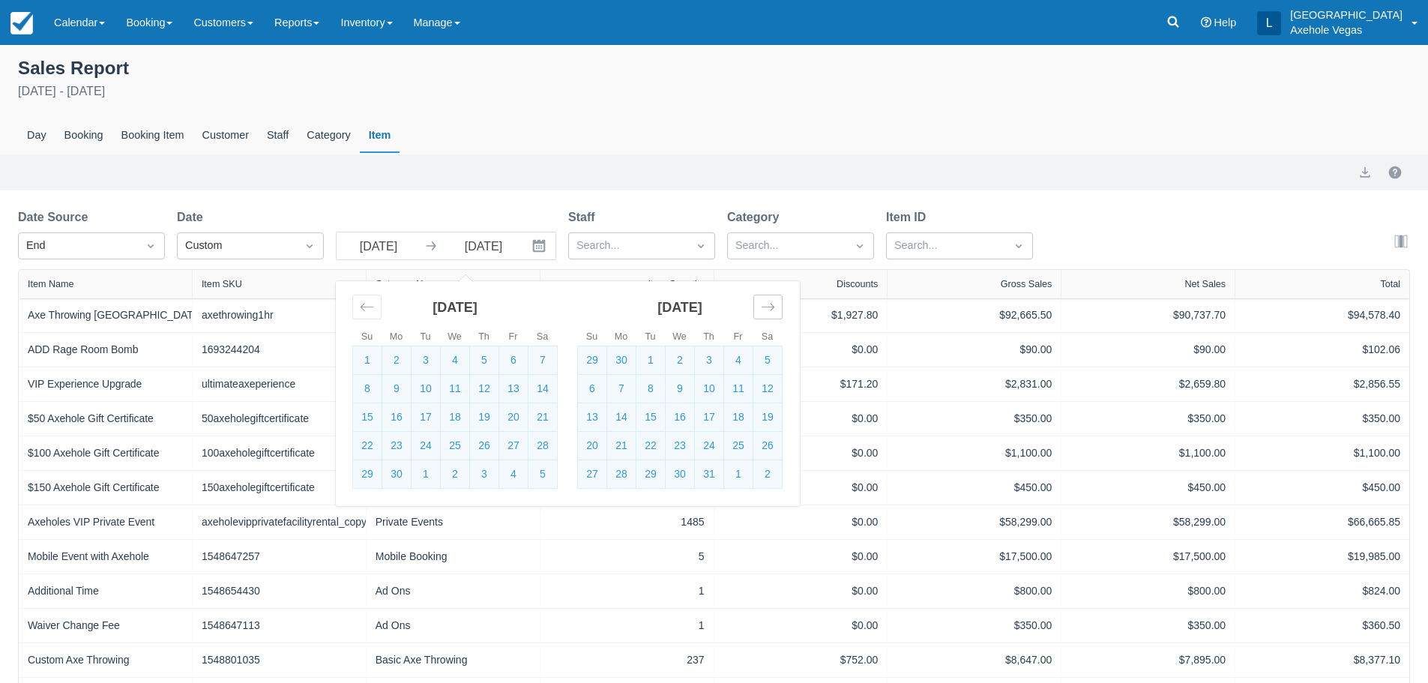
click at [756, 306] on div "Move forward to switch to the next month." at bounding box center [767, 307] width 29 height 25
click at [654, 472] on td "31" at bounding box center [650, 474] width 29 height 28
type input "[DATE]"
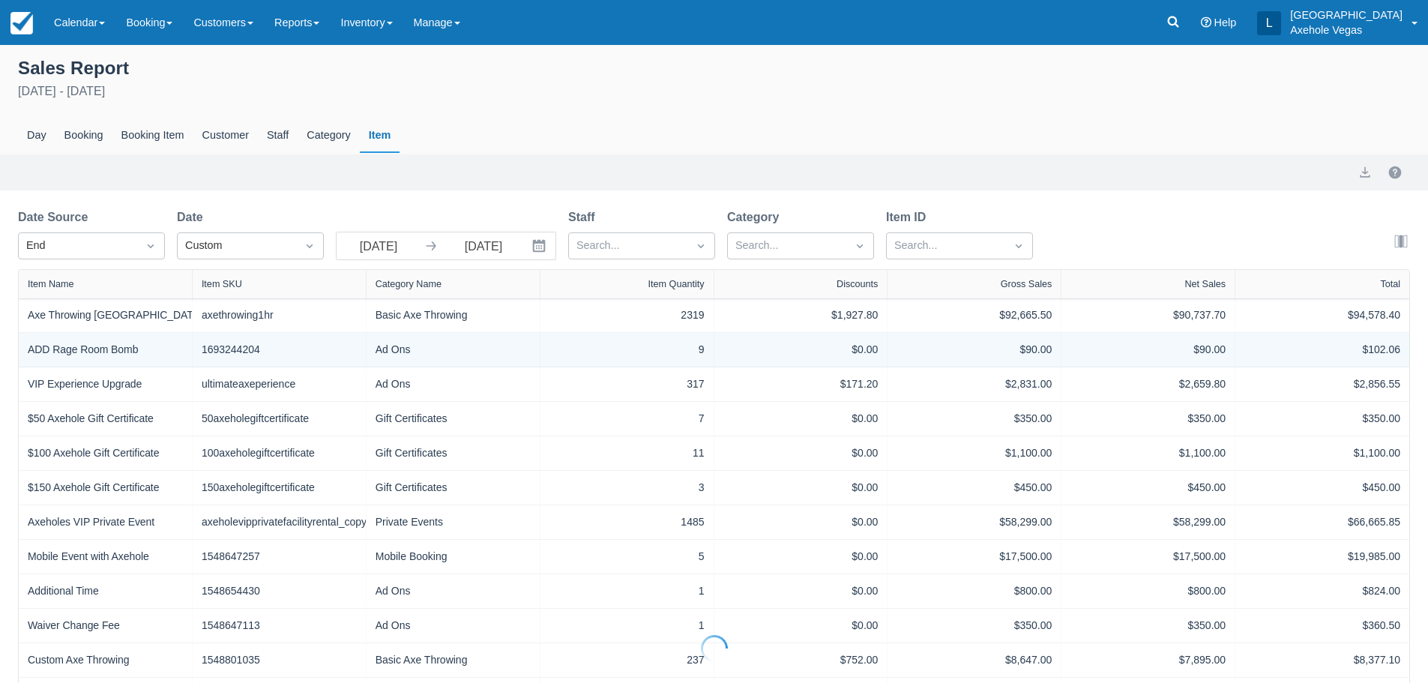
select select "20"
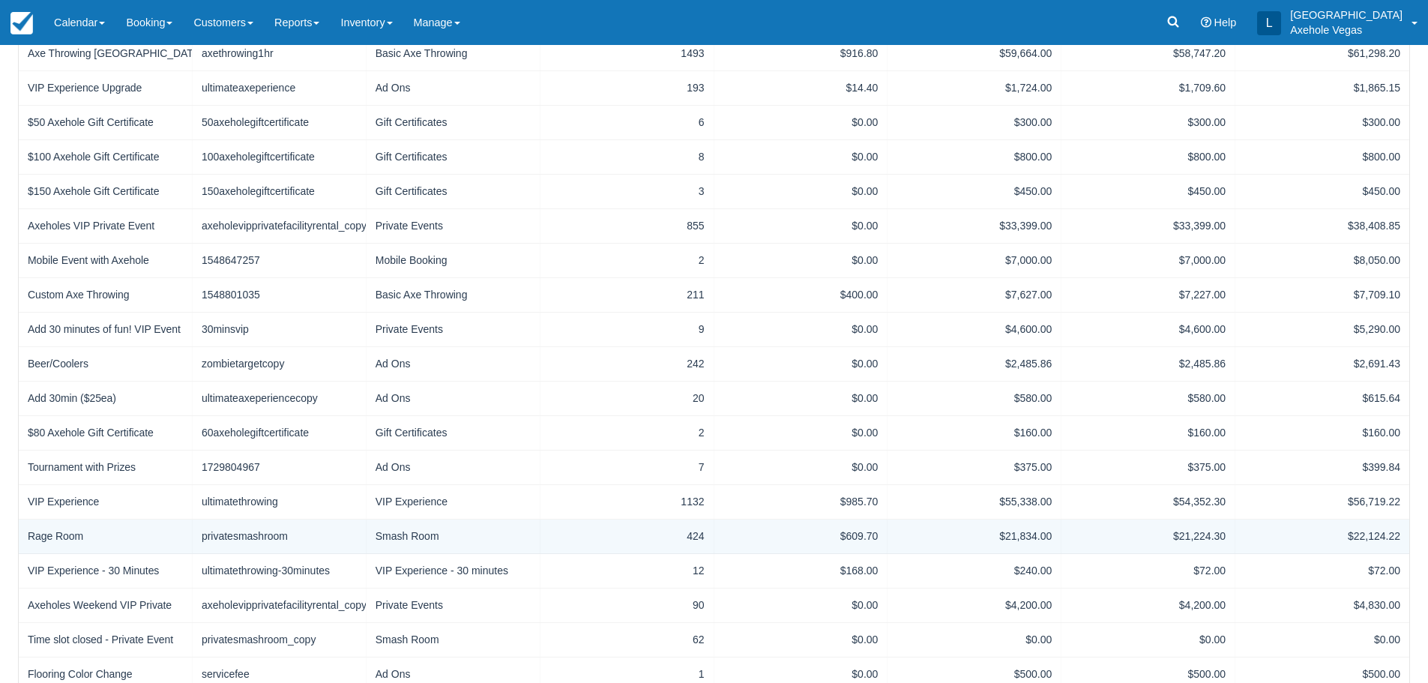
scroll to position [380, 0]
